Goal: Transaction & Acquisition: Purchase product/service

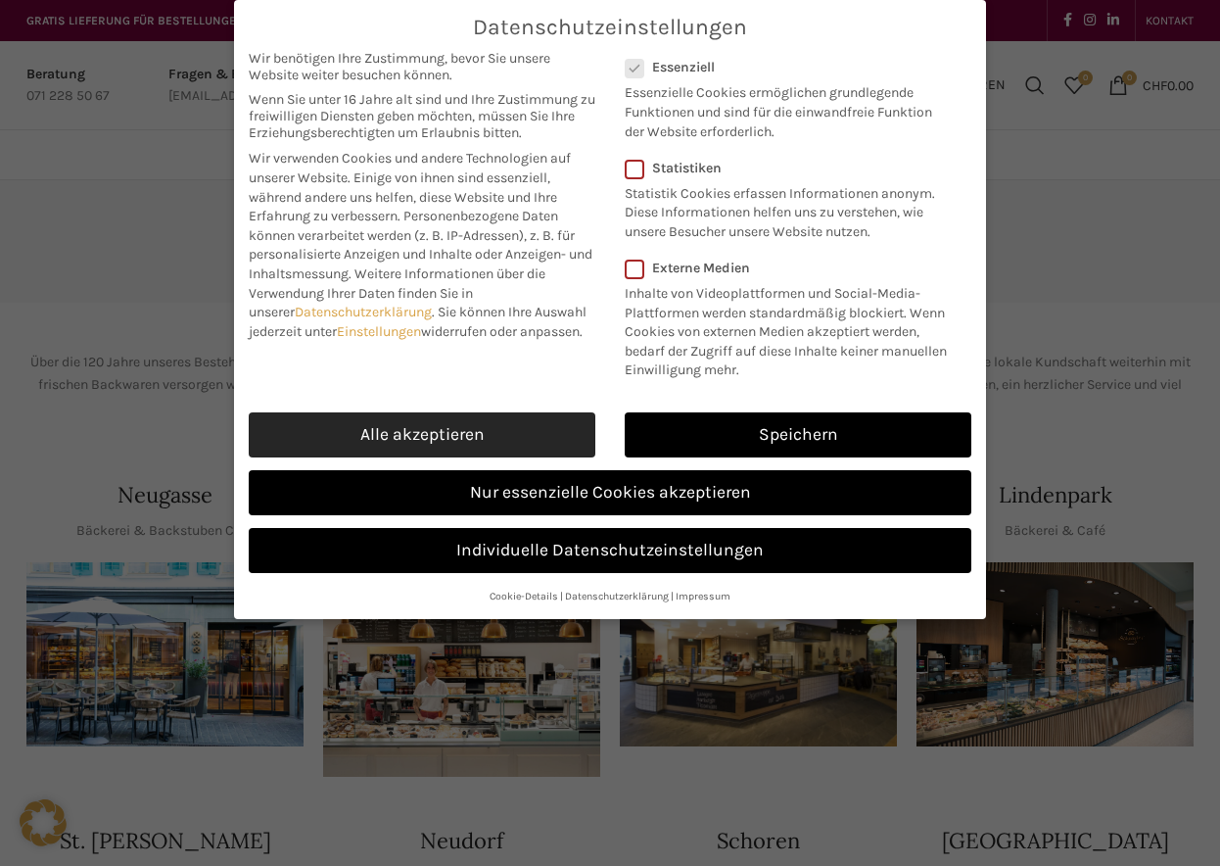
click at [503, 424] on link "Alle akzeptieren" at bounding box center [422, 434] width 347 height 45
checkbox input "true"
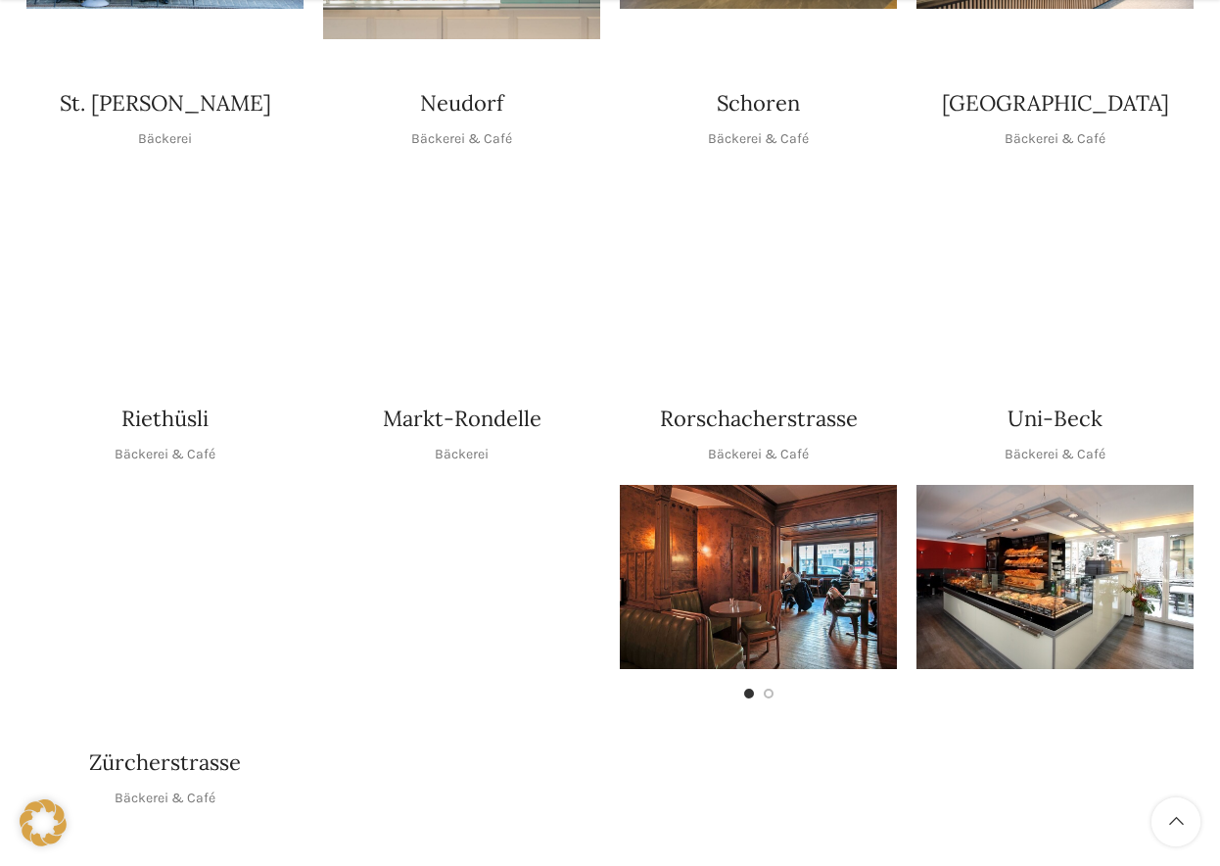
scroll to position [738, 0]
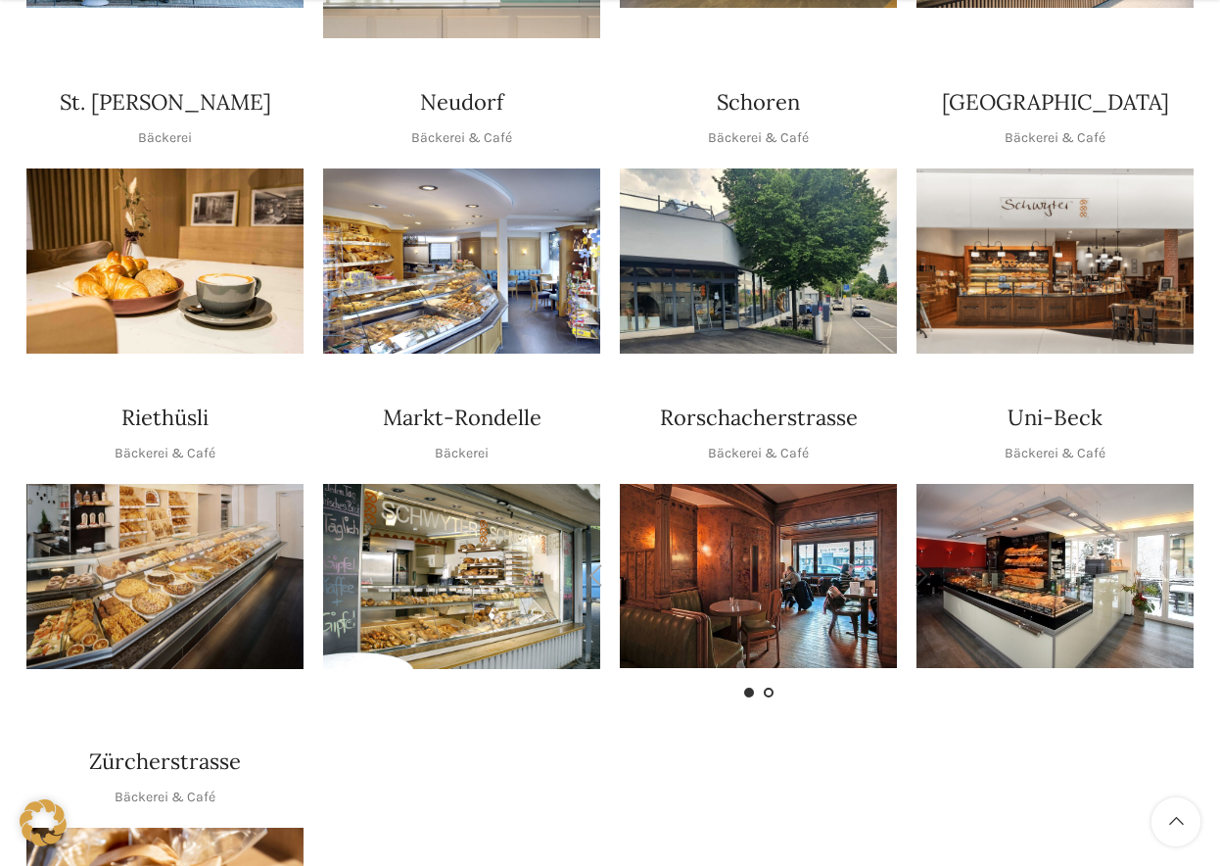
click at [767, 688] on span "Go to slide 2" at bounding box center [769, 693] width 10 height 10
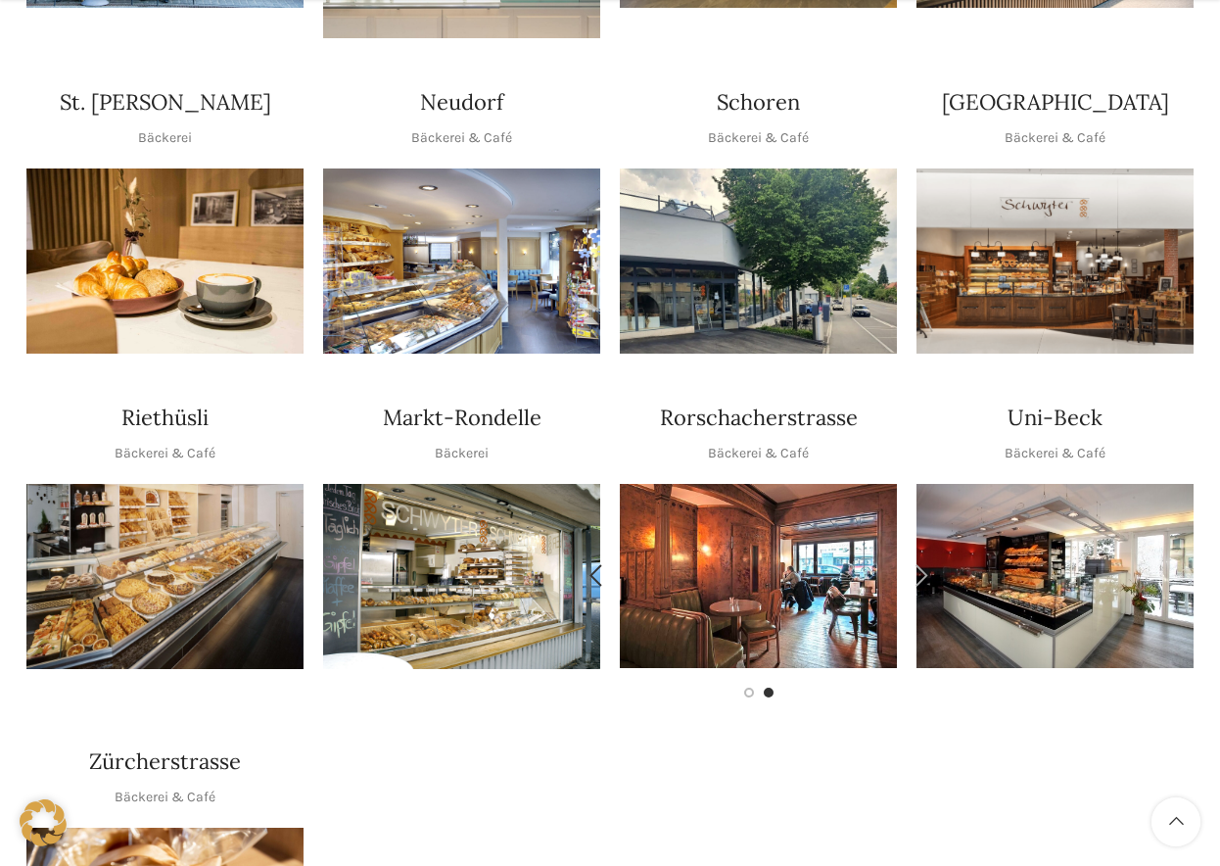
click at [768, 688] on span "Go to slide 2" at bounding box center [769, 693] width 10 height 10
click at [747, 665] on div "Rorschacherstrasse Bäckerei & Café" at bounding box center [758, 550] width 297 height 314
click at [744, 688] on span "Go to slide 1" at bounding box center [749, 693] width 10 height 10
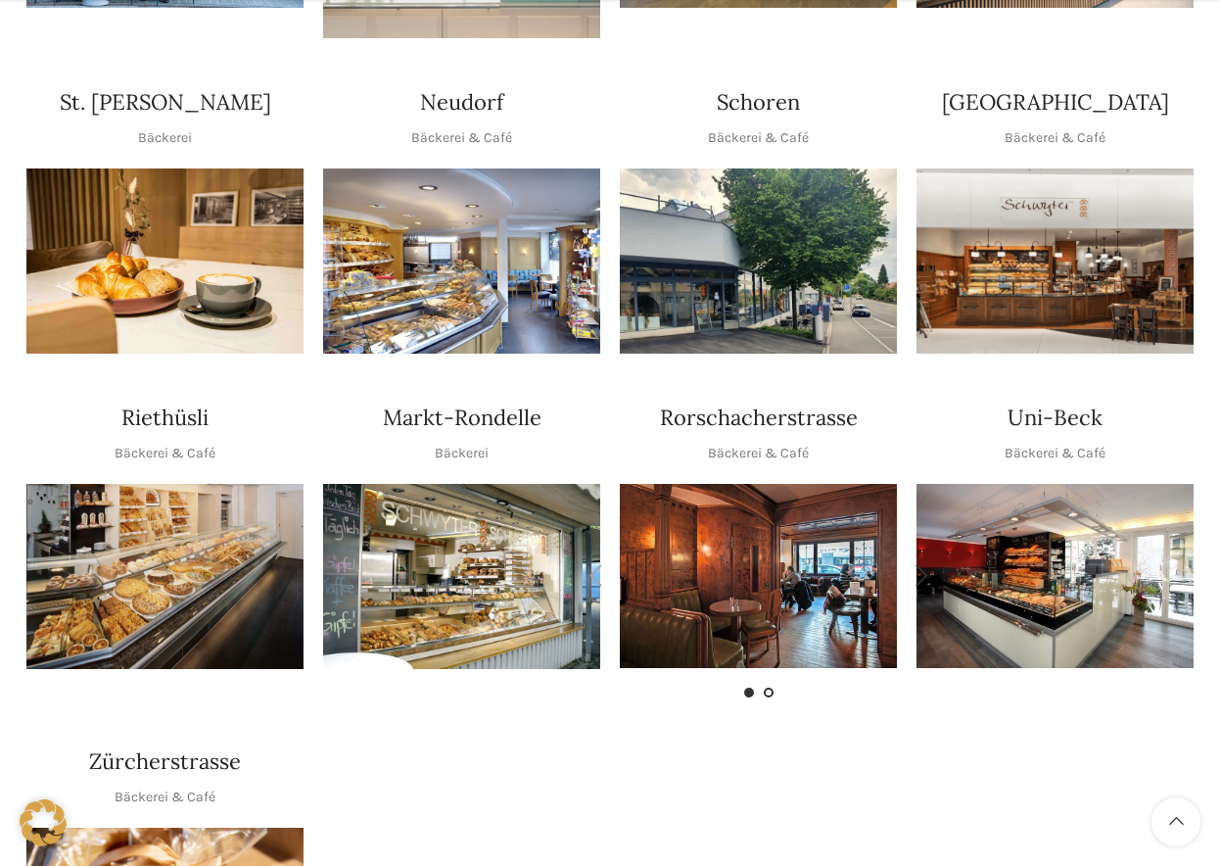
click at [767, 688] on span "Go to slide 2" at bounding box center [769, 693] width 10 height 10
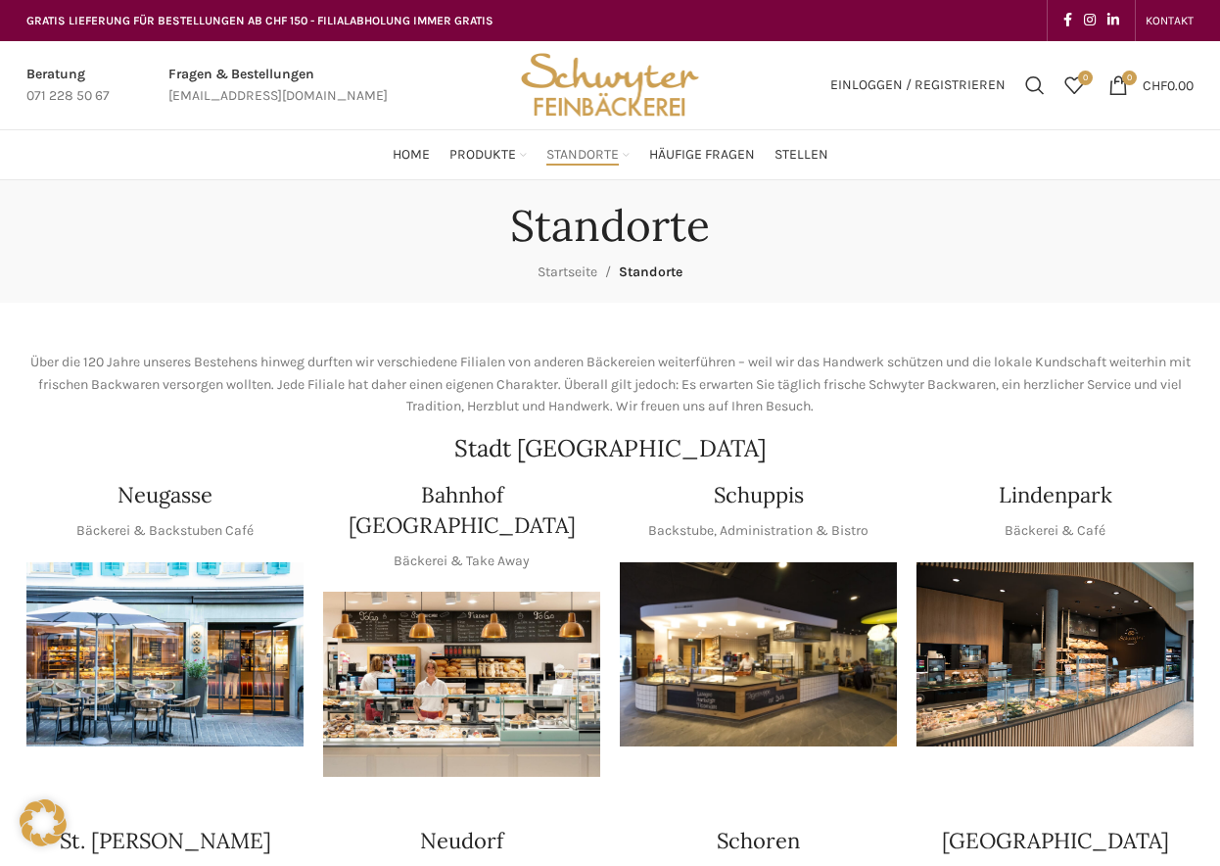
scroll to position [0, 0]
click at [463, 672] on img "1 / 1" at bounding box center [461, 684] width 277 height 185
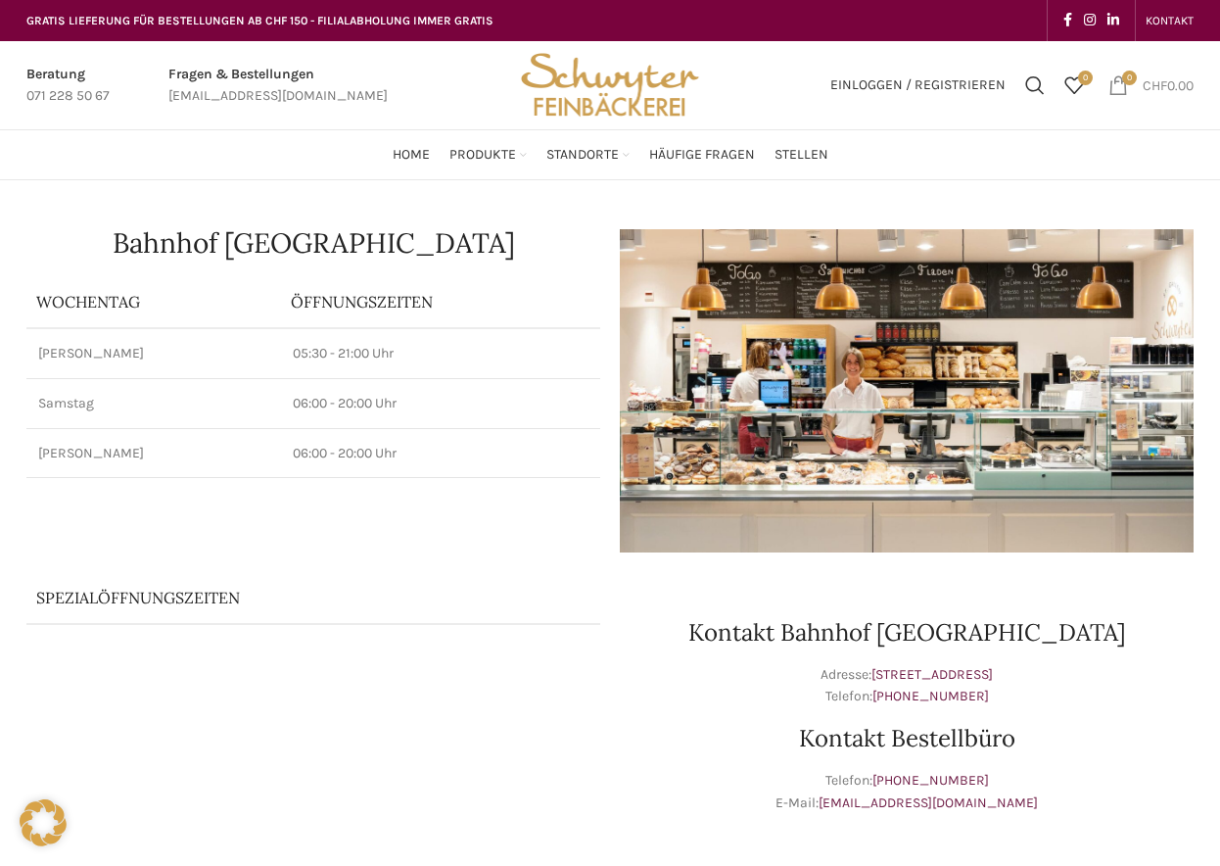
click at [1115, 88] on span "0 items" at bounding box center [1119, 85] width 20 height 20
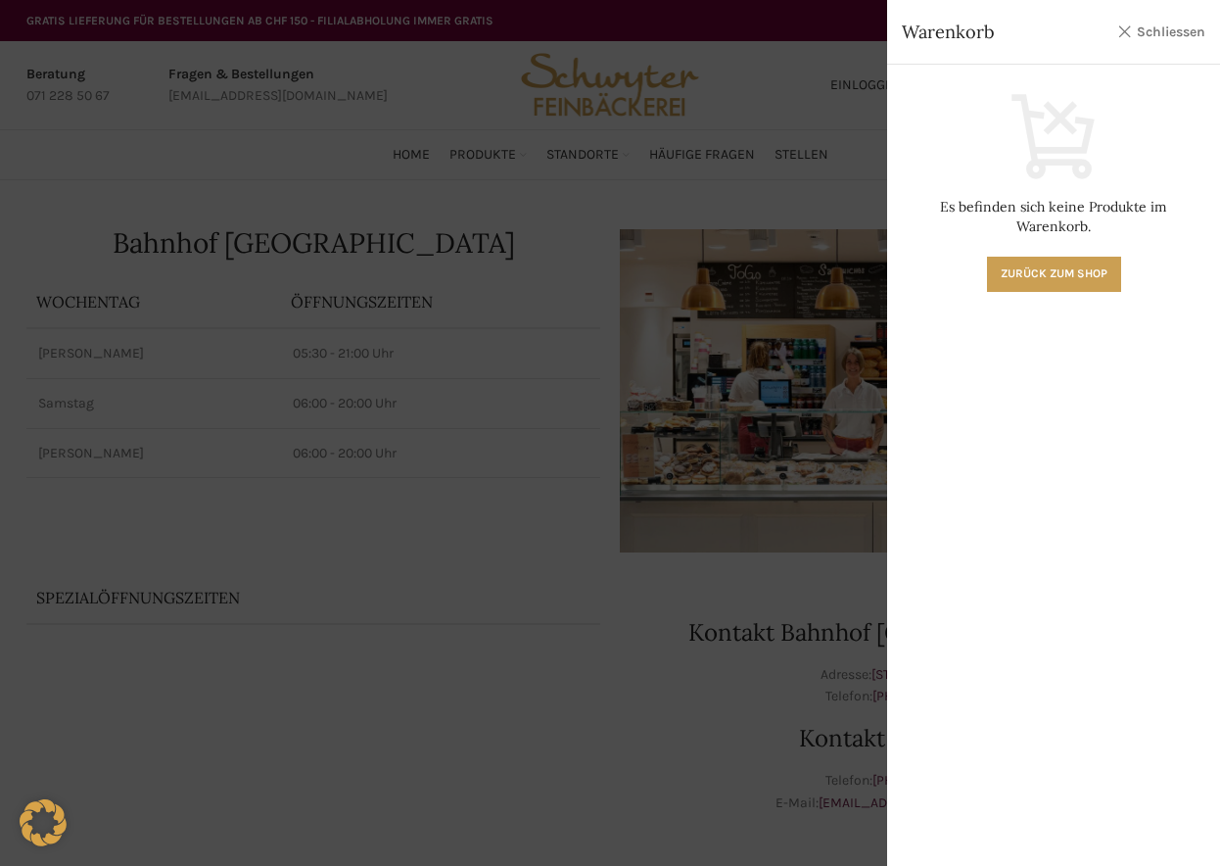
click at [1126, 29] on link "Schliessen" at bounding box center [1161, 32] width 88 height 24
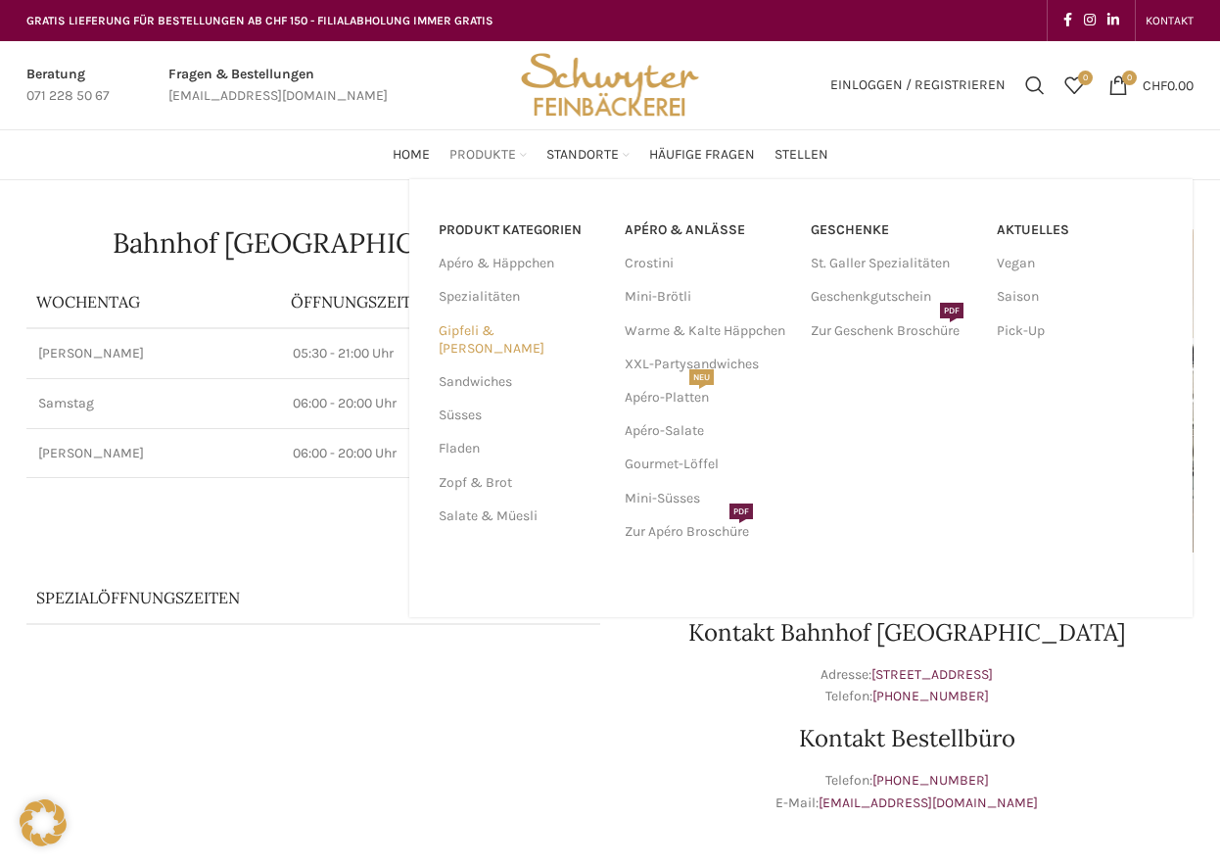
scroll to position [3, 0]
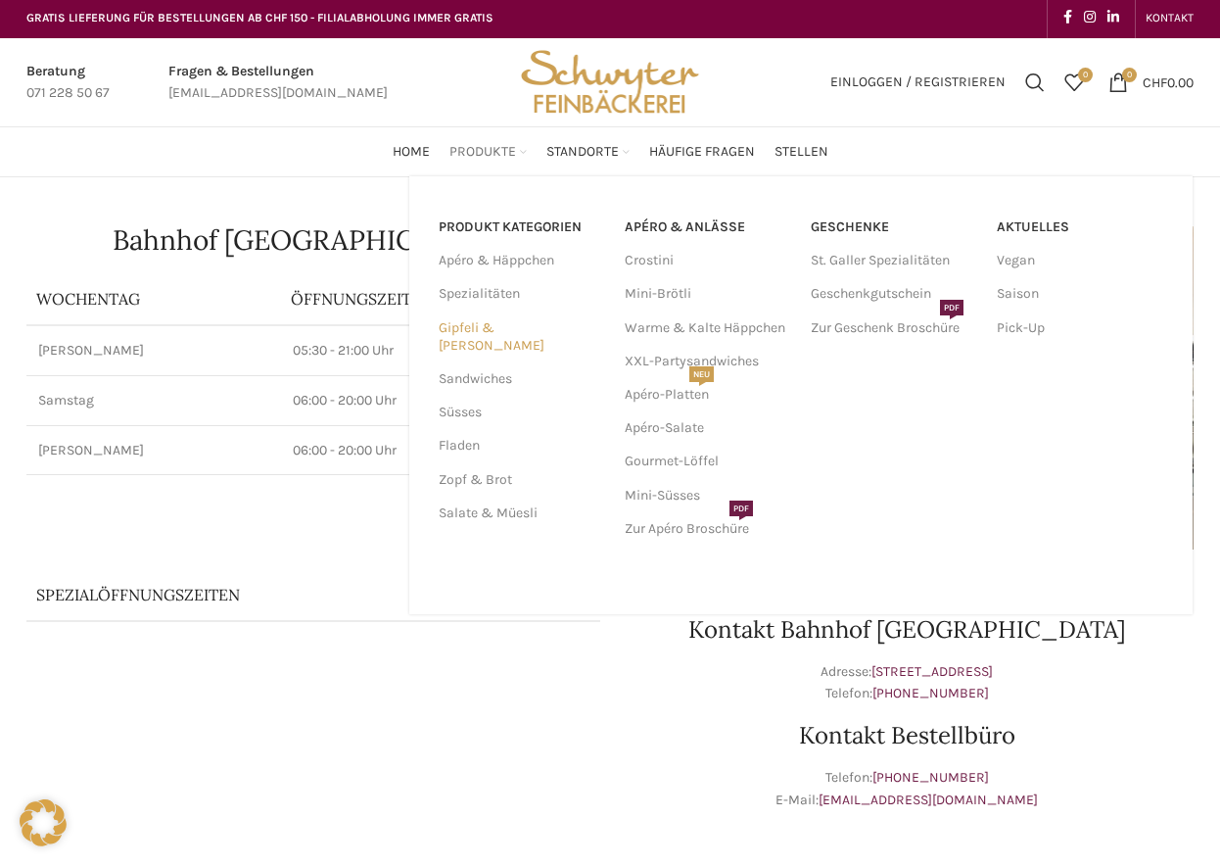
click at [476, 328] on link "Gipfeli & [PERSON_NAME]" at bounding box center [520, 336] width 163 height 51
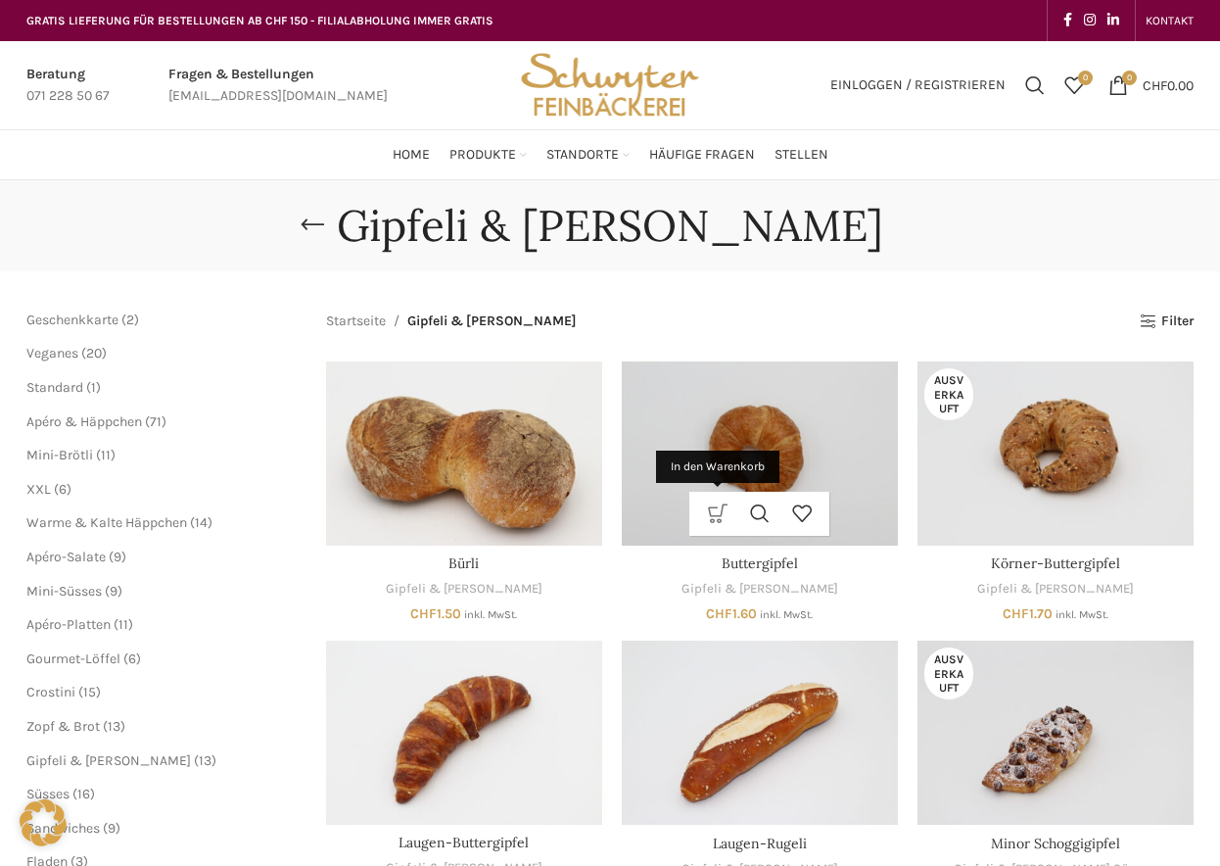
click at [718, 513] on link "In den Warenkorb" at bounding box center [717, 514] width 42 height 44
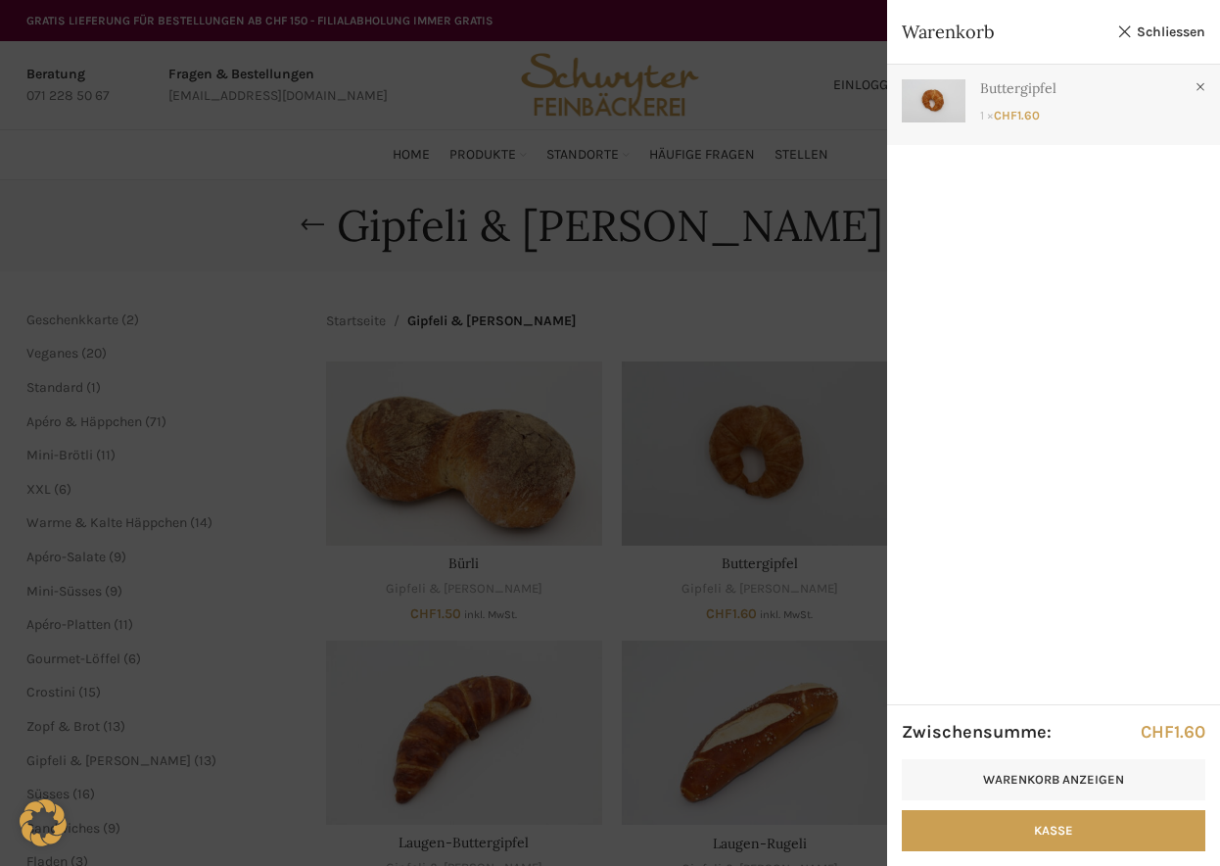
click at [1033, 119] on link "Anzeigen" at bounding box center [1053, 100] width 333 height 71
click at [1015, 96] on link "Anzeigen" at bounding box center [1053, 100] width 333 height 71
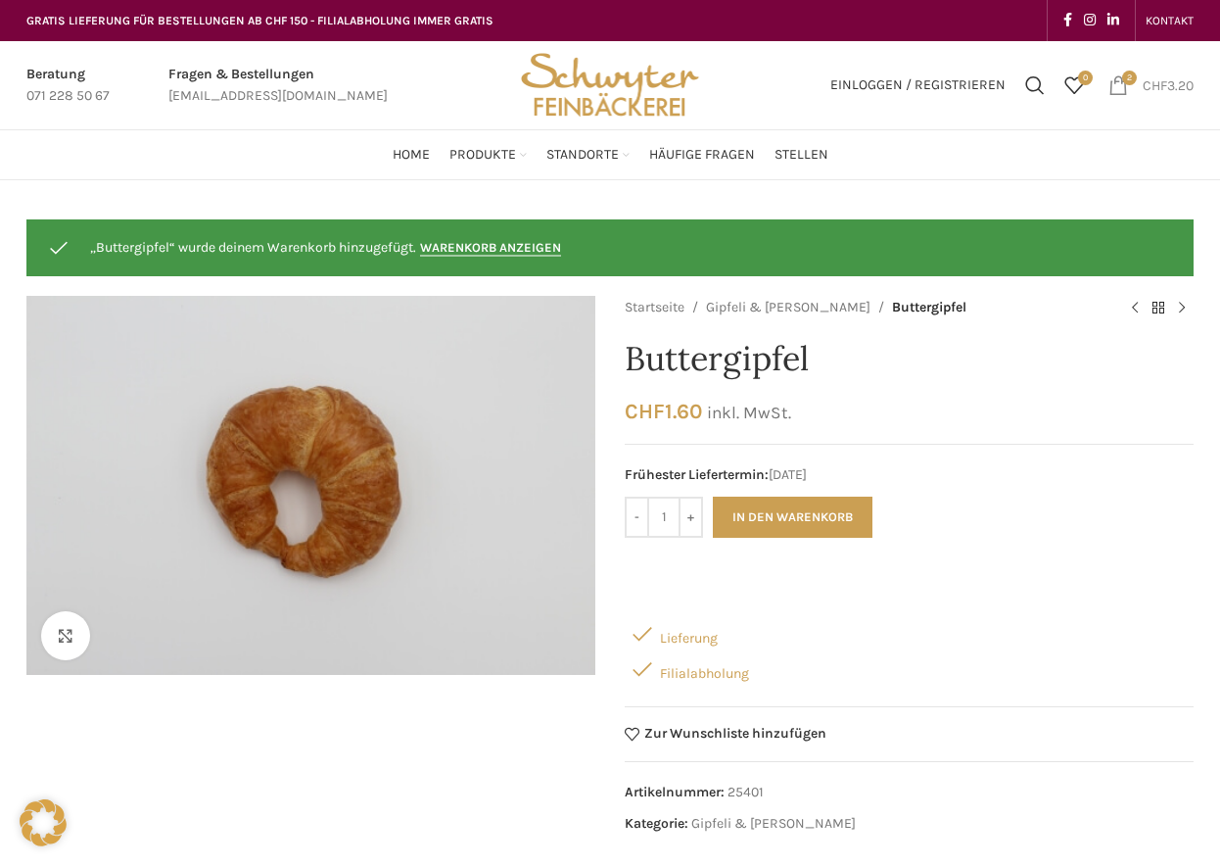
click at [1112, 93] on span "2 items" at bounding box center [1119, 85] width 20 height 20
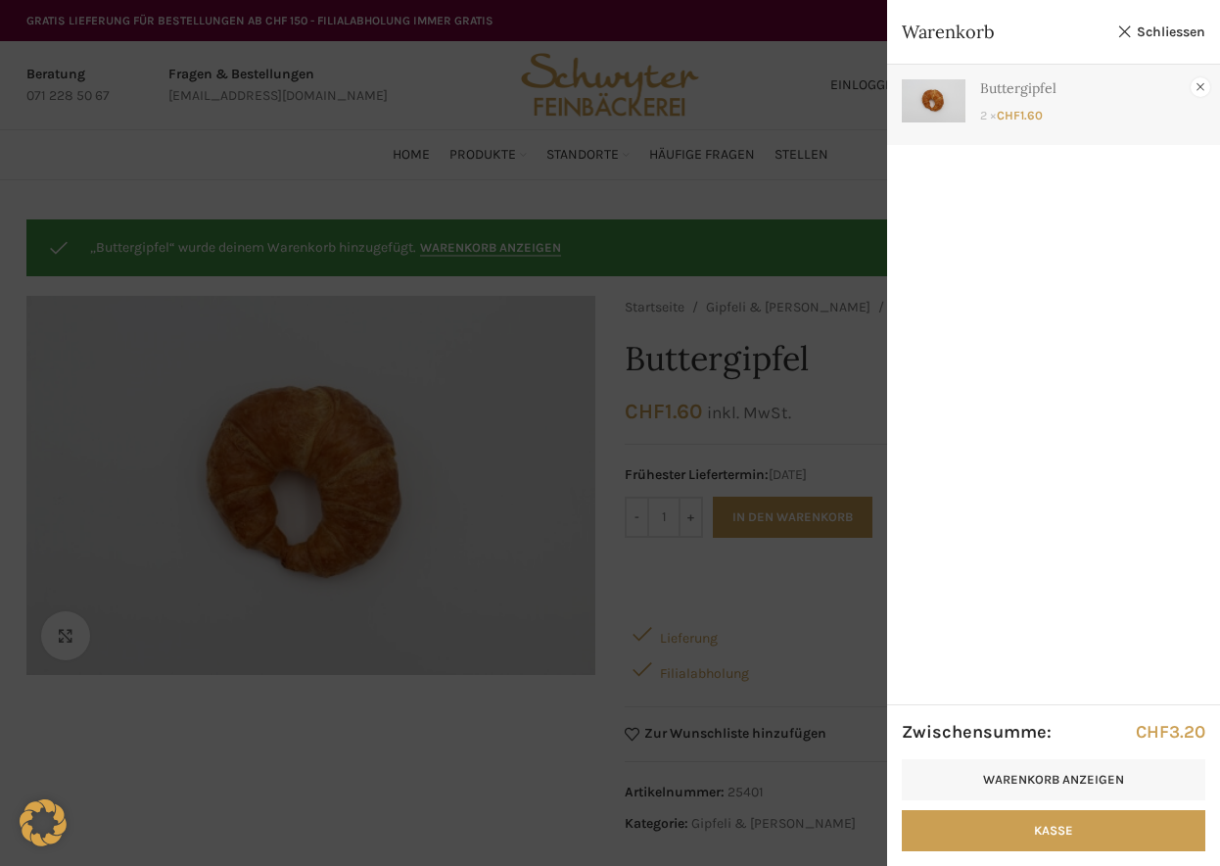
click at [1205, 87] on link "×" at bounding box center [1201, 87] width 20 height 20
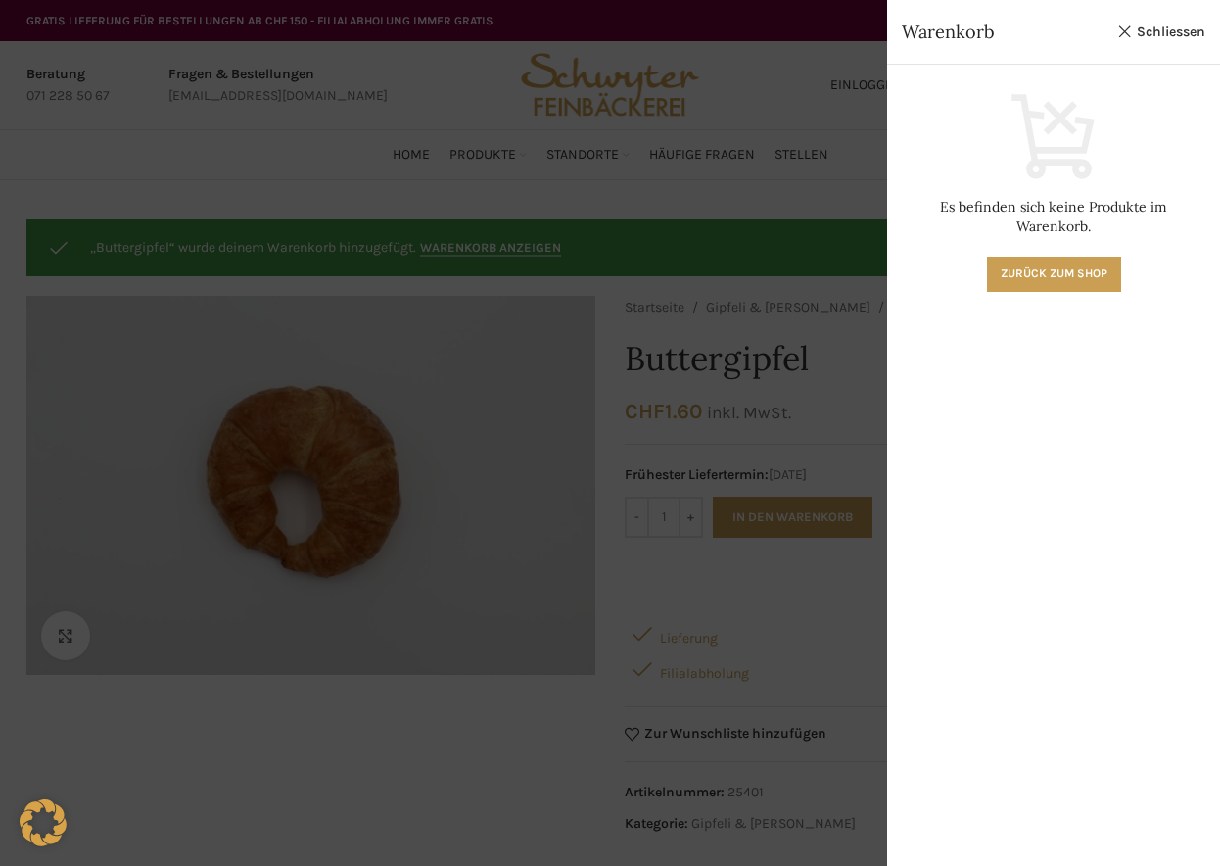
click at [804, 404] on div at bounding box center [610, 433] width 1220 height 866
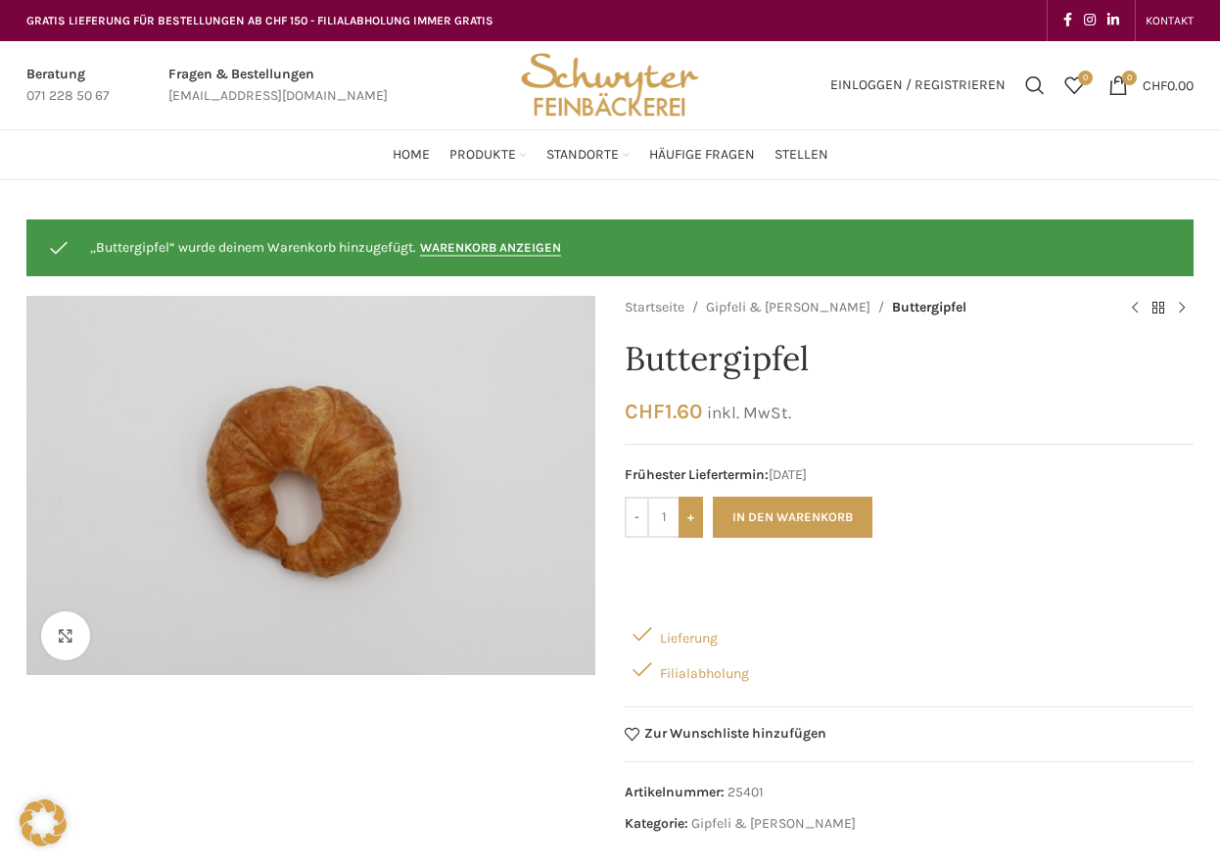
click at [693, 518] on input "+" at bounding box center [691, 517] width 24 height 41
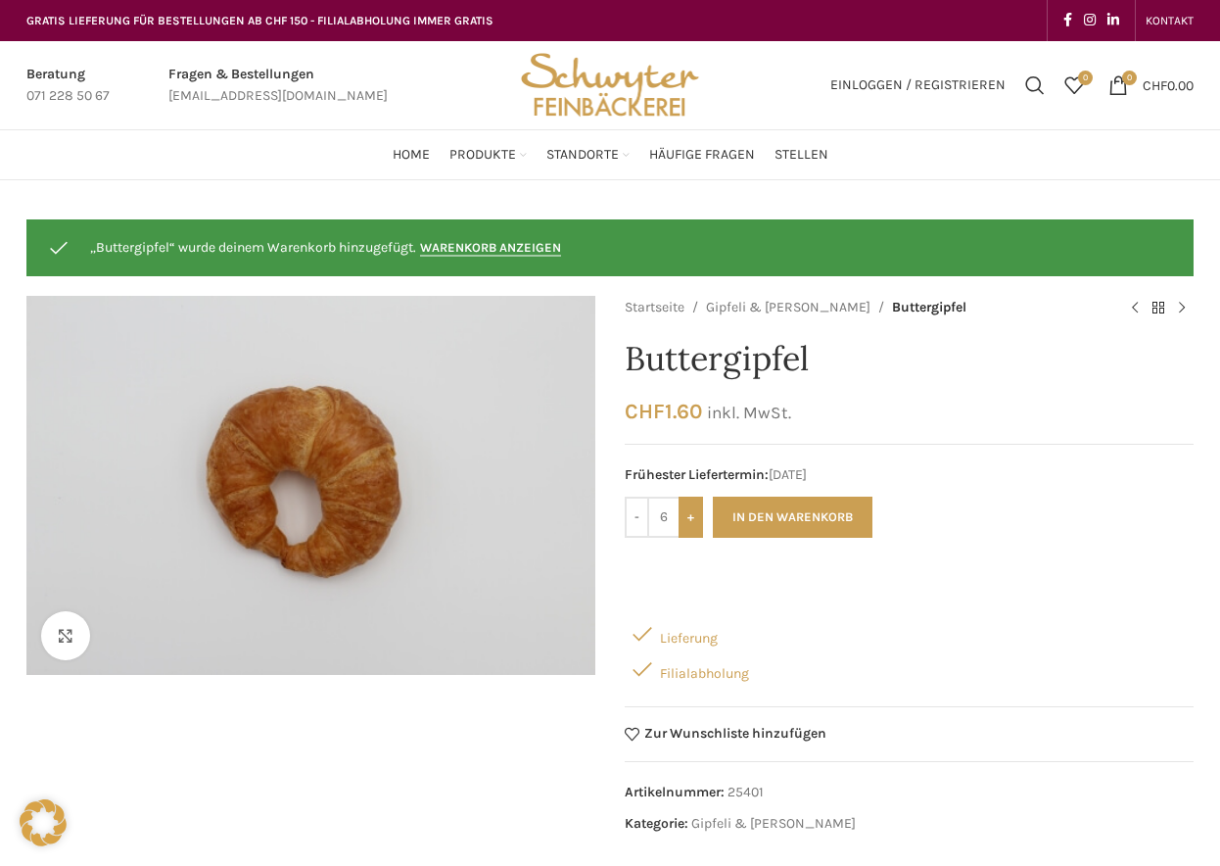
click at [693, 518] on input "+" at bounding box center [691, 517] width 24 height 41
click at [692, 518] on input "+" at bounding box center [691, 517] width 24 height 41
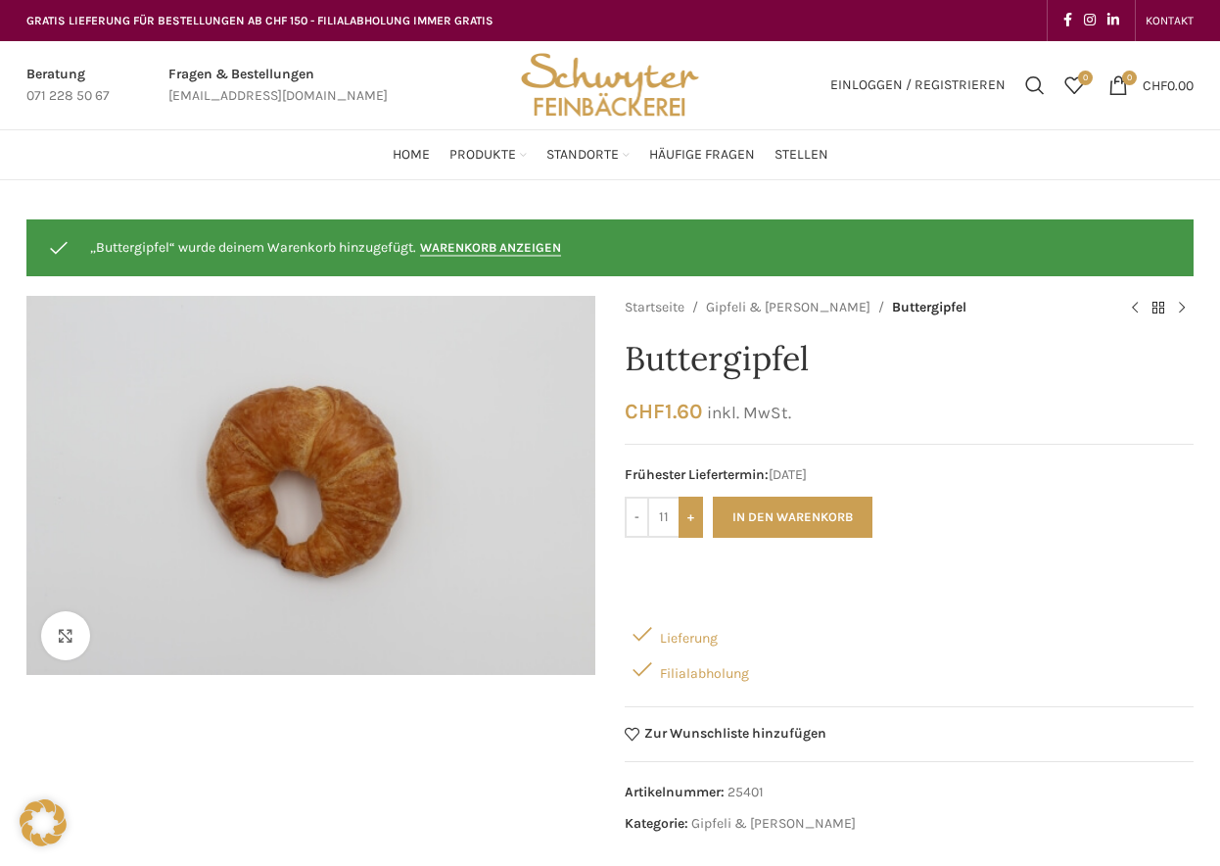
click at [692, 518] on input "+" at bounding box center [691, 517] width 24 height 41
type input "12"
click at [813, 519] on button "In den Warenkorb" at bounding box center [793, 517] width 160 height 41
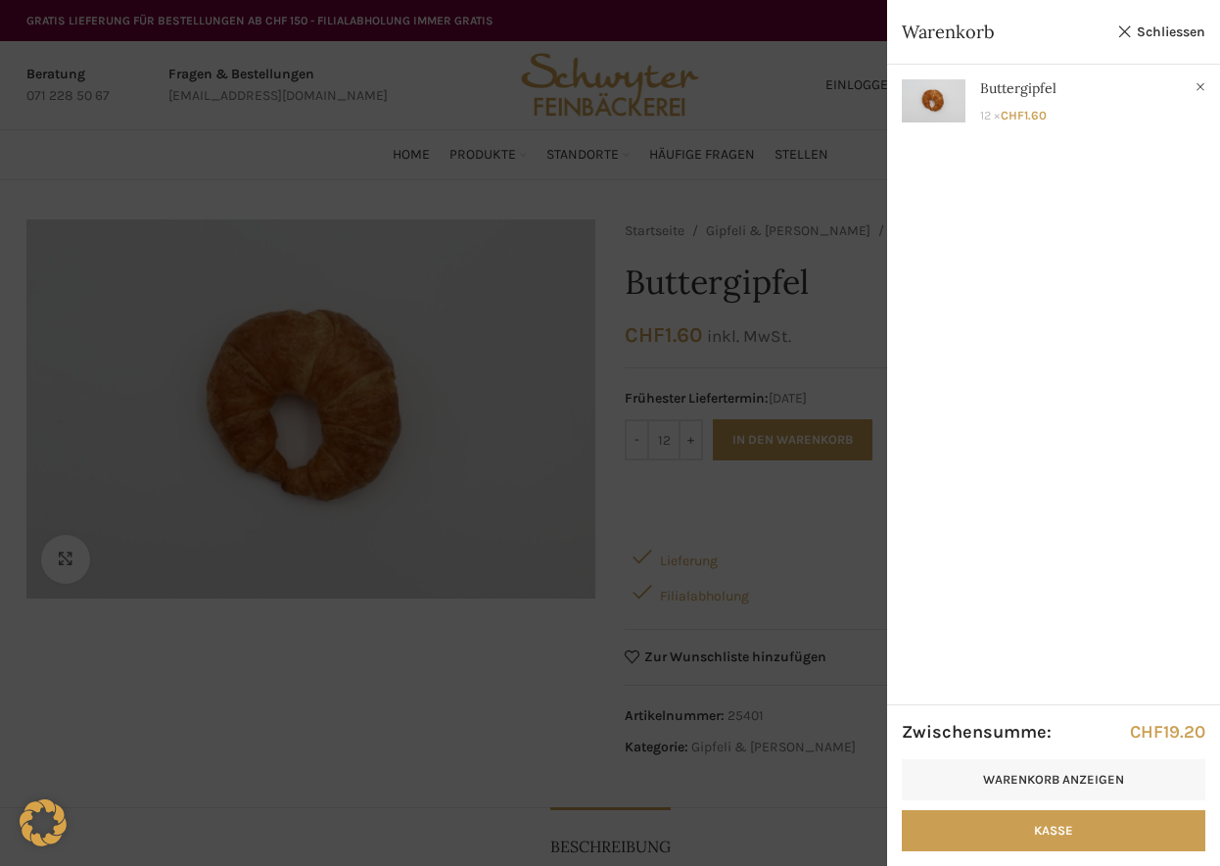
click at [811, 581] on div at bounding box center [610, 433] width 1220 height 866
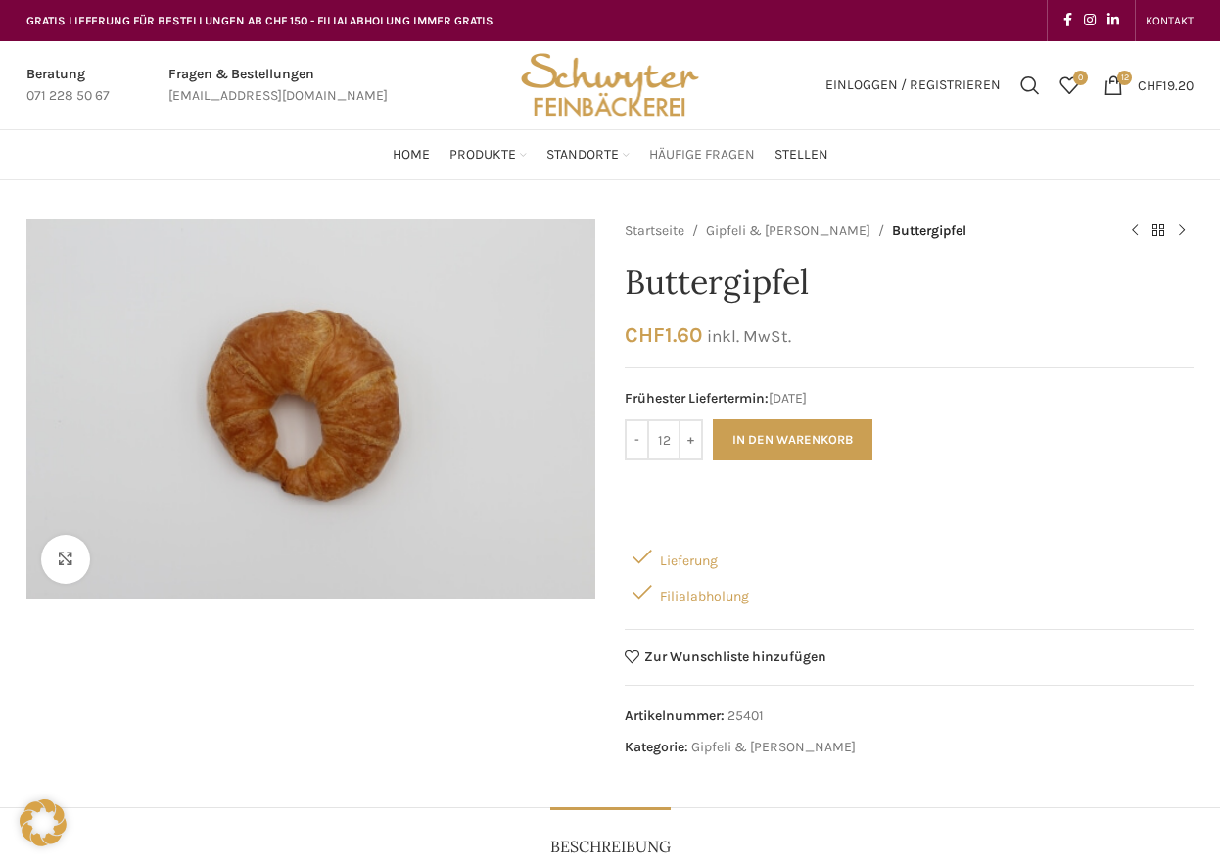
click at [727, 151] on span "Häufige Fragen" at bounding box center [702, 155] width 106 height 19
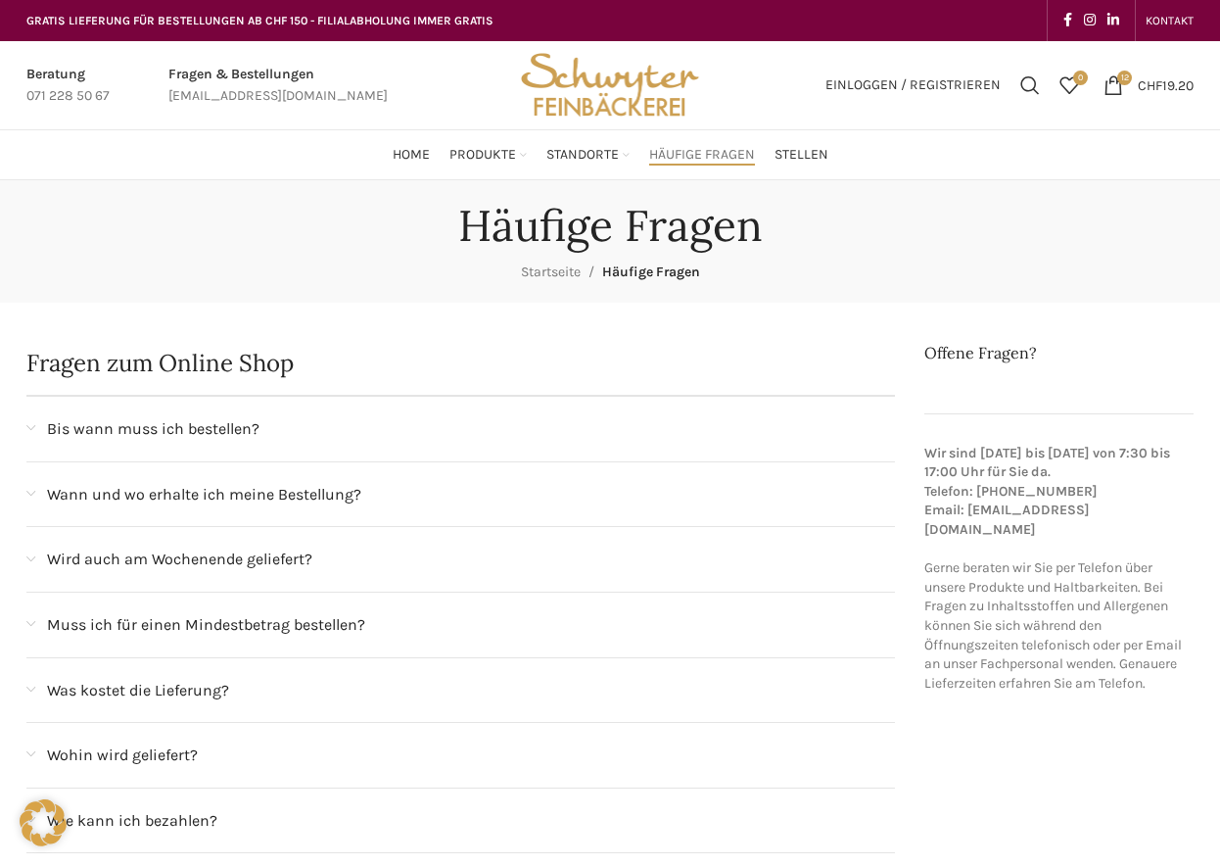
click at [30, 429] on span at bounding box center [30, 428] width 9 height 11
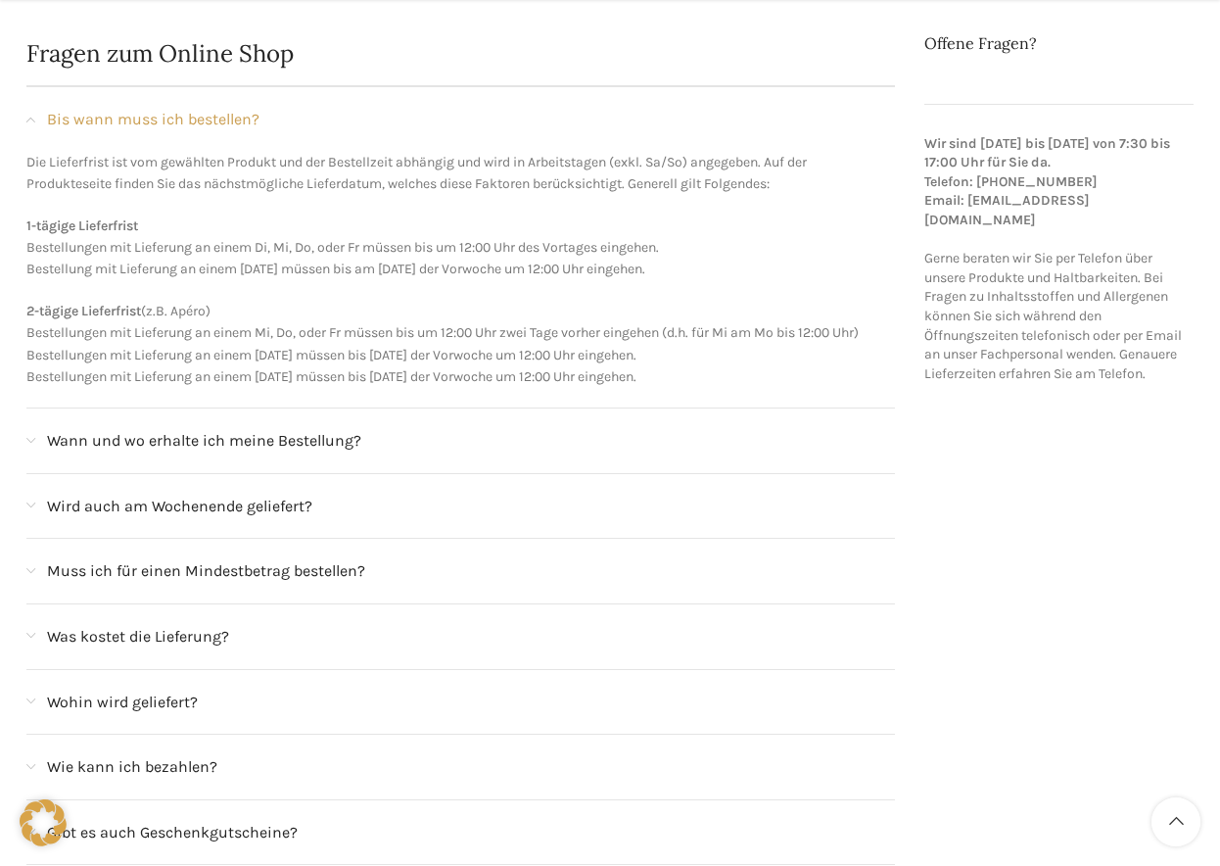
scroll to position [311, 0]
click at [68, 438] on span "Wann und wo erhalte ich meine Bestellung?" at bounding box center [204, 438] width 314 height 25
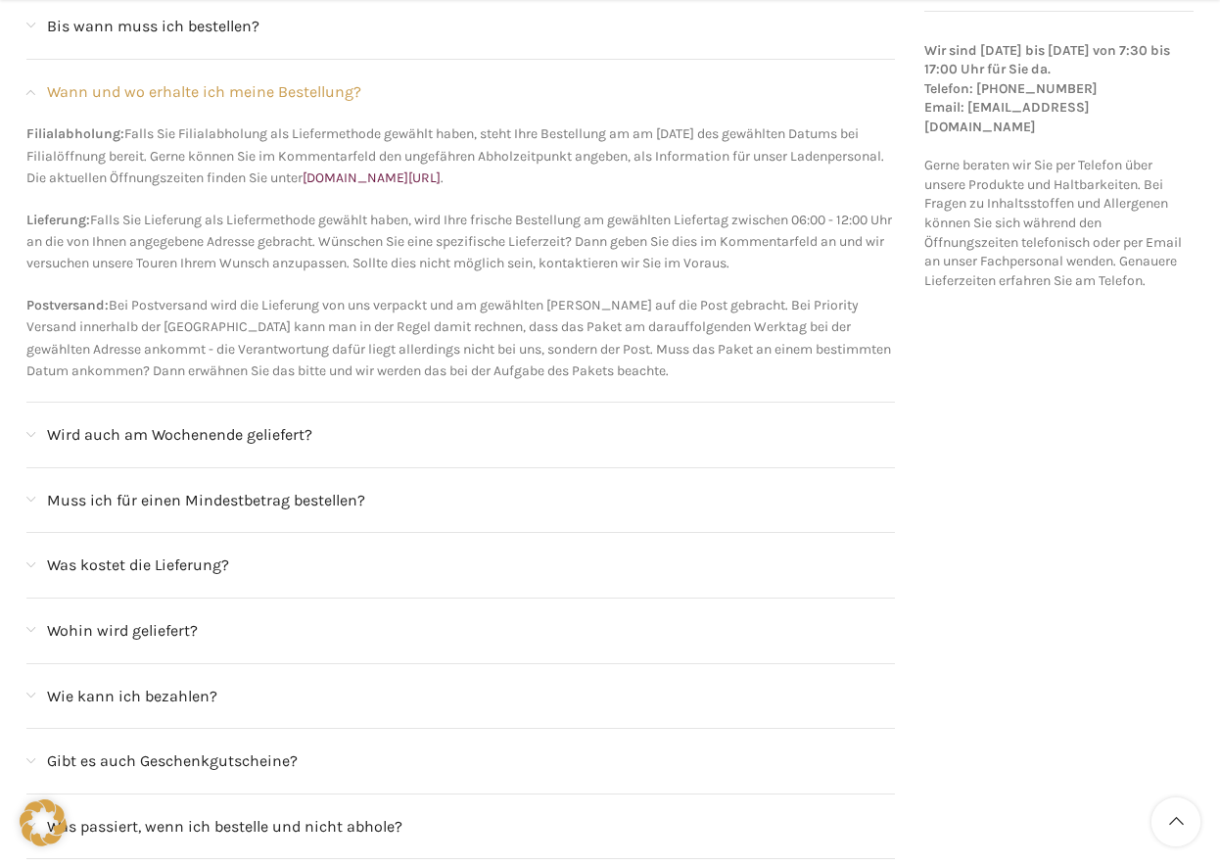
scroll to position [398, 0]
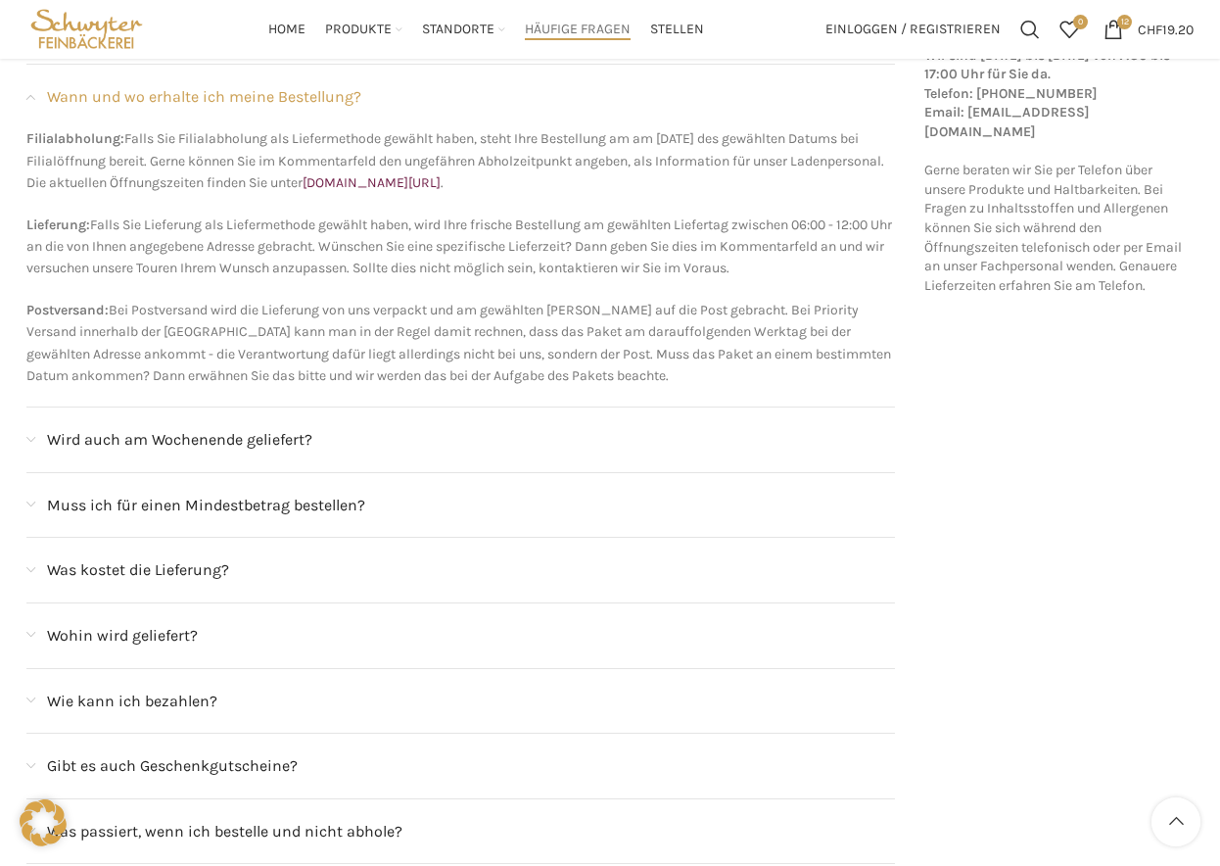
click at [133, 435] on span "Wird auch am Wochenende geliefert?" at bounding box center [179, 439] width 265 height 25
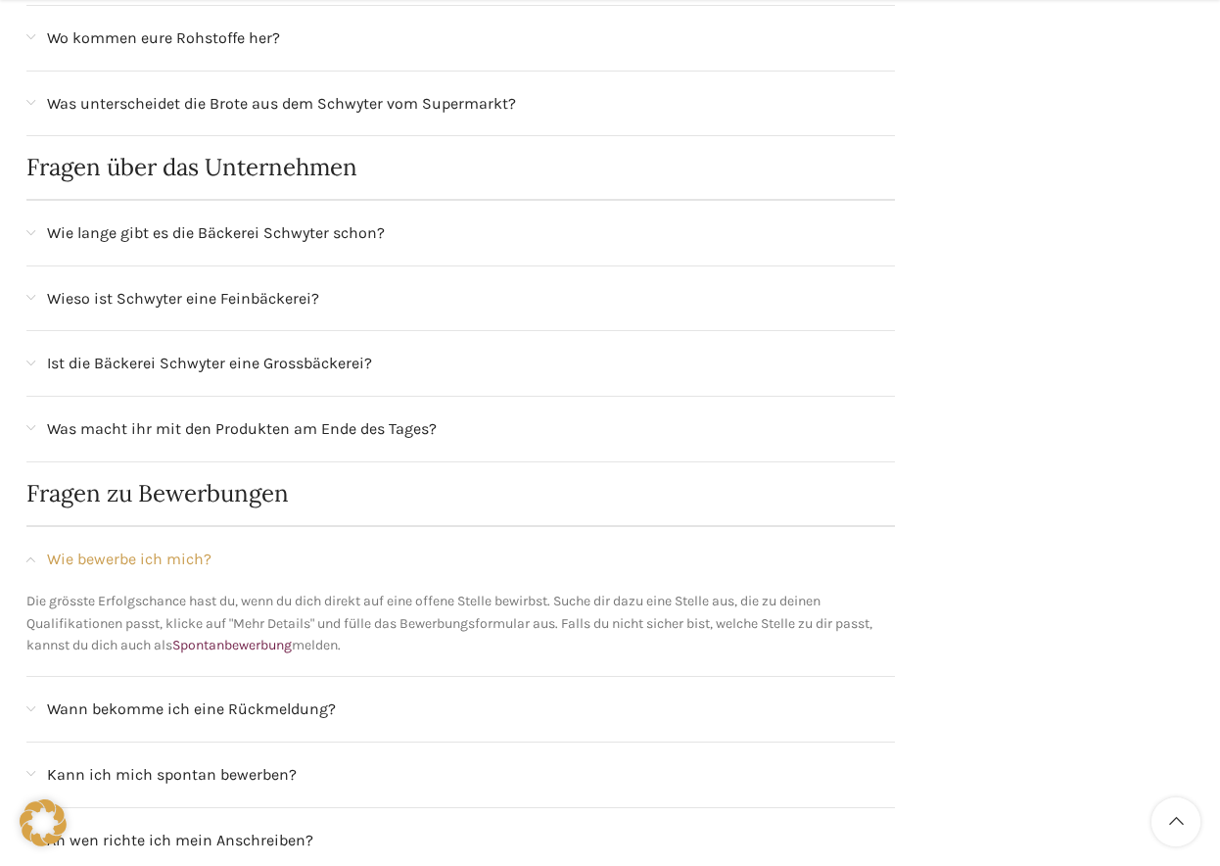
scroll to position [1566, 0]
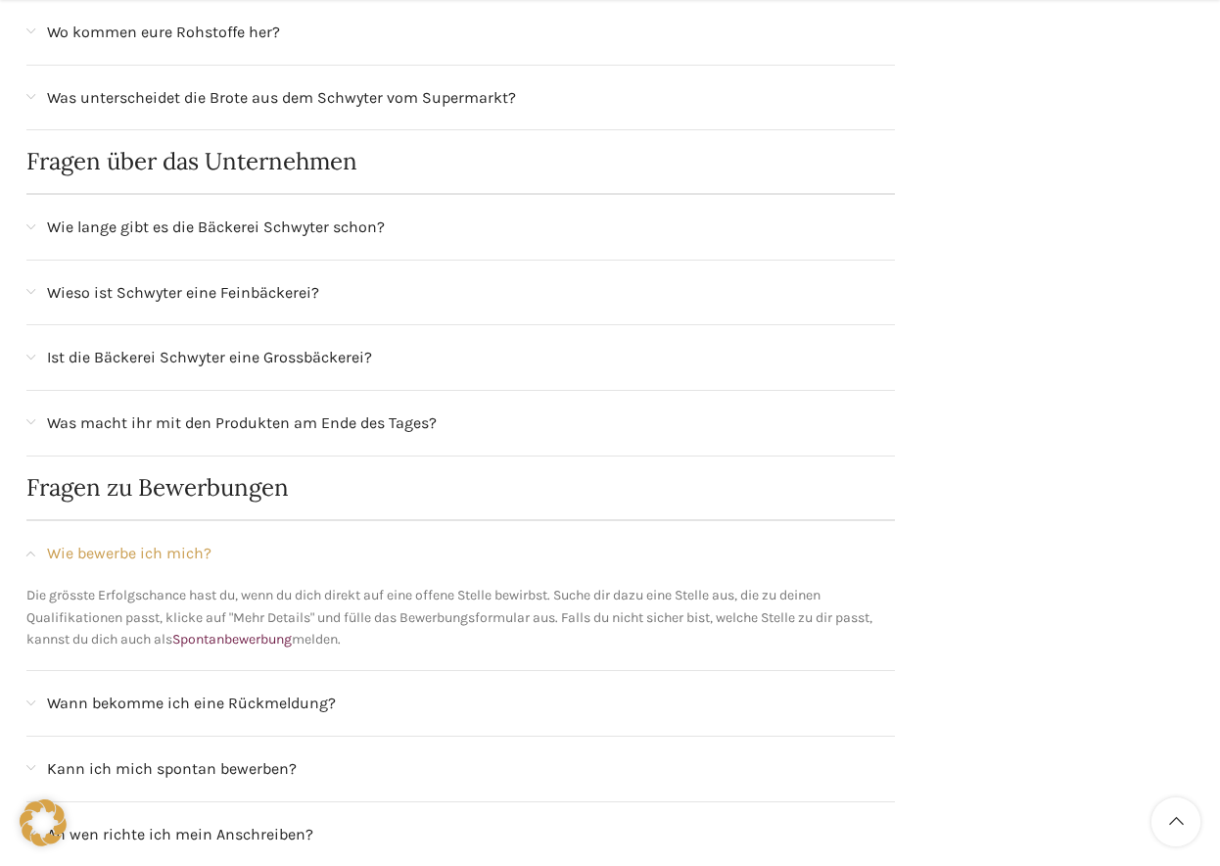
click at [250, 345] on span "Ist die Bäckerei Schwyter eine Grossbäckerei?" at bounding box center [209, 357] width 325 height 25
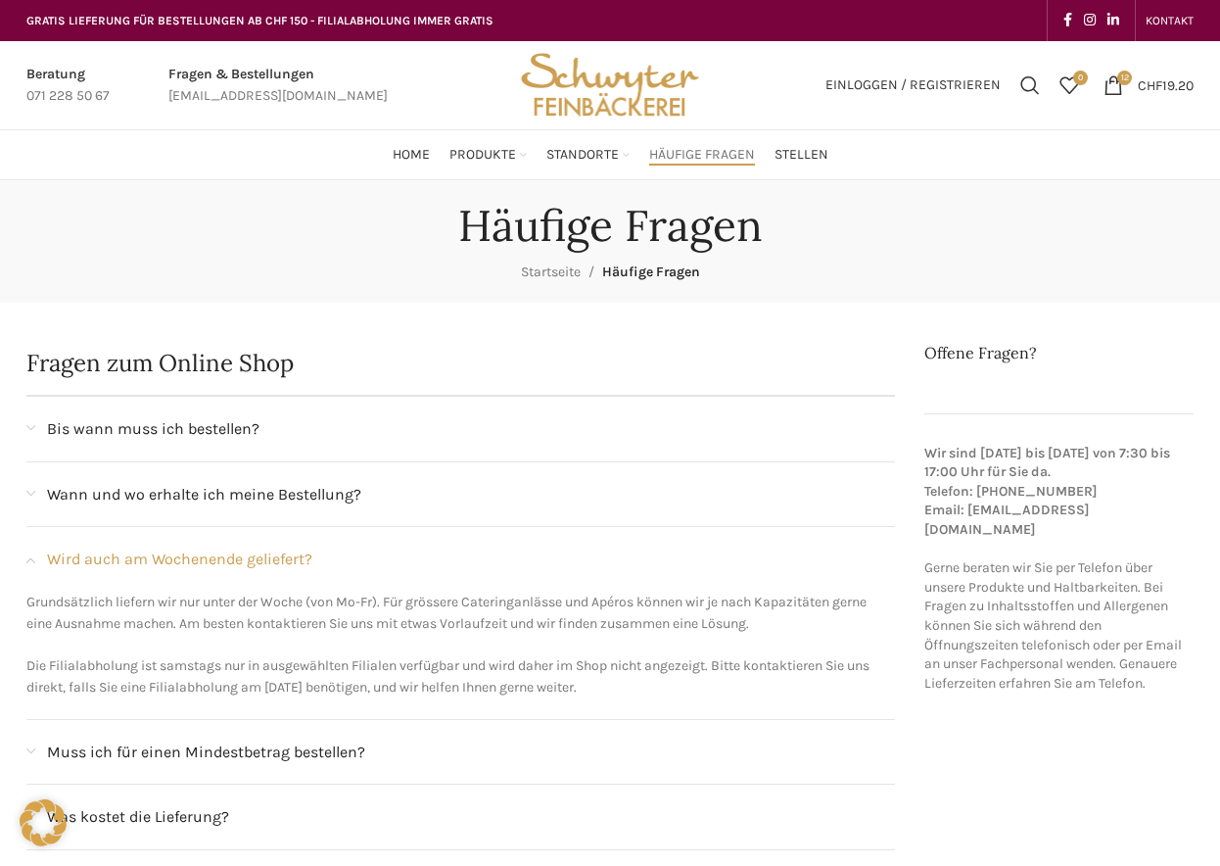
scroll to position [0, 0]
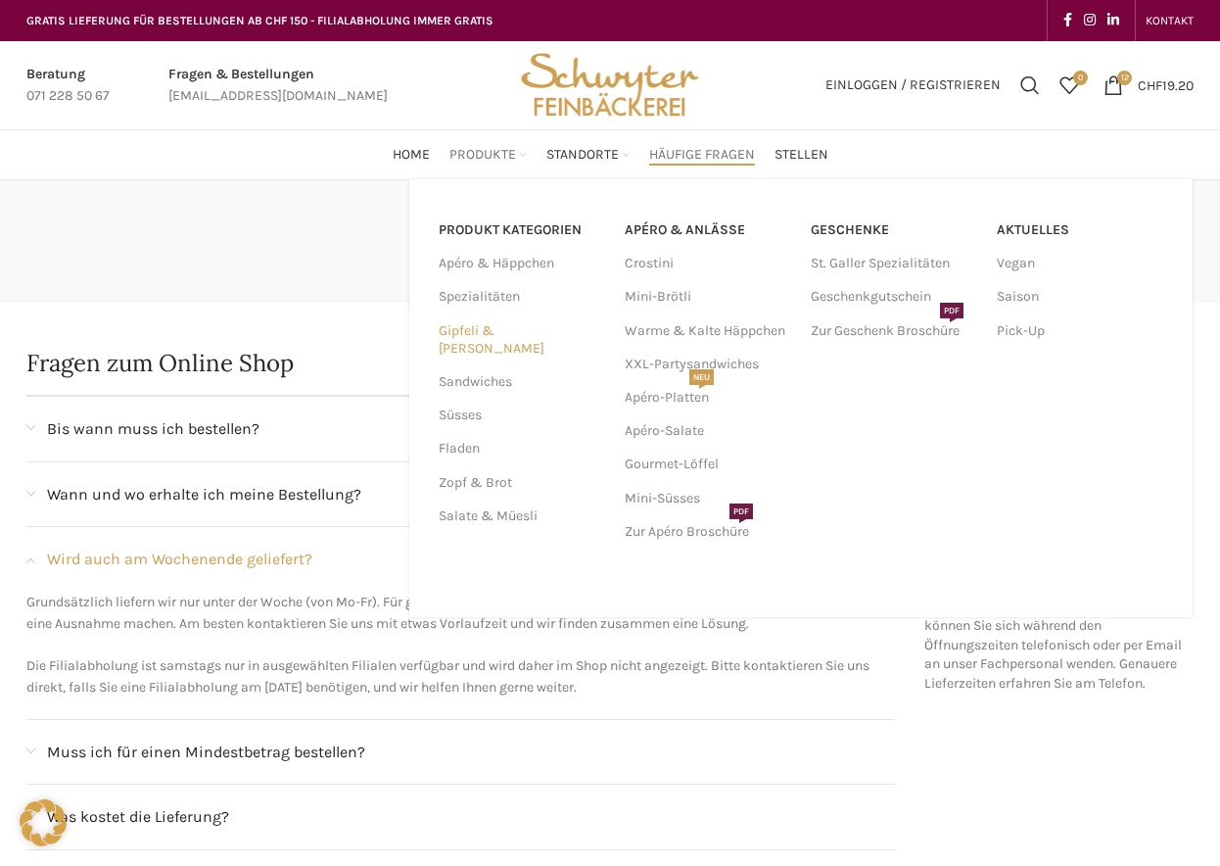
click at [463, 331] on link "Gipfeli & [PERSON_NAME]" at bounding box center [520, 339] width 163 height 51
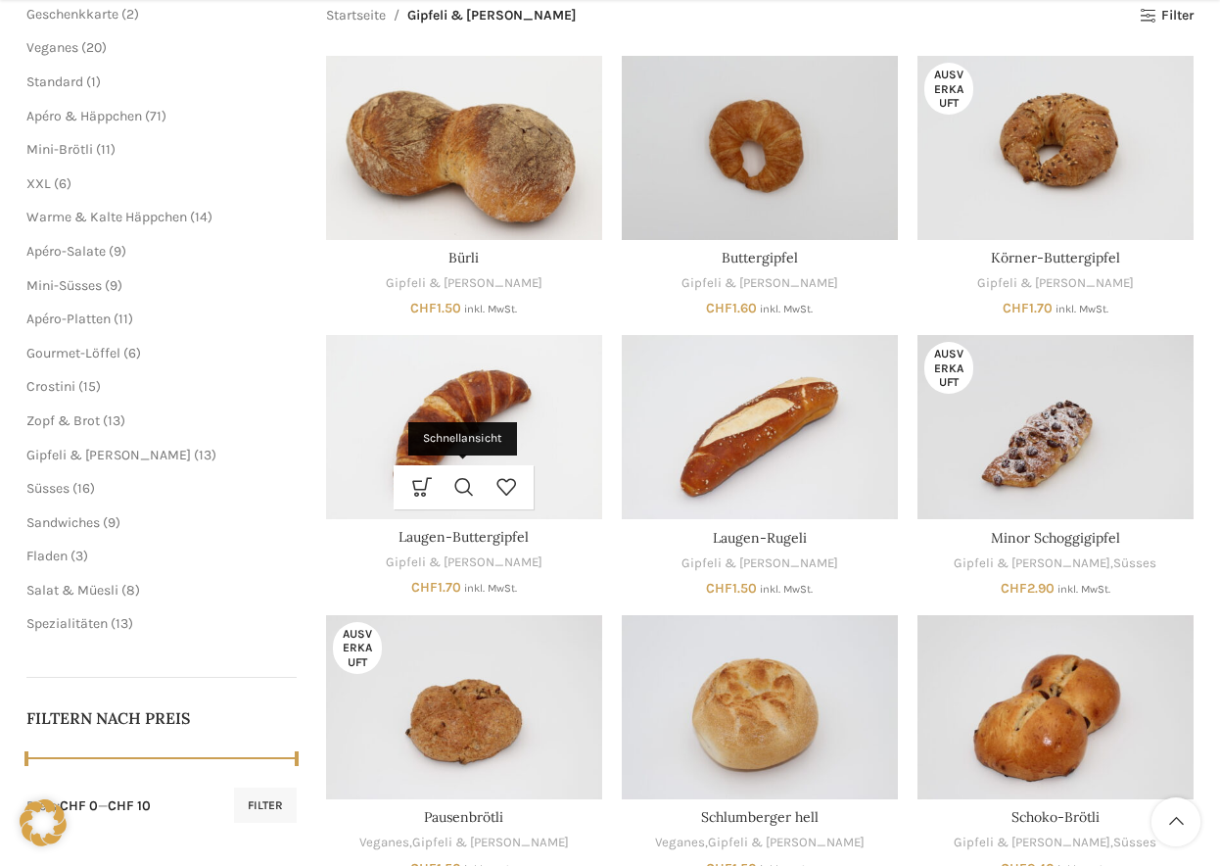
scroll to position [309, 0]
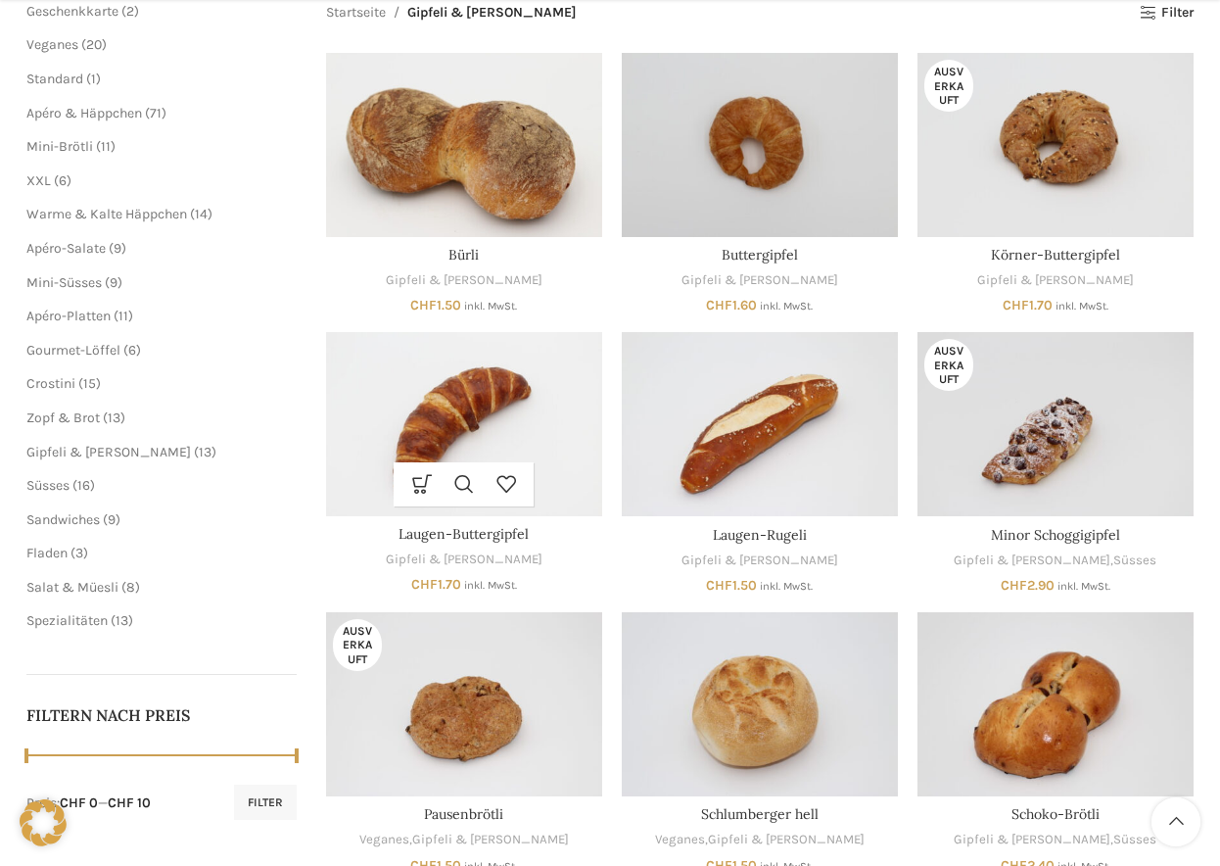
click at [553, 404] on img "Laugen-Buttergipfel" at bounding box center [464, 424] width 276 height 184
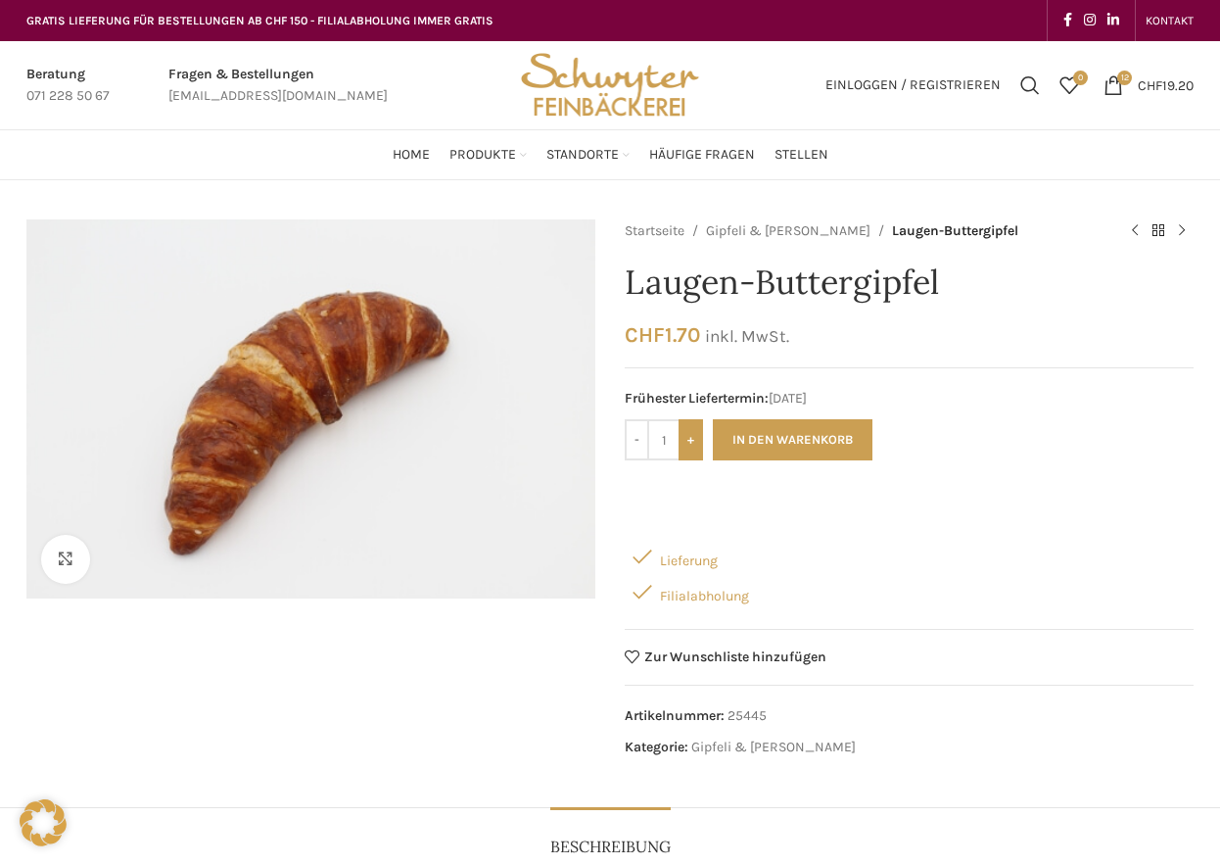
click at [690, 442] on input "+" at bounding box center [691, 439] width 24 height 41
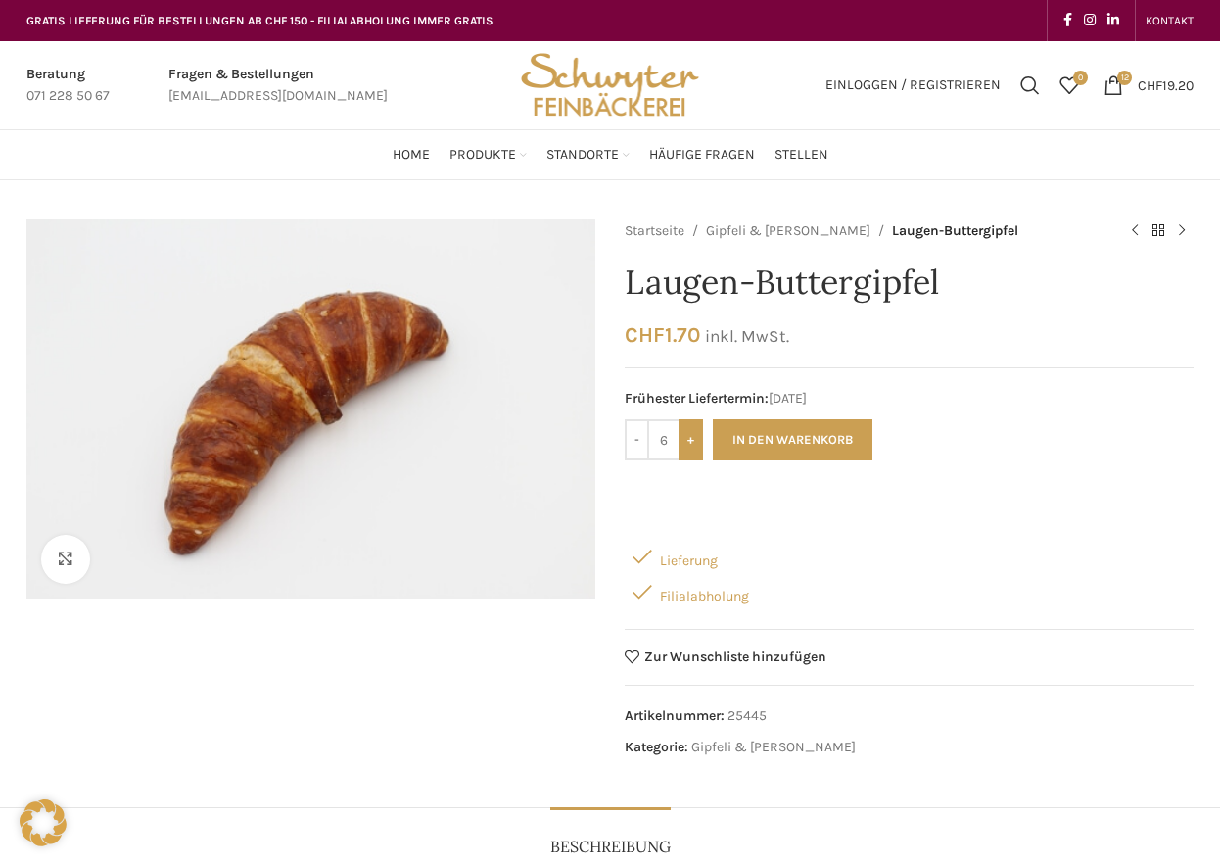
click at [690, 442] on input "+" at bounding box center [691, 439] width 24 height 41
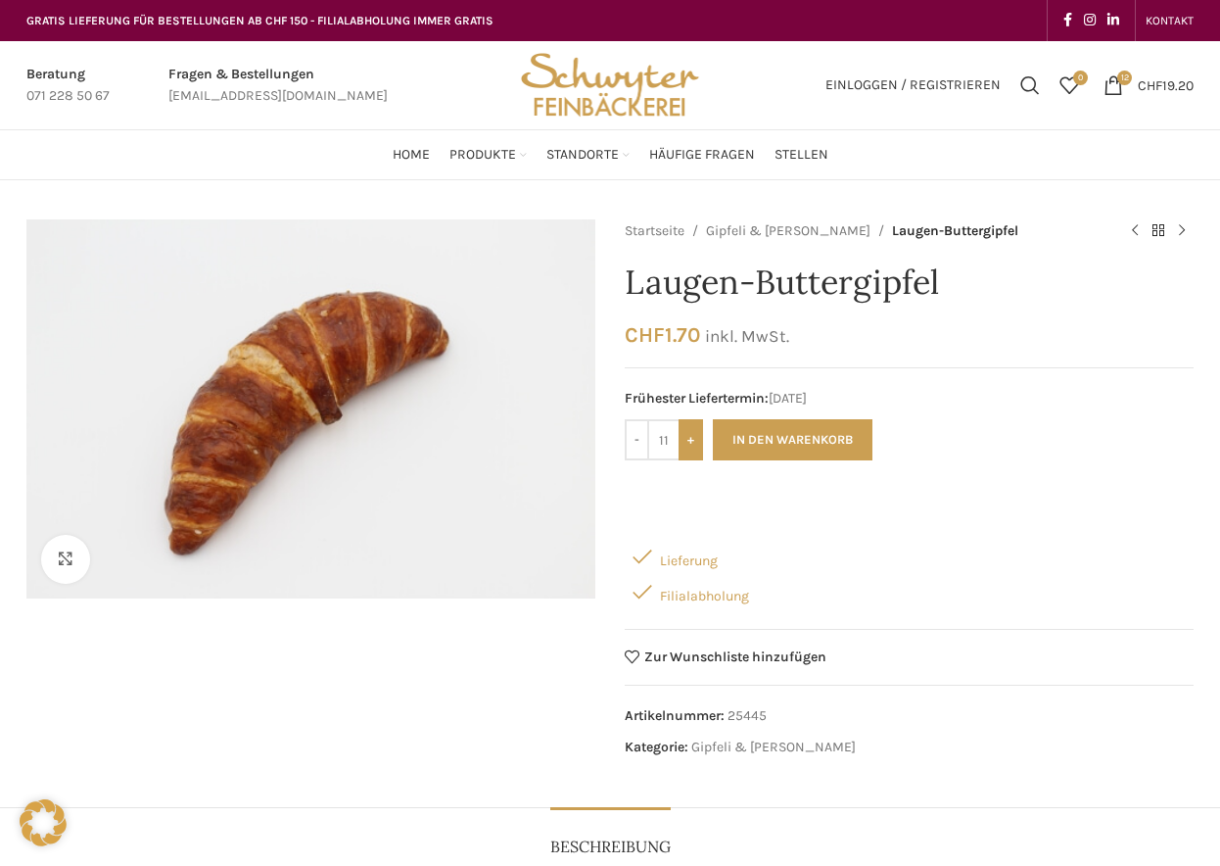
click at [690, 442] on input "+" at bounding box center [691, 439] width 24 height 41
type input "12"
click at [799, 441] on button "In den Warenkorb" at bounding box center [793, 439] width 160 height 41
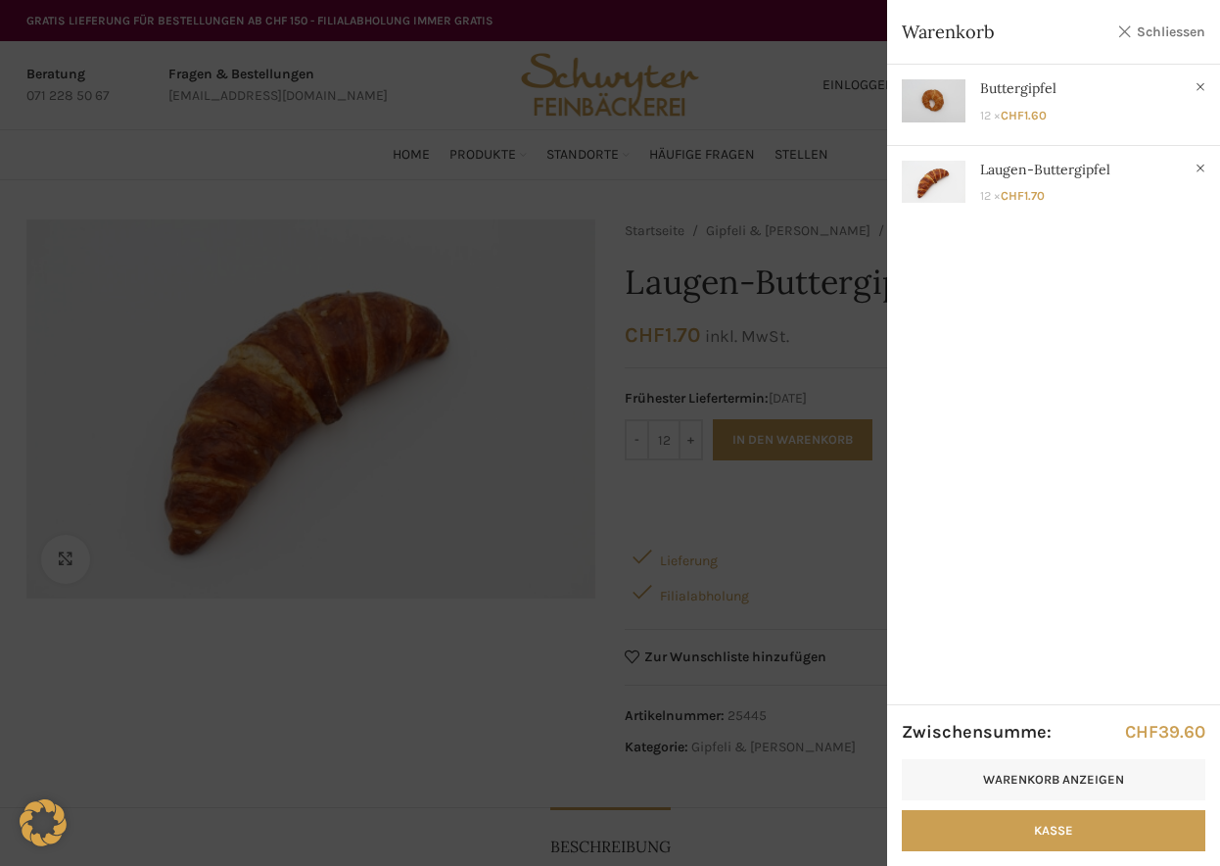
click at [1121, 32] on link "Schliessen" at bounding box center [1161, 32] width 88 height 24
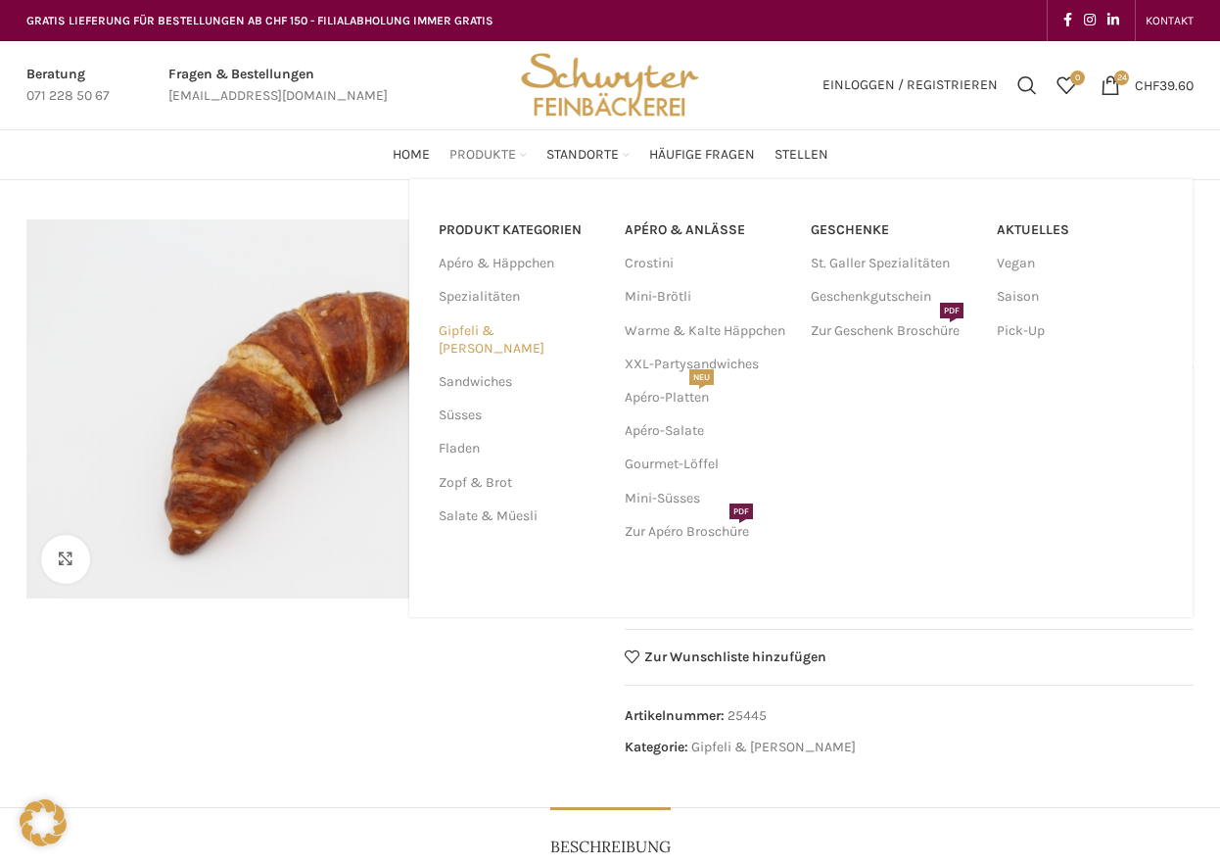
click at [476, 327] on link "Gipfeli & [PERSON_NAME]" at bounding box center [520, 339] width 163 height 51
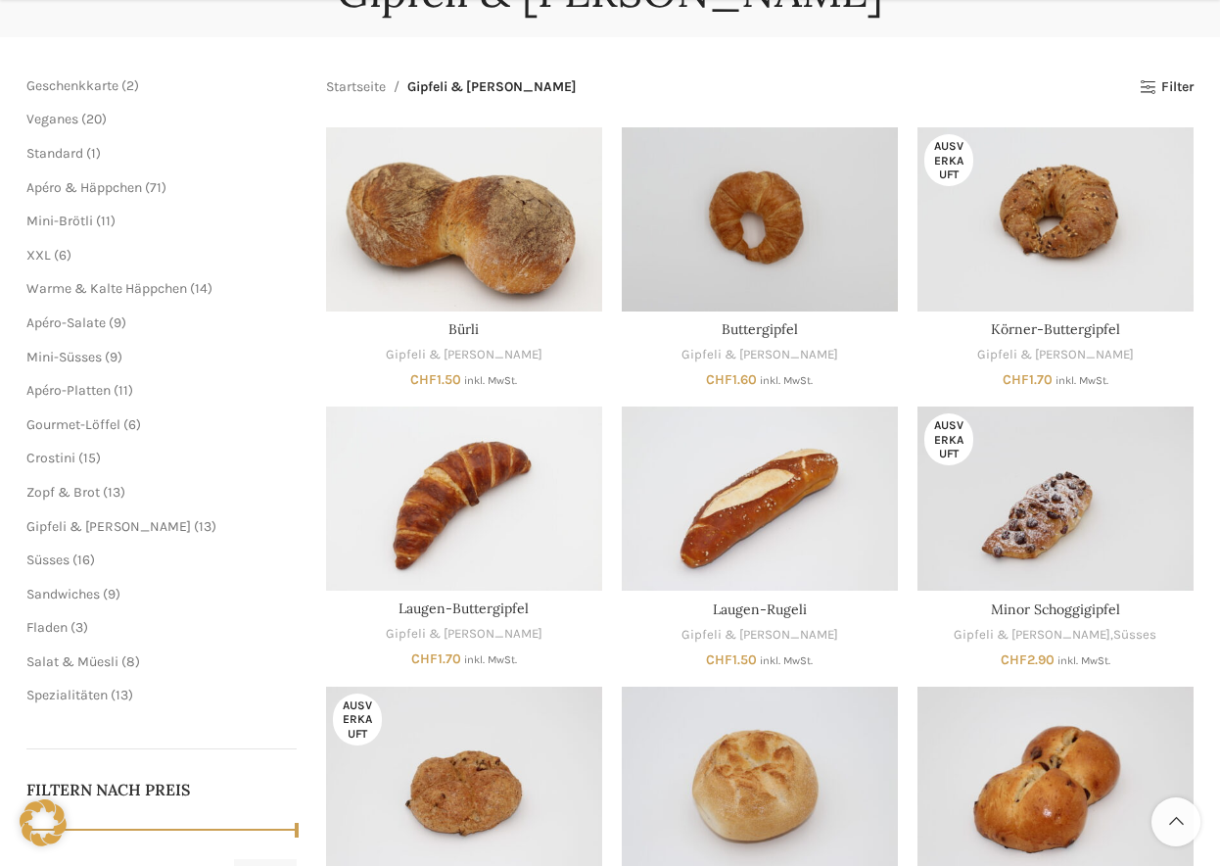
scroll to position [236, 0]
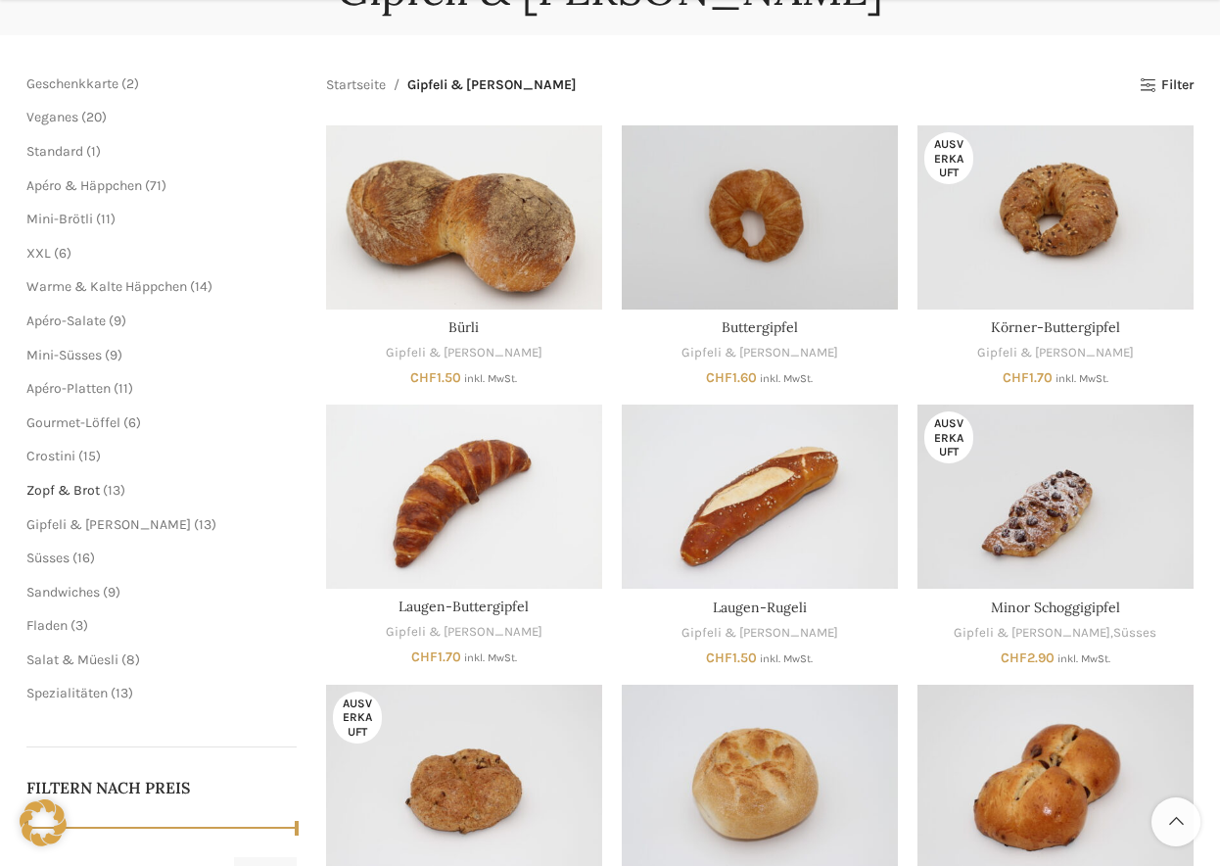
click at [86, 485] on span "Zopf & Brot" at bounding box center [62, 490] width 73 height 17
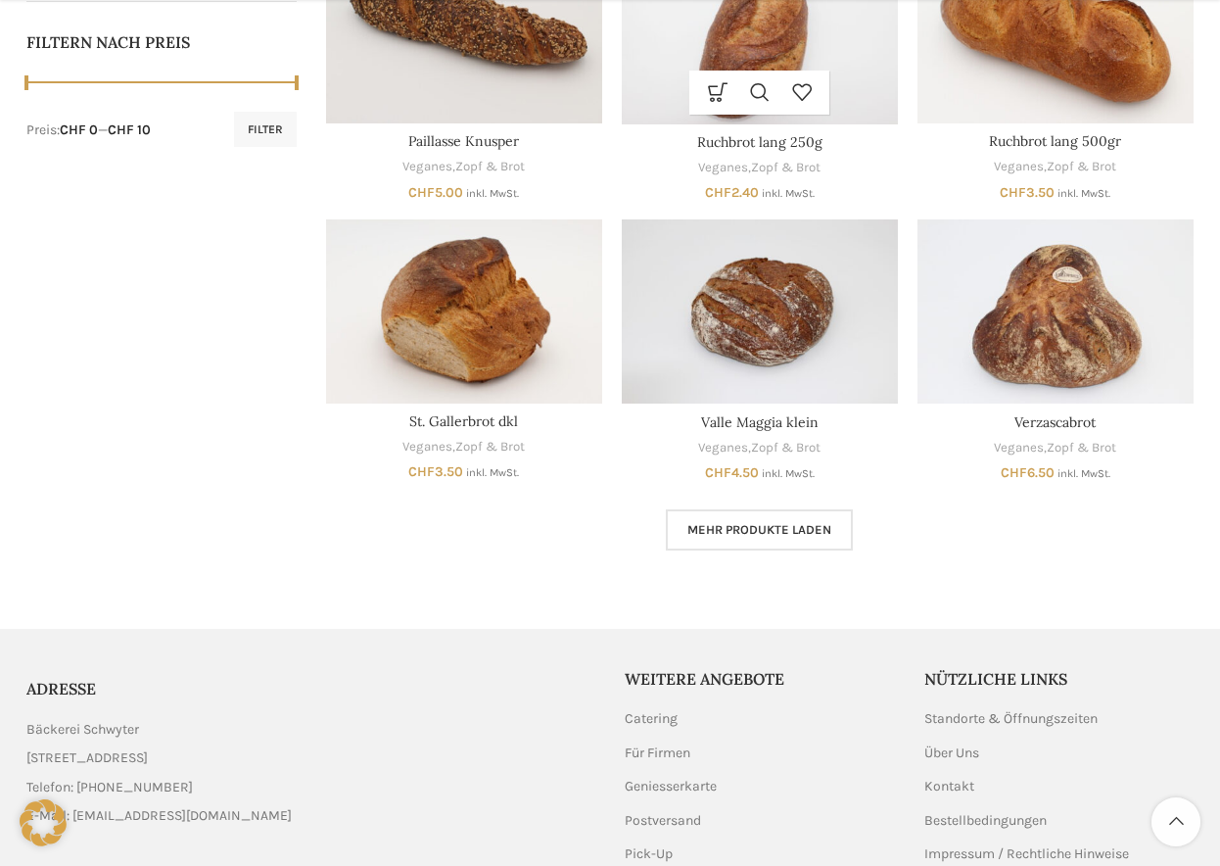
scroll to position [985, 0]
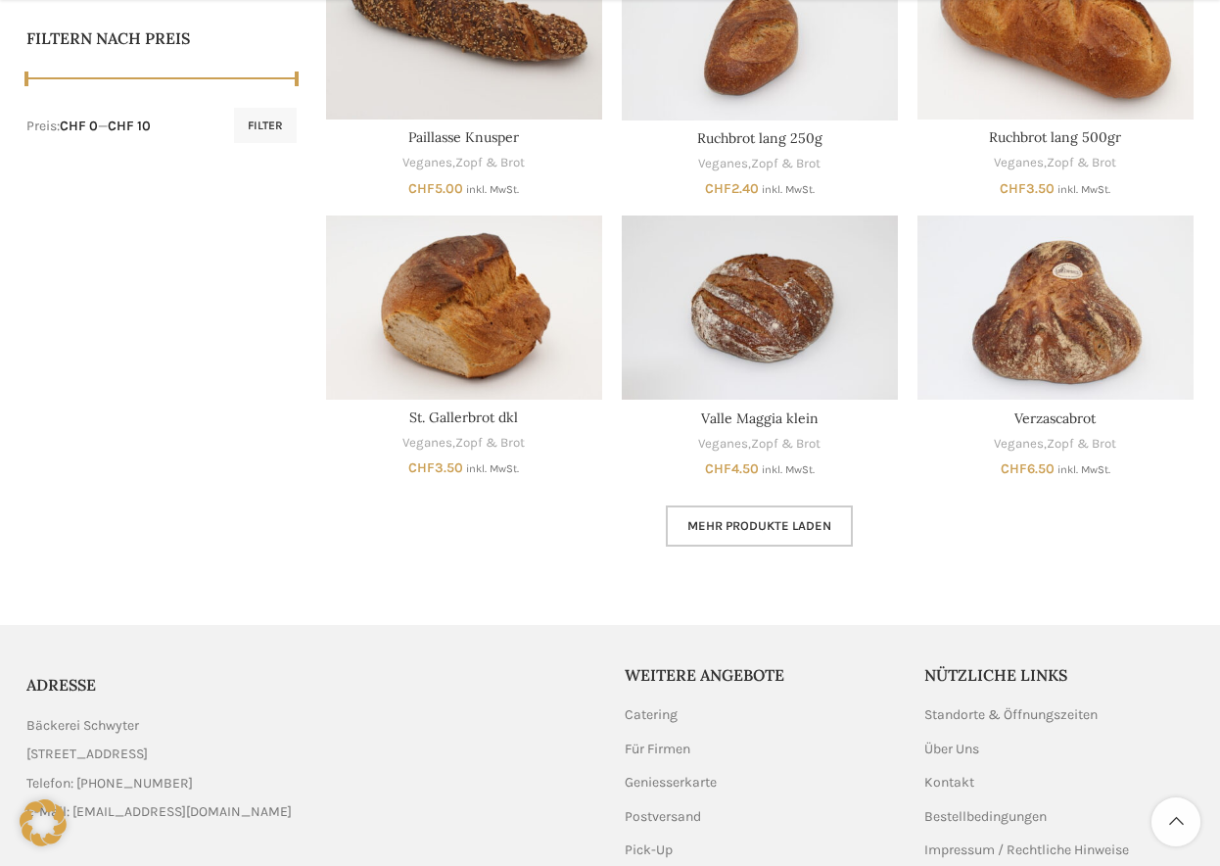
click at [755, 523] on span "Mehr Produkte laden" at bounding box center [760, 526] width 144 height 16
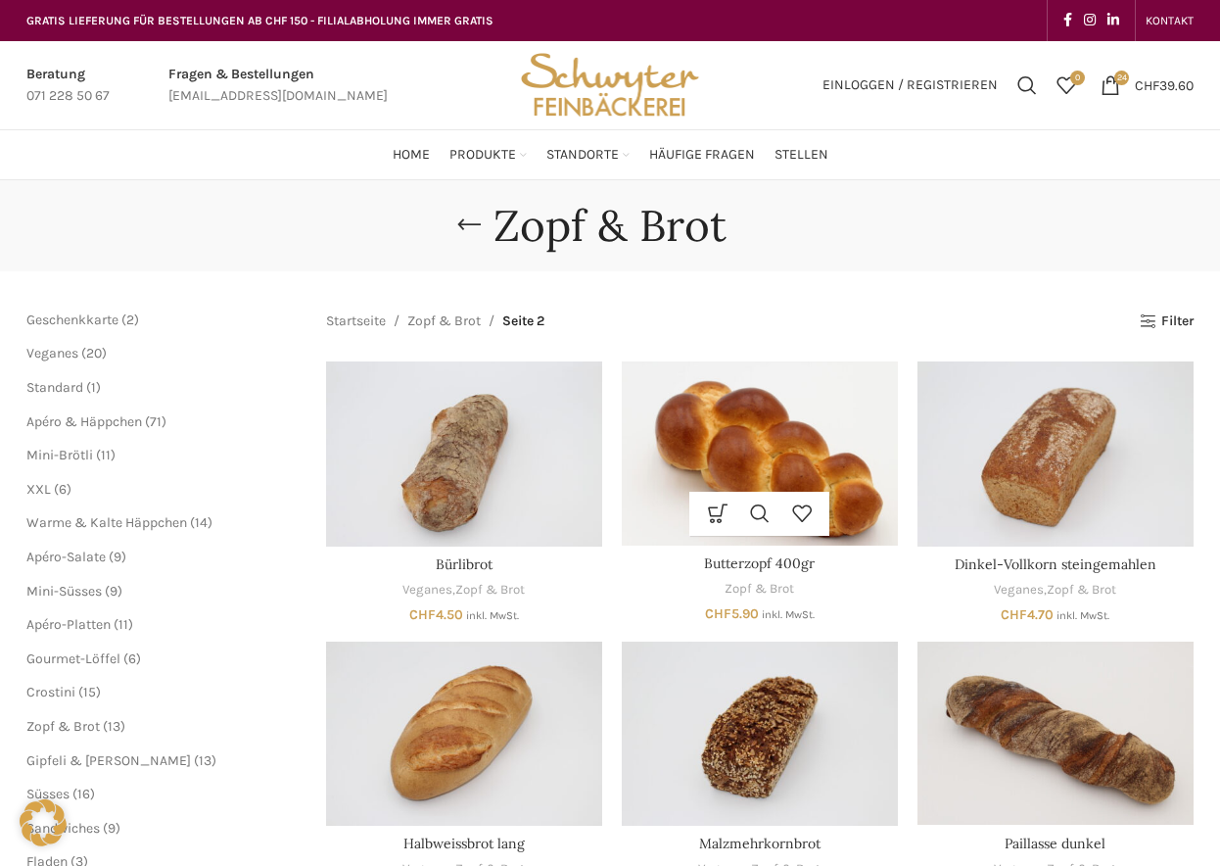
click at [788, 434] on img "Butterzopf 400gr" at bounding box center [760, 453] width 276 height 184
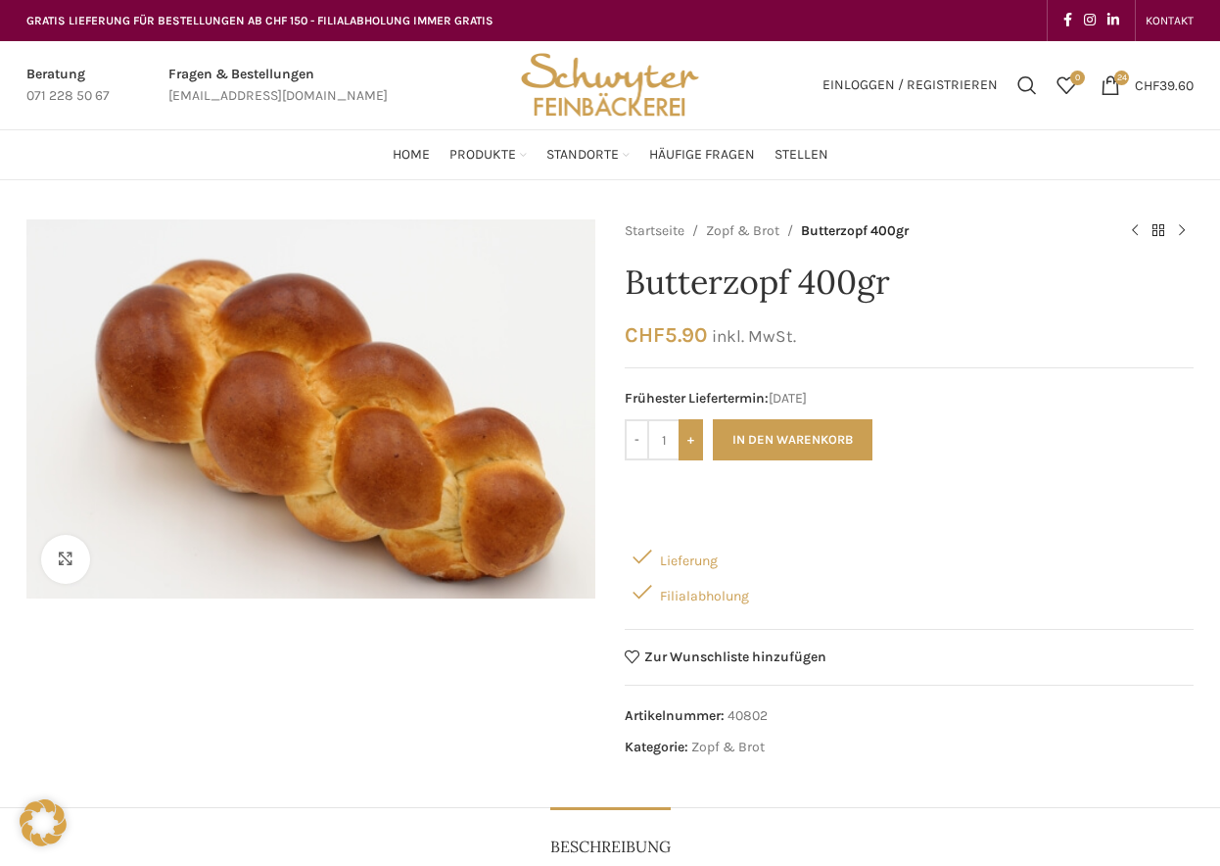
click at [692, 445] on input "+" at bounding box center [691, 439] width 24 height 41
click at [692, 444] on input "+" at bounding box center [691, 439] width 24 height 41
click at [692, 445] on input "+" at bounding box center [691, 439] width 24 height 41
type input "5"
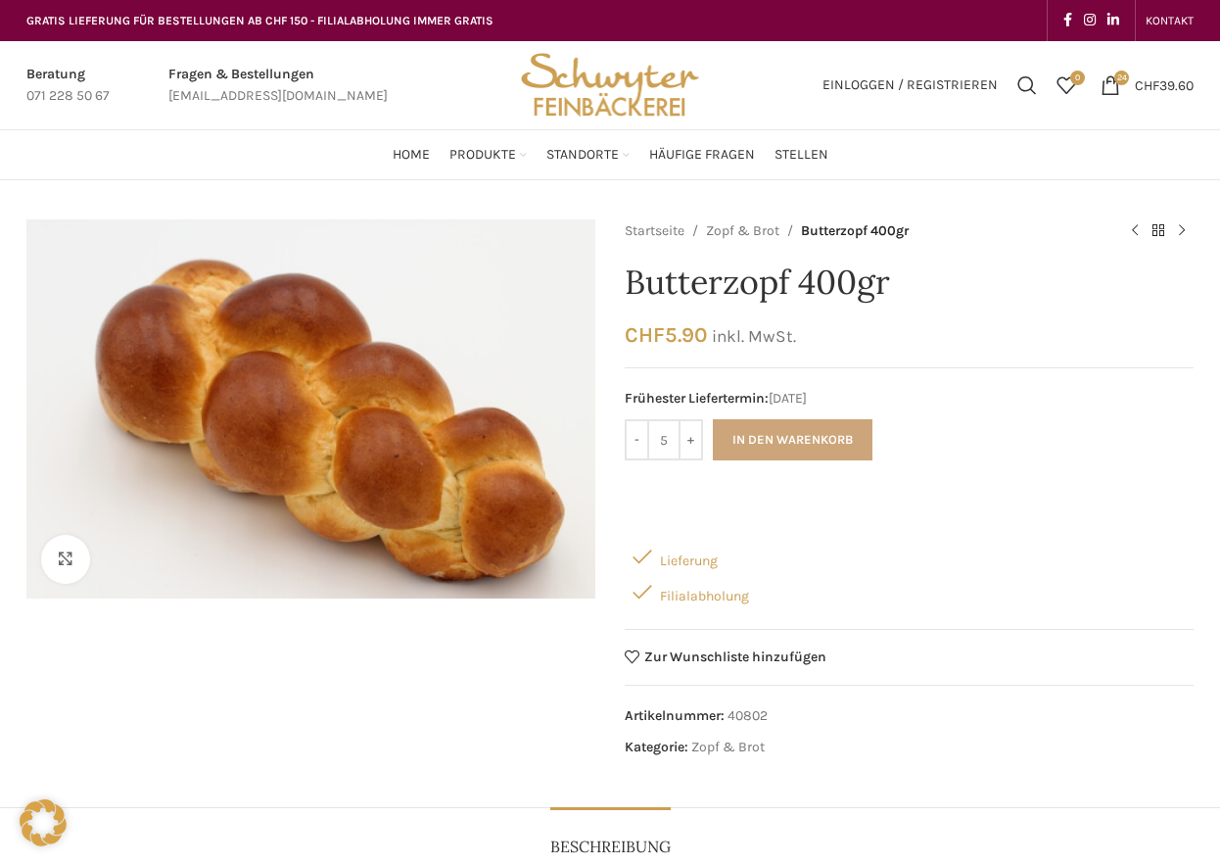
click at [793, 438] on button "In den Warenkorb" at bounding box center [793, 439] width 160 height 41
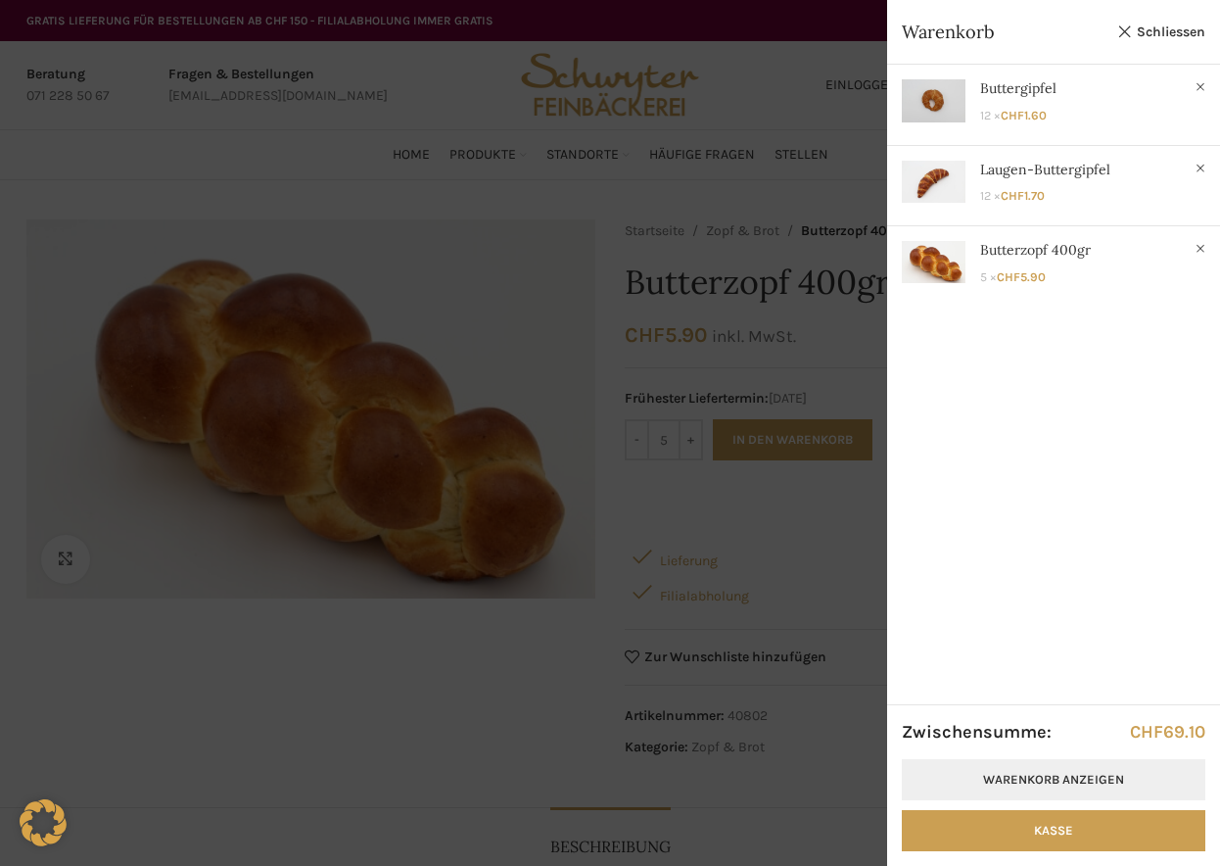
click at [1049, 781] on link "Warenkorb anzeigen" at bounding box center [1054, 779] width 304 height 41
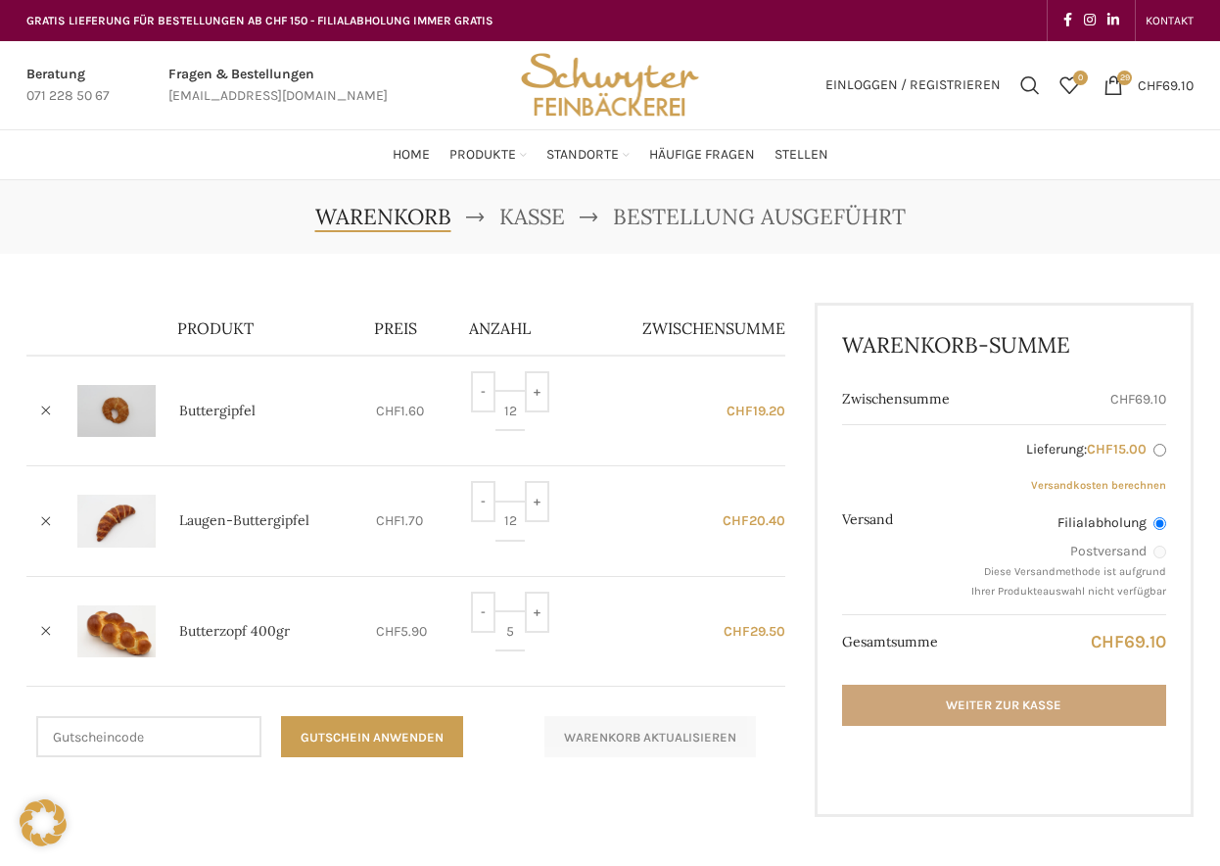
click at [1002, 700] on link "Weiter zur Kasse" at bounding box center [1004, 705] width 324 height 41
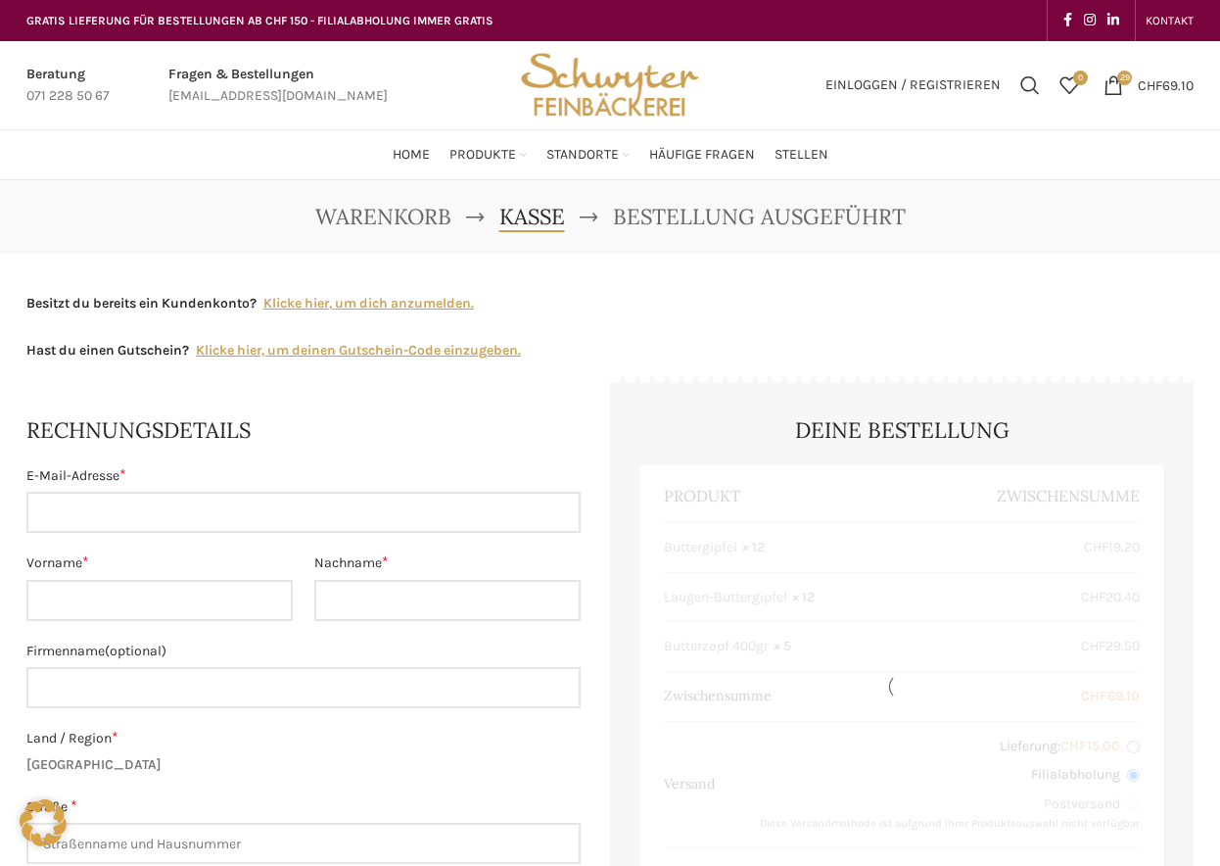
select select "SG"
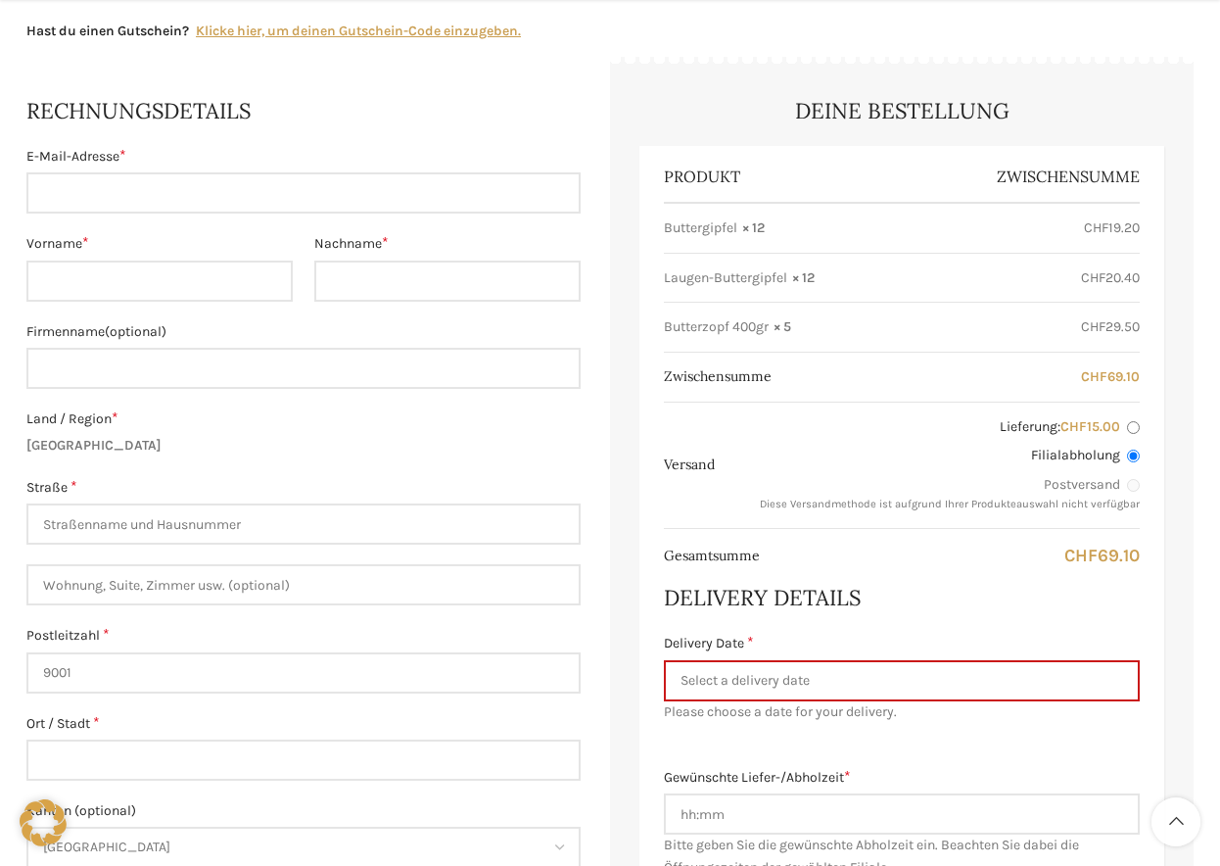
scroll to position [341, 0]
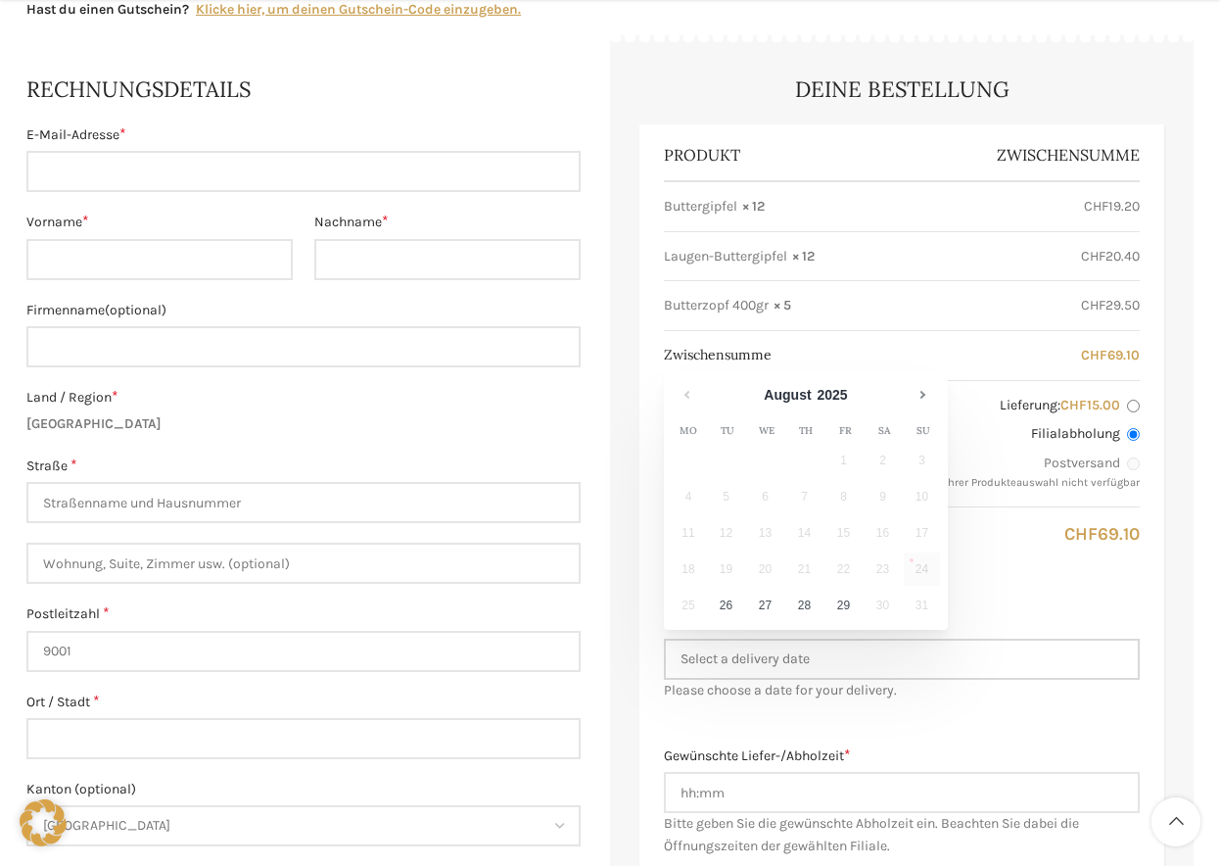
click at [773, 649] on input "Delivery Date *" at bounding box center [902, 659] width 476 height 41
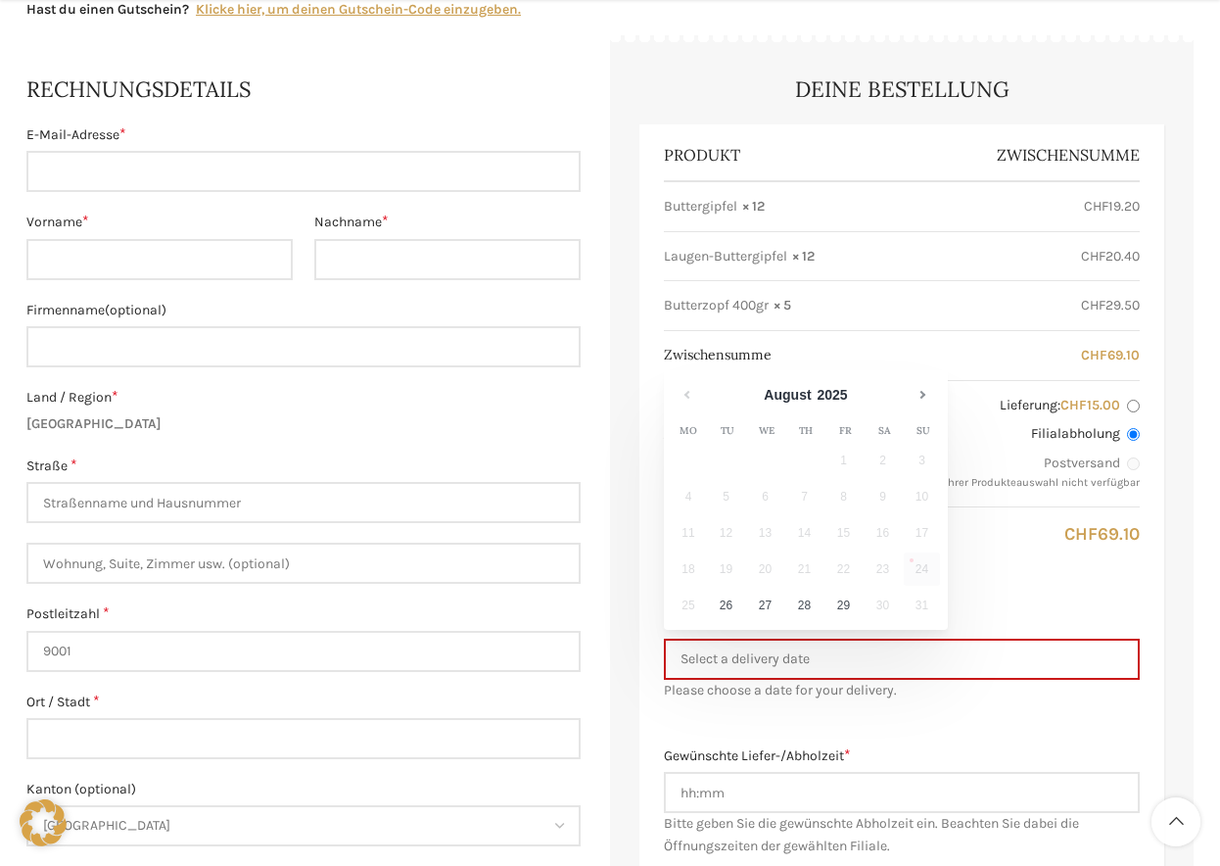
click at [886, 603] on td "30" at bounding box center [884, 607] width 39 height 36
click at [881, 604] on td "30" at bounding box center [884, 607] width 39 height 36
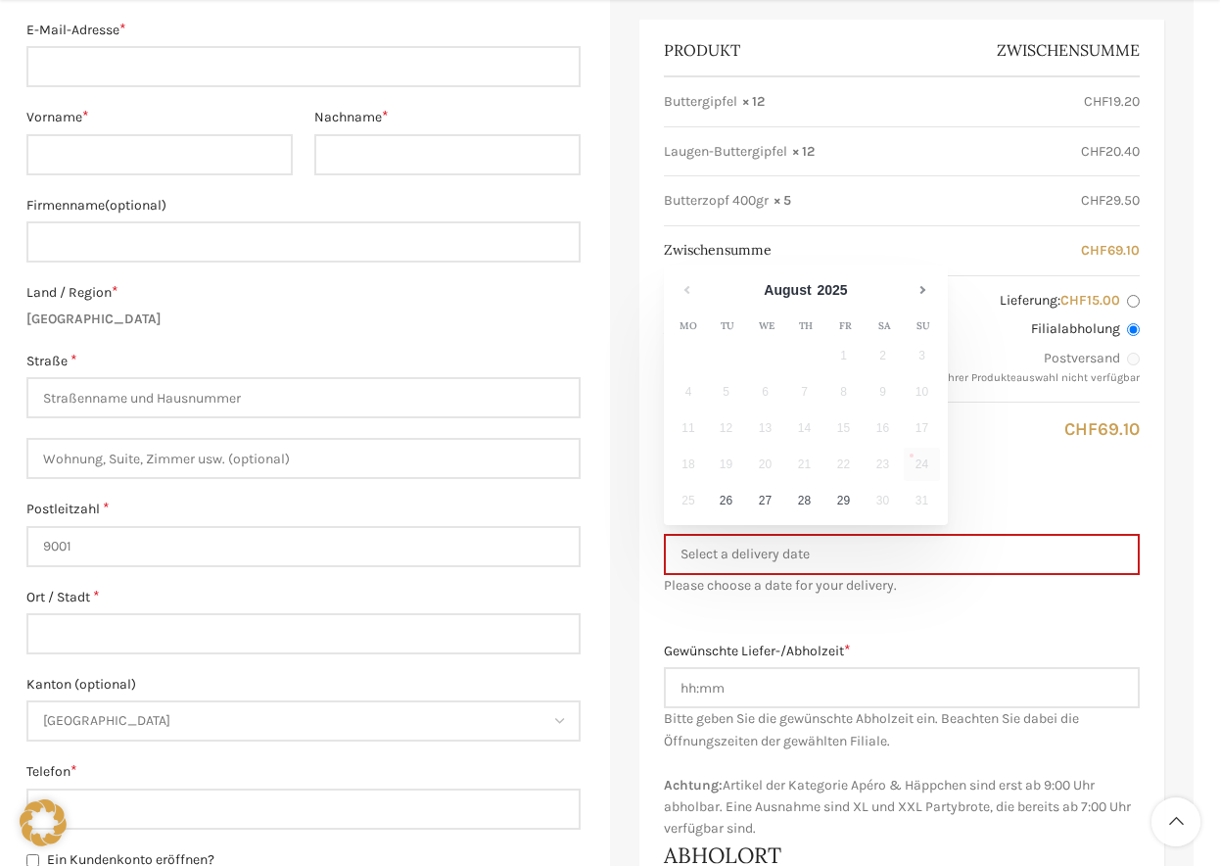
scroll to position [456, 0]
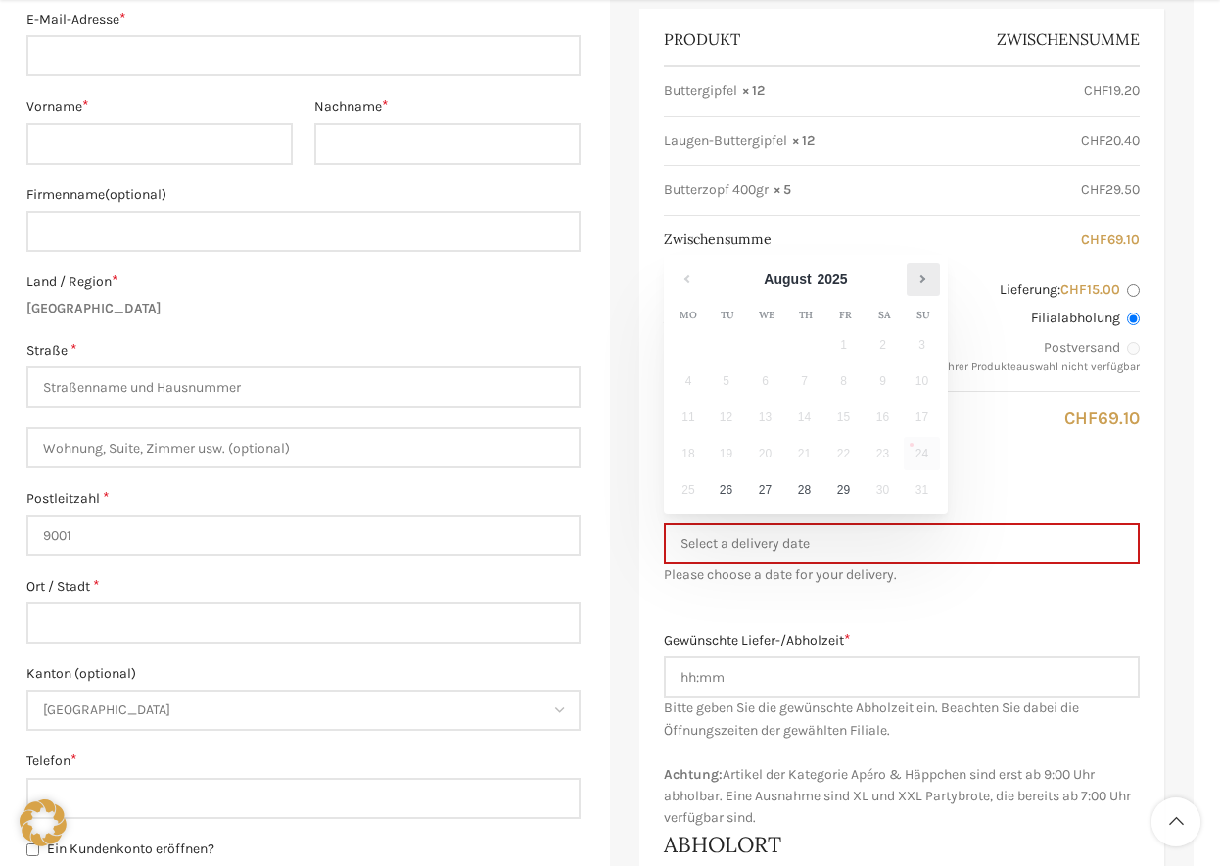
click at [922, 278] on link "Next" at bounding box center [923, 278] width 33 height 33
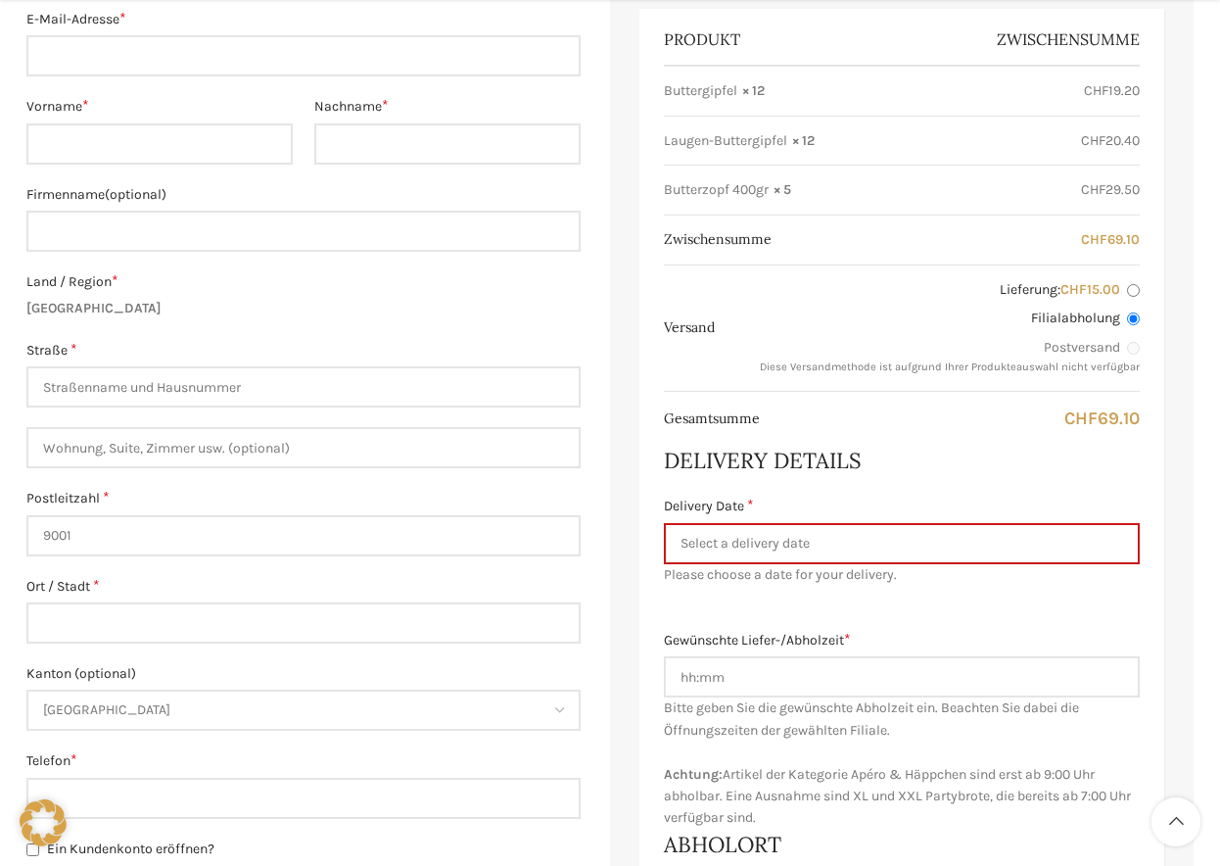
click at [1046, 613] on div "Produkt Zwischensumme Buttergipfel × 12 CHF 19.20 Laugen-Buttergipfel × 12 CHF …" at bounding box center [902, 501] width 525 height 985
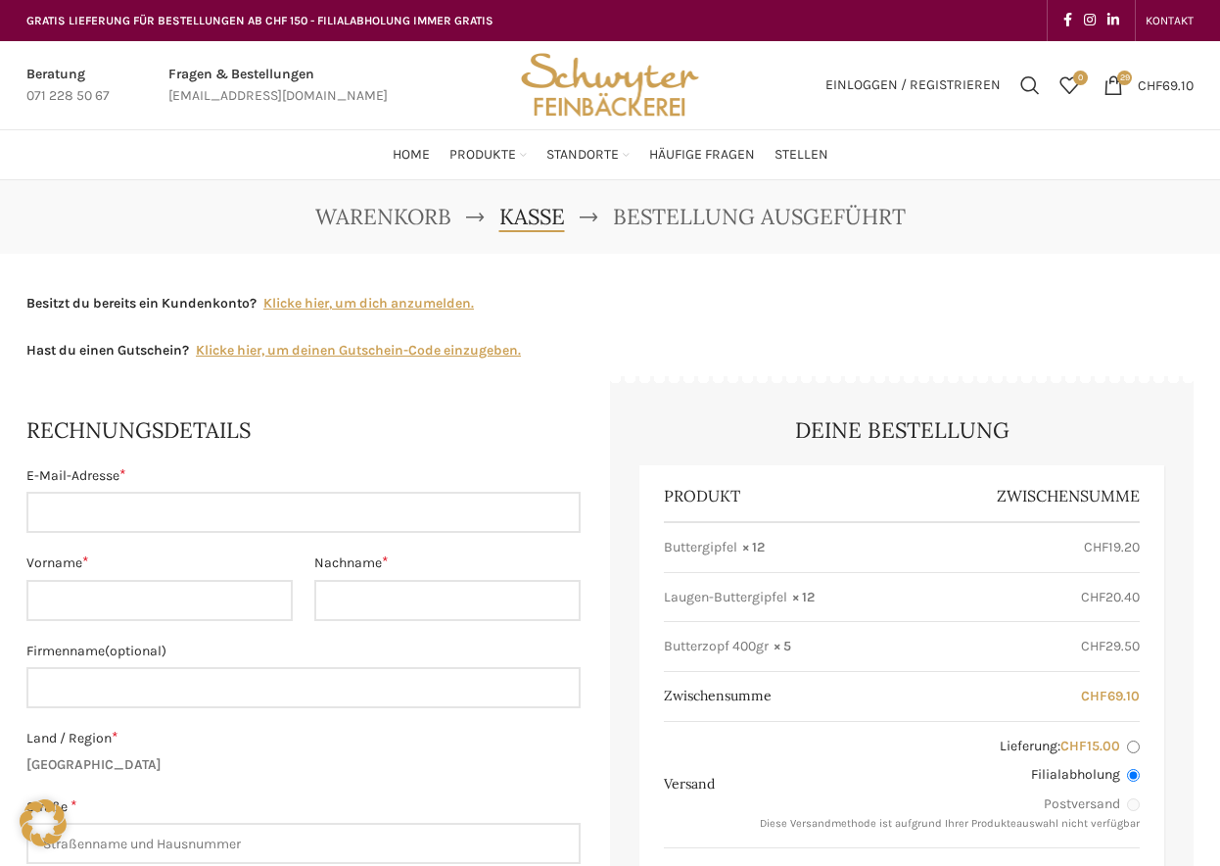
scroll to position [0, 0]
click at [1165, 24] on span "KONTAKT" at bounding box center [1170, 21] width 48 height 14
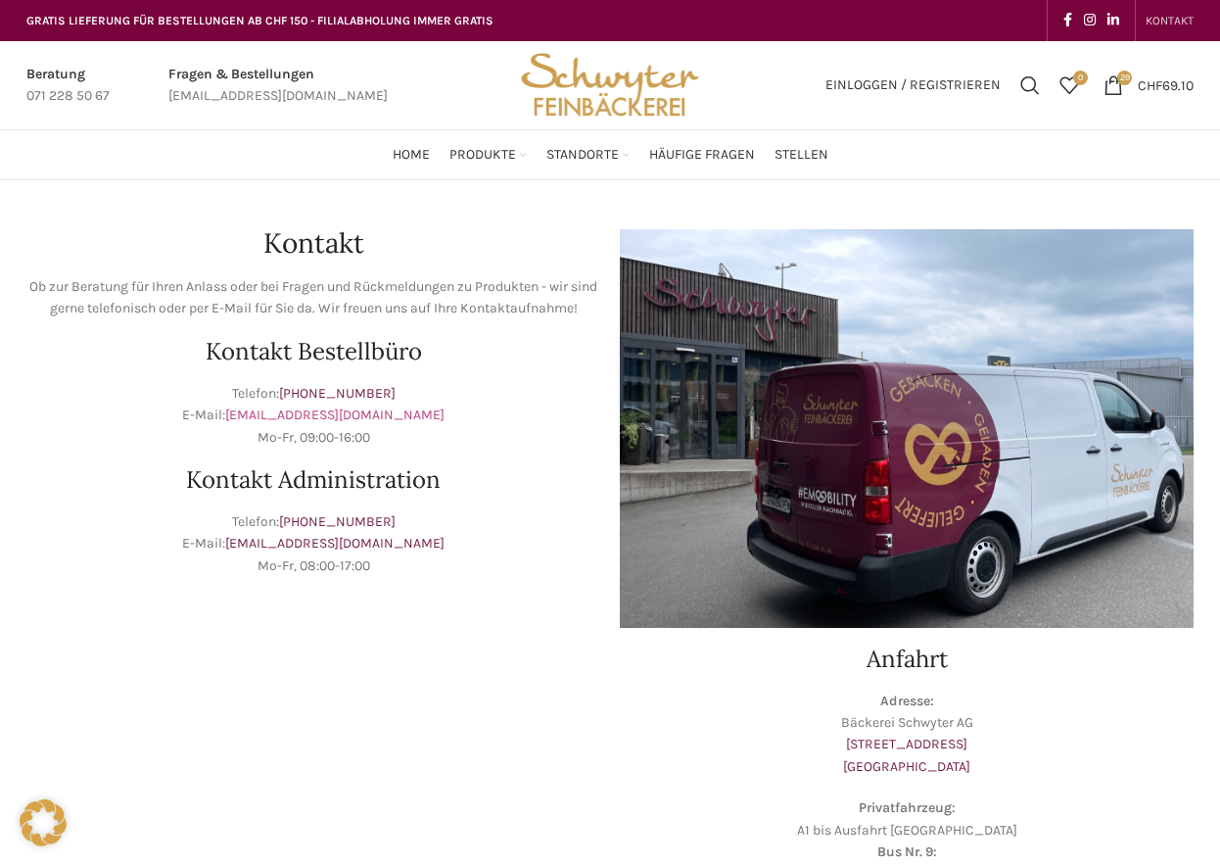
click at [278, 415] on link "[EMAIL_ADDRESS][DOMAIN_NAME]" at bounding box center [334, 414] width 219 height 17
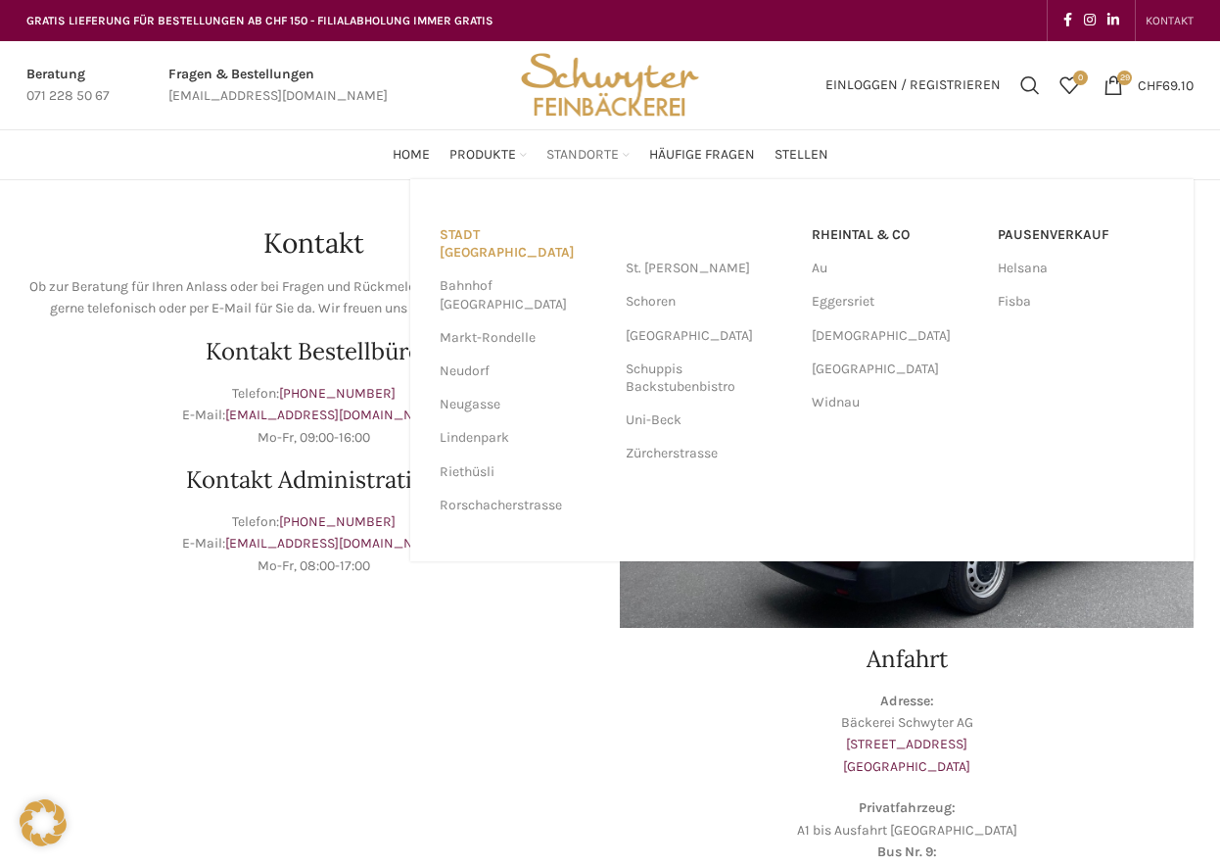
drag, startPoint x: 503, startPoint y: 235, endPoint x: 513, endPoint y: 234, distance: 9.8
click at [503, 235] on link "Stadt [GEOGRAPHIC_DATA]" at bounding box center [523, 243] width 166 height 51
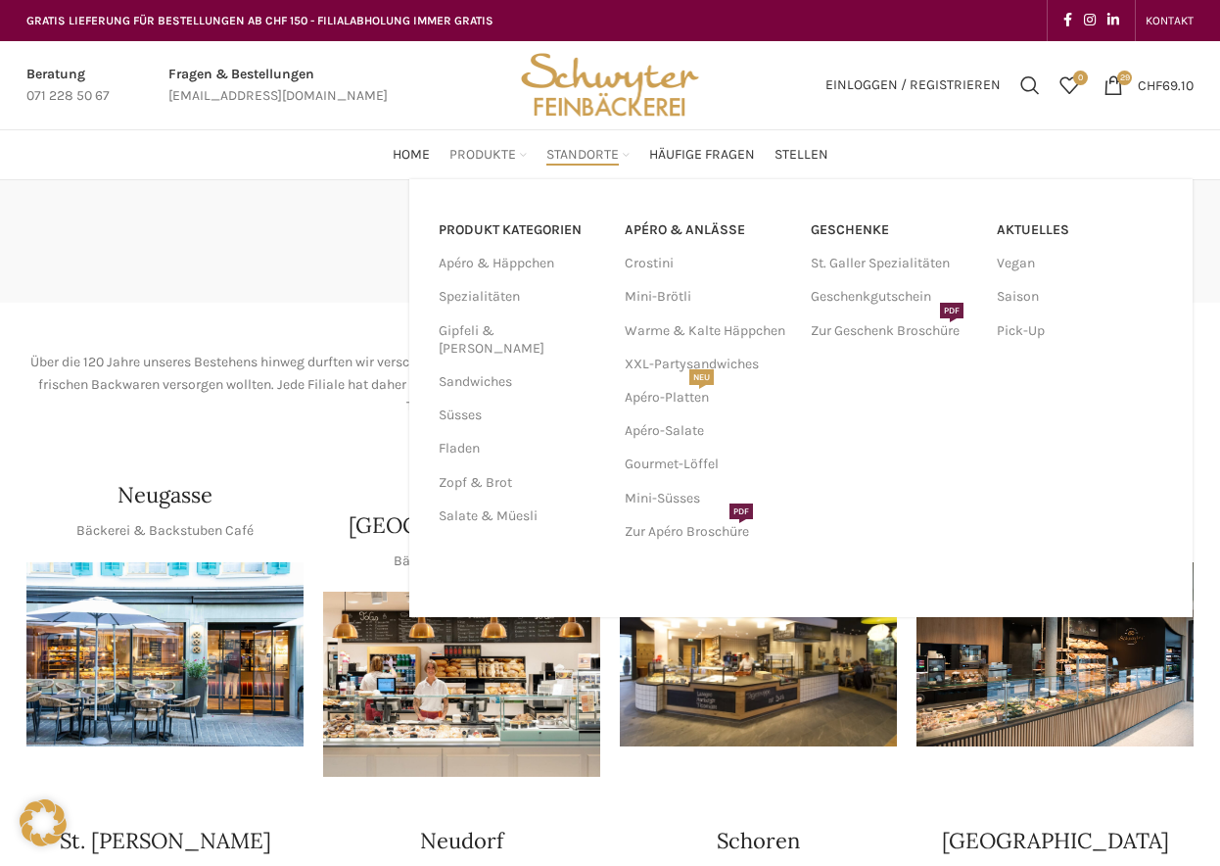
click at [481, 141] on link "Produkte" at bounding box center [488, 154] width 77 height 39
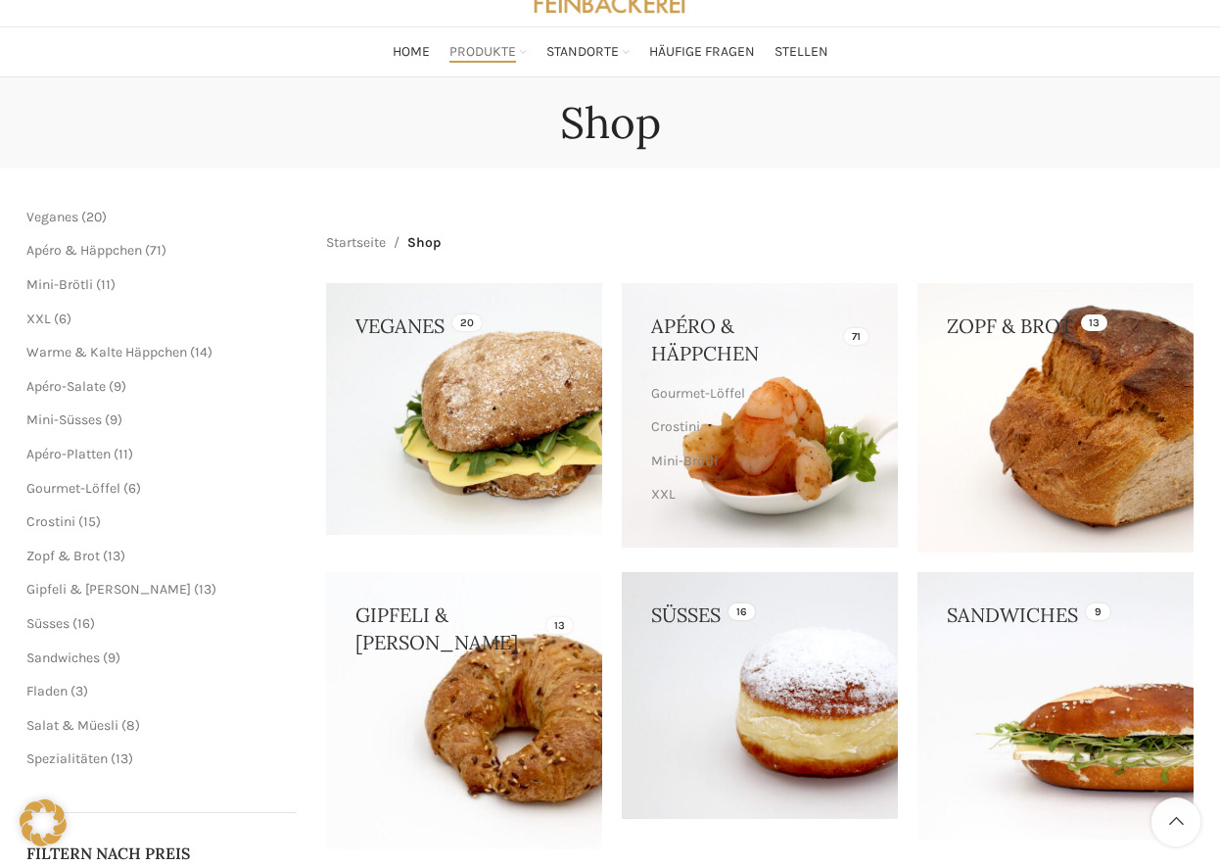
scroll to position [127, 0]
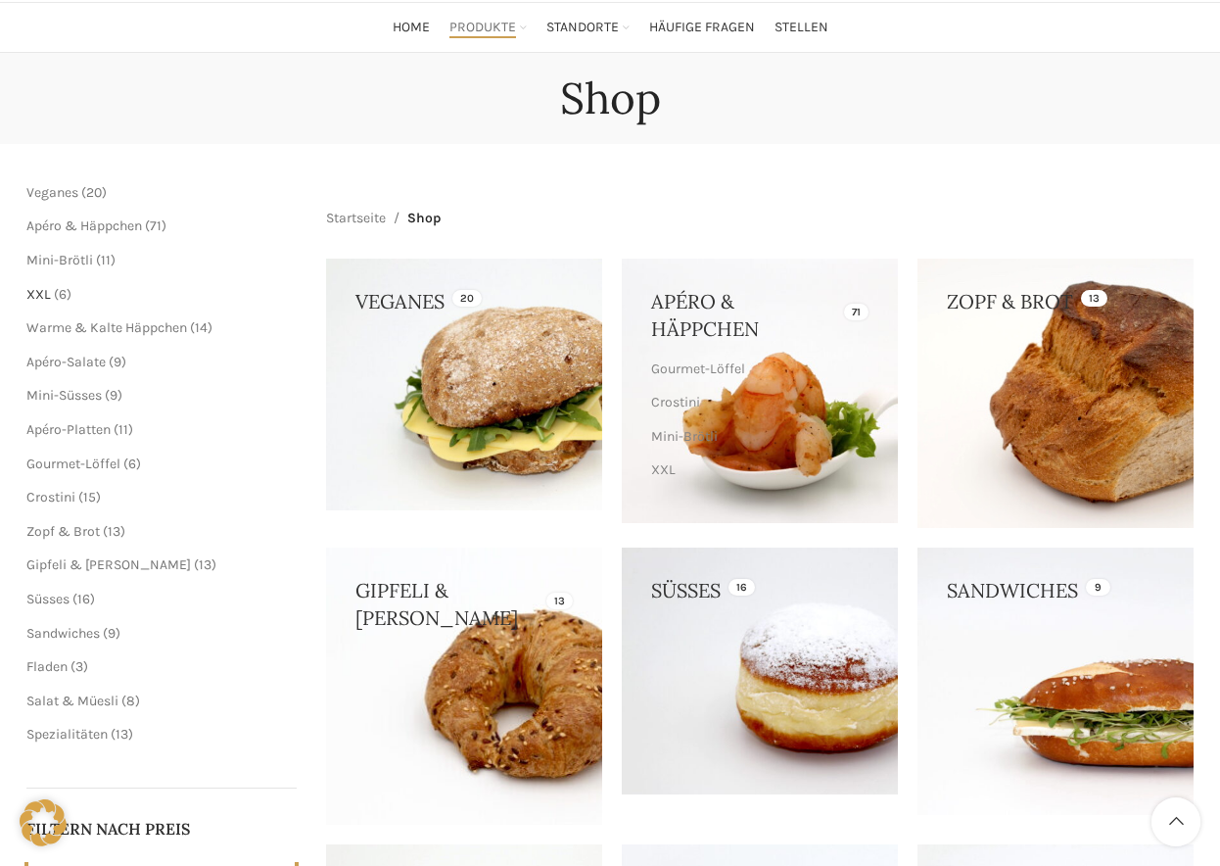
click at [39, 294] on span "XXL" at bounding box center [38, 294] width 24 height 17
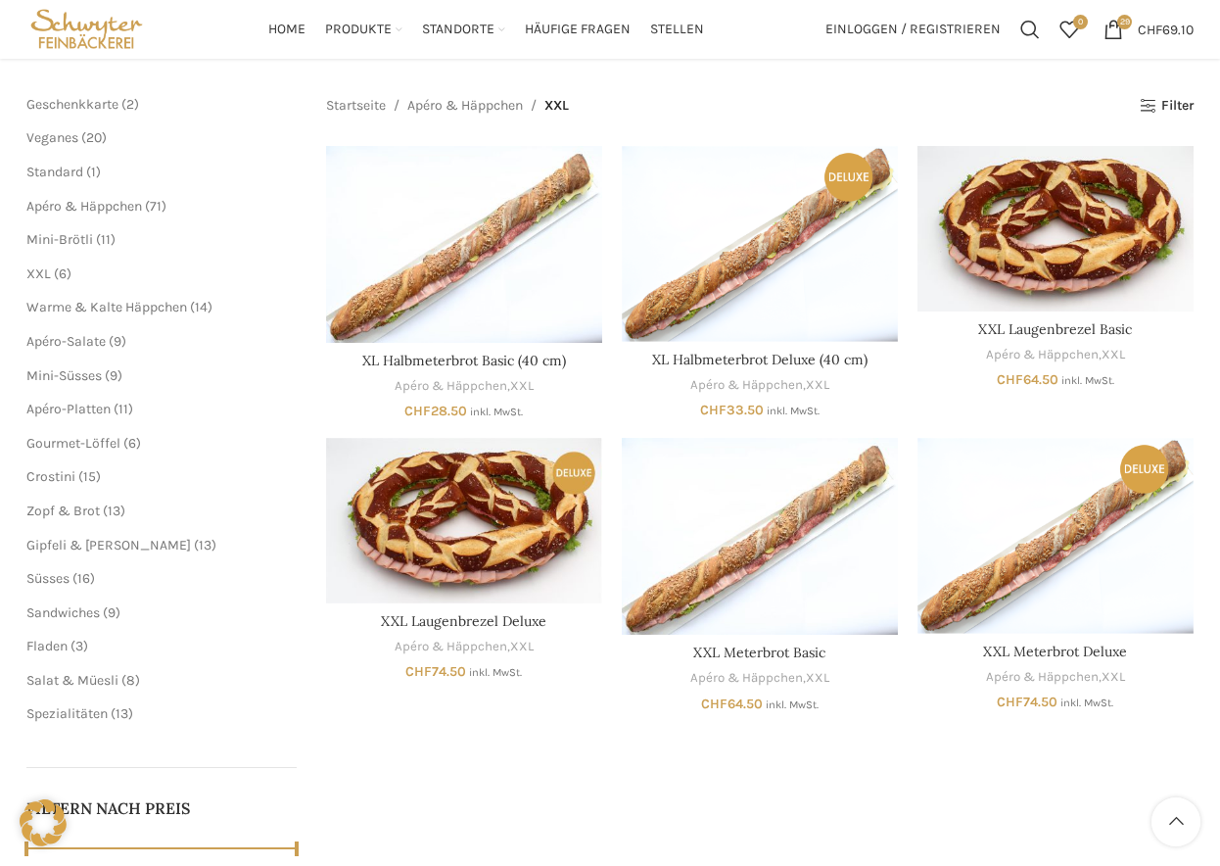
scroll to position [214, 0]
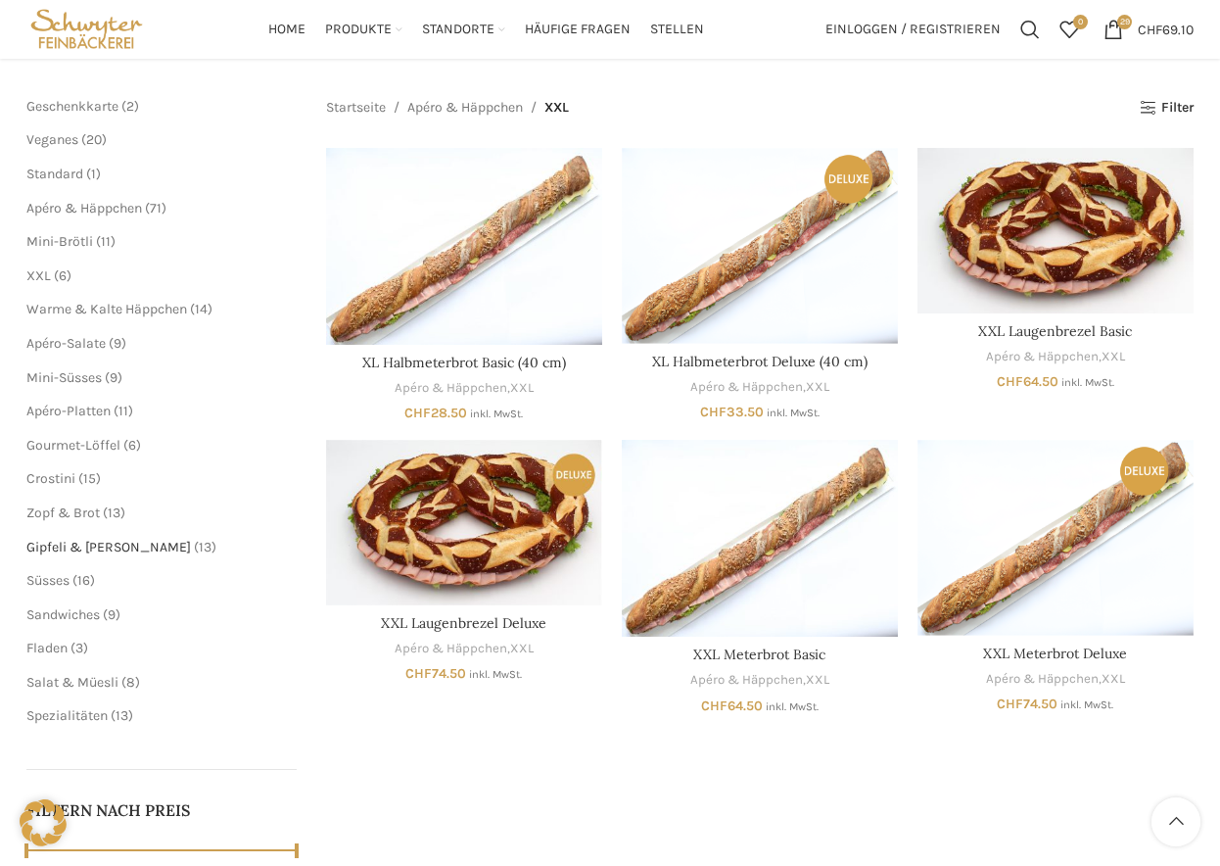
click at [40, 540] on span "Gipfeli & [PERSON_NAME]" at bounding box center [108, 547] width 165 height 17
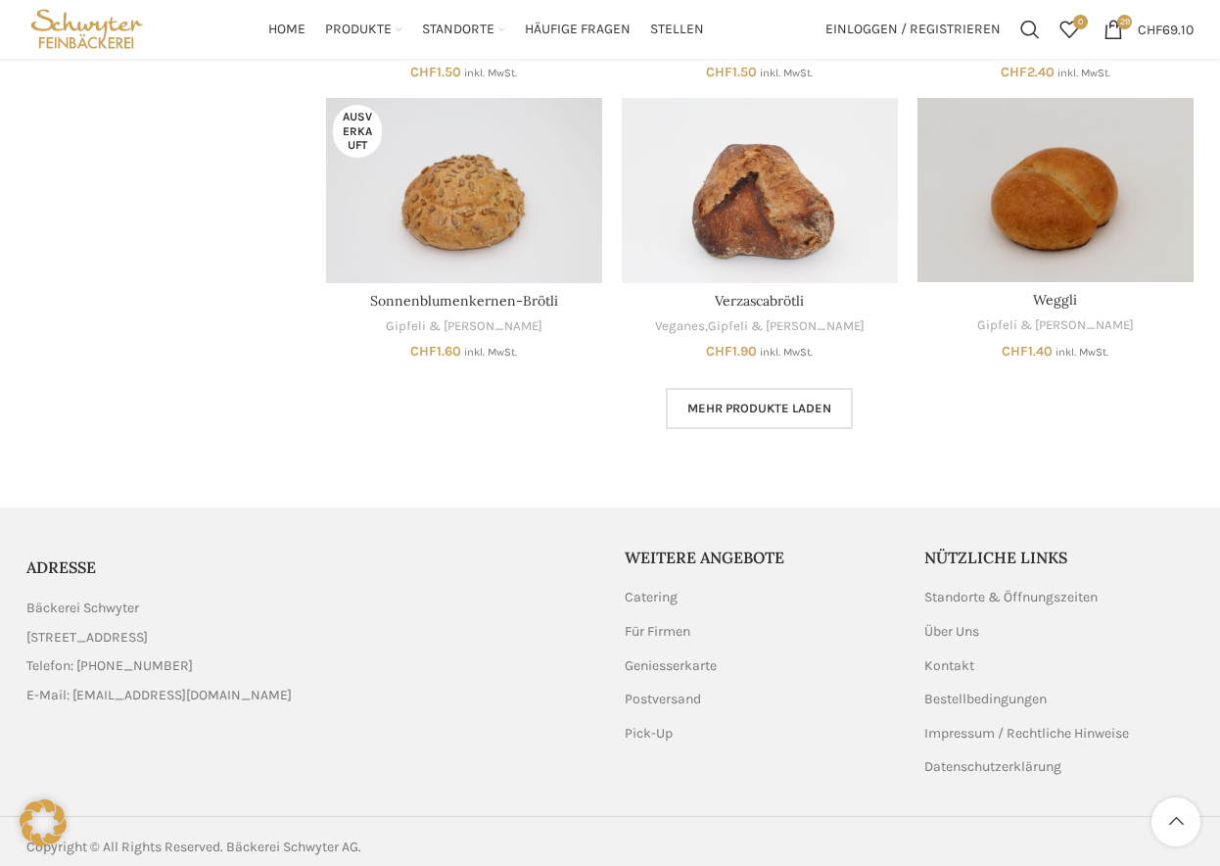
scroll to position [1101, 0]
drag, startPoint x: 771, startPoint y: 398, endPoint x: 1049, endPoint y: 421, distance: 279.1
click at [771, 402] on span "Mehr Produkte laden" at bounding box center [760, 410] width 144 height 16
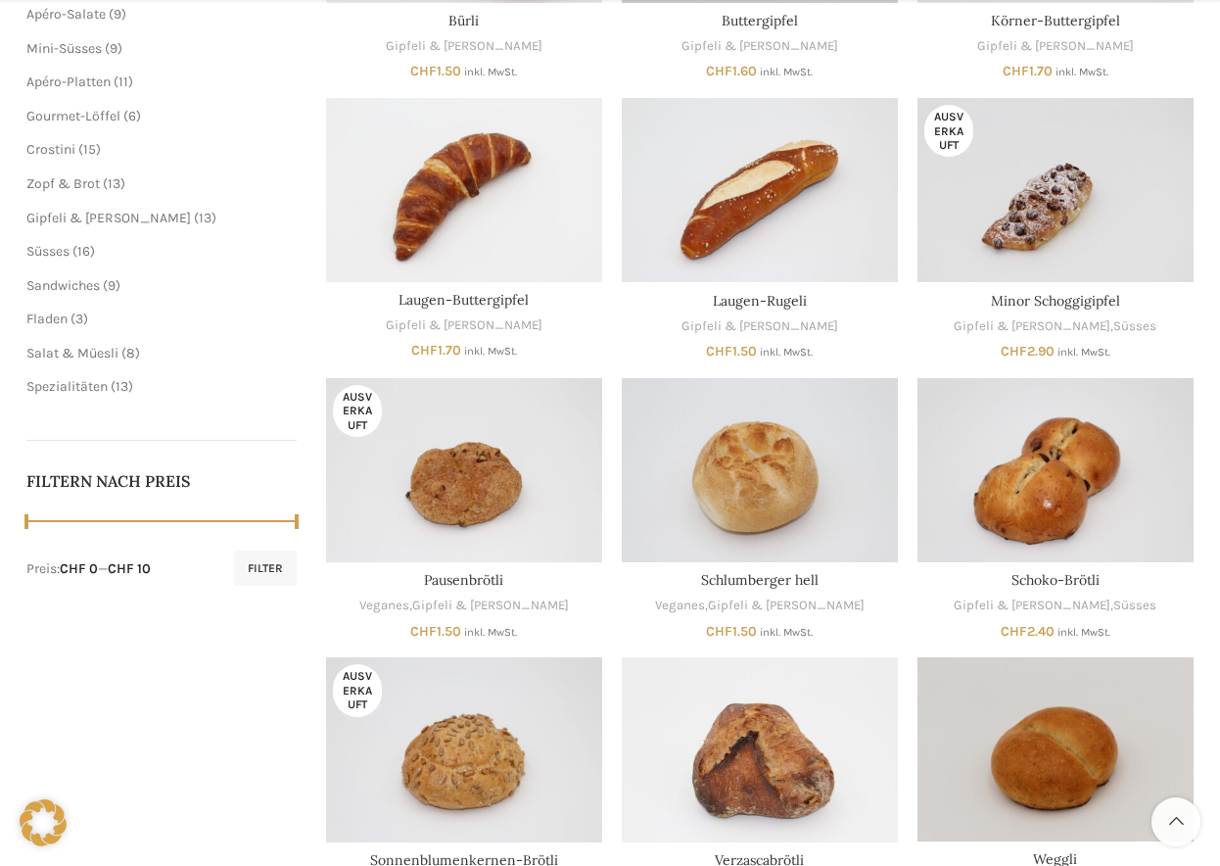
scroll to position [551, 0]
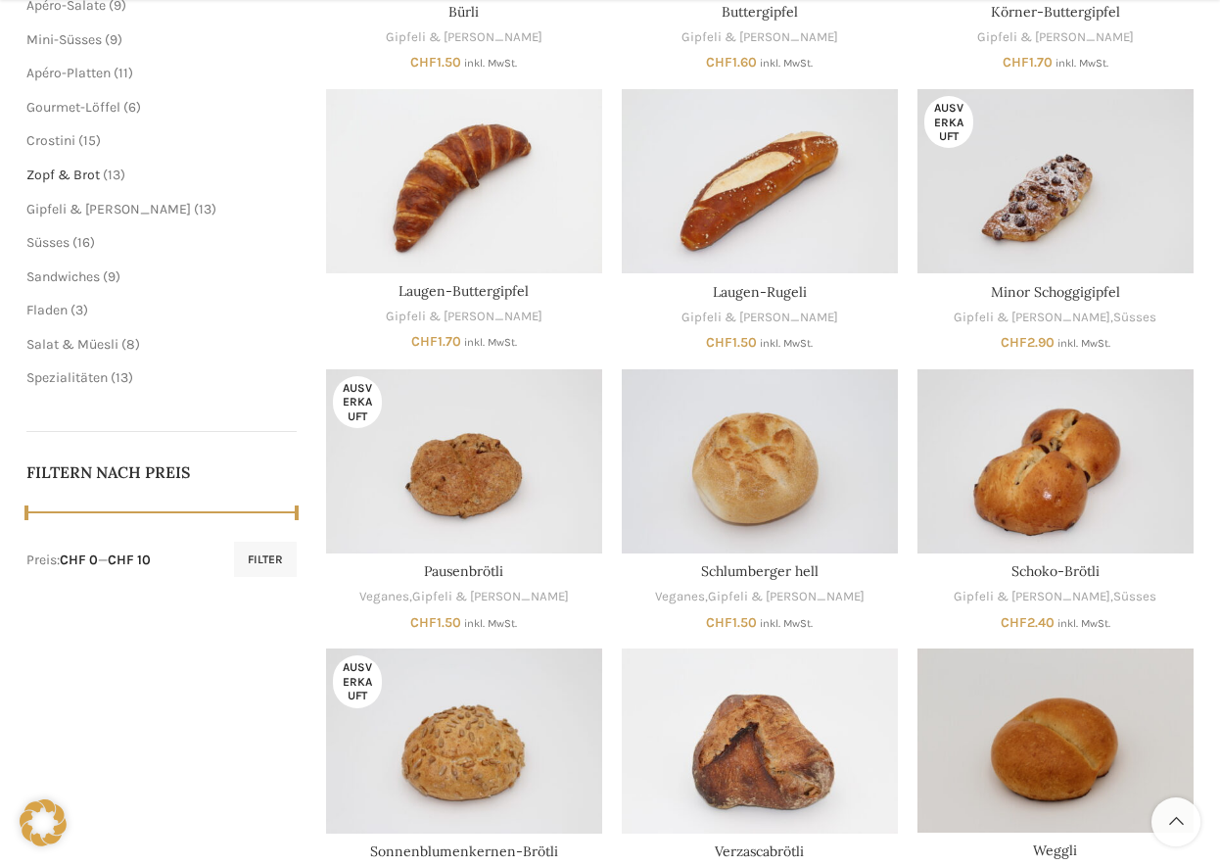
click at [66, 166] on span "Zopf & Brot" at bounding box center [62, 174] width 73 height 17
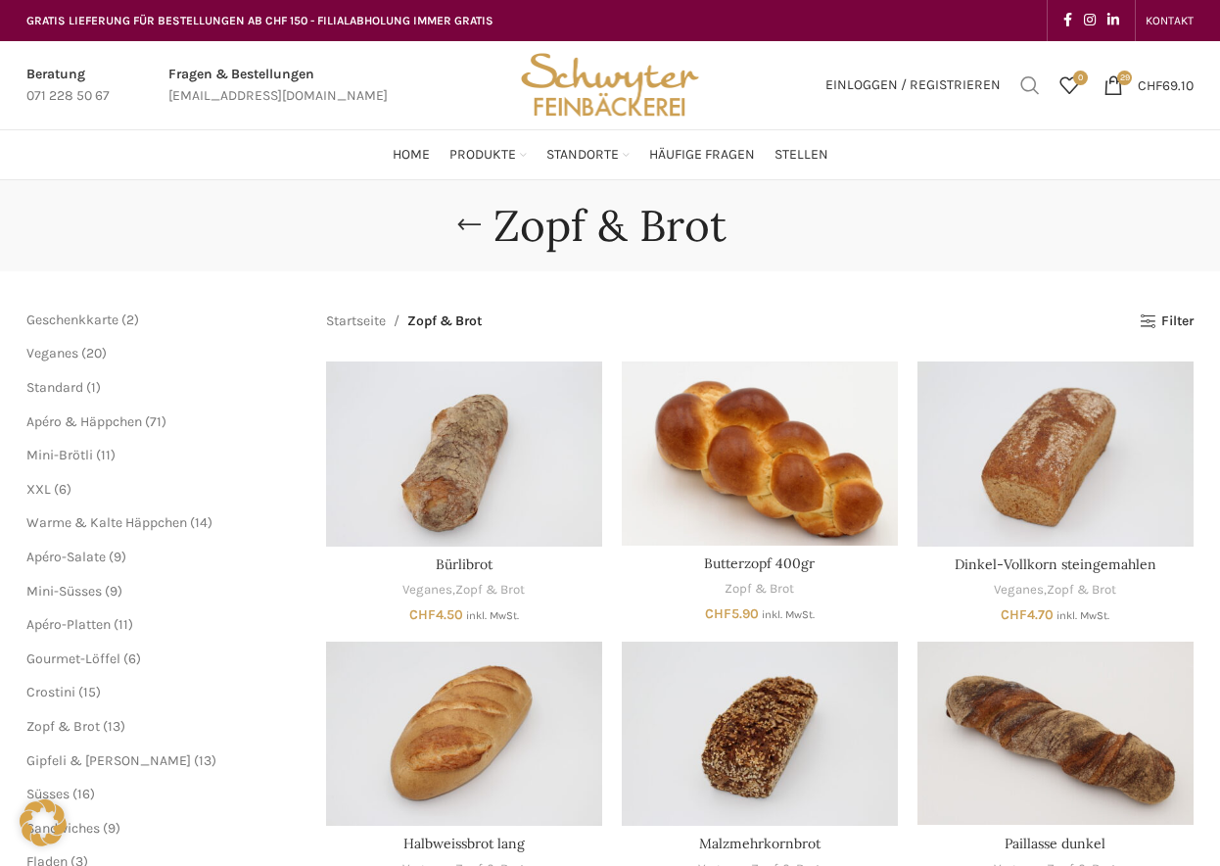
click at [1017, 80] on link "Suchen" at bounding box center [1030, 85] width 39 height 39
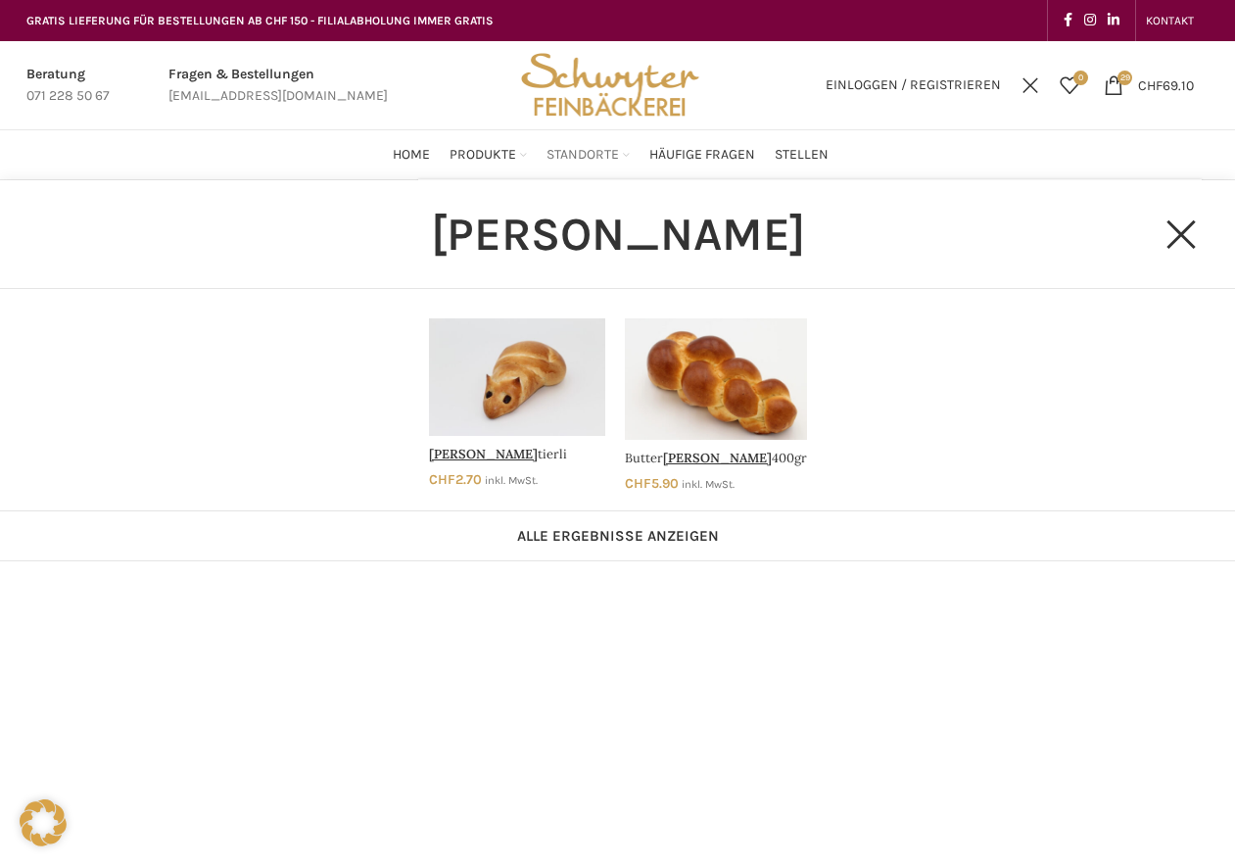
type input "Zopf"
click at [592, 154] on span "Standorte" at bounding box center [583, 155] width 72 height 19
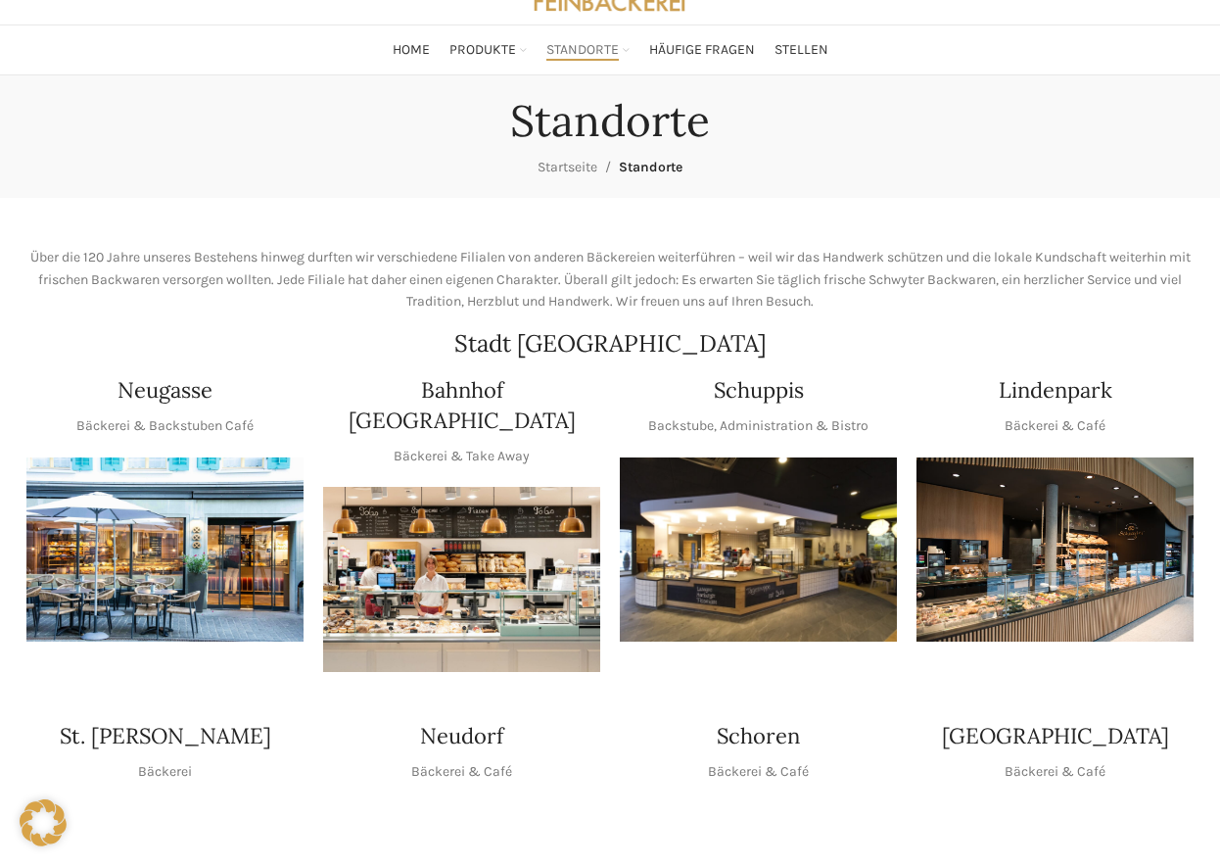
scroll to position [150, 0]
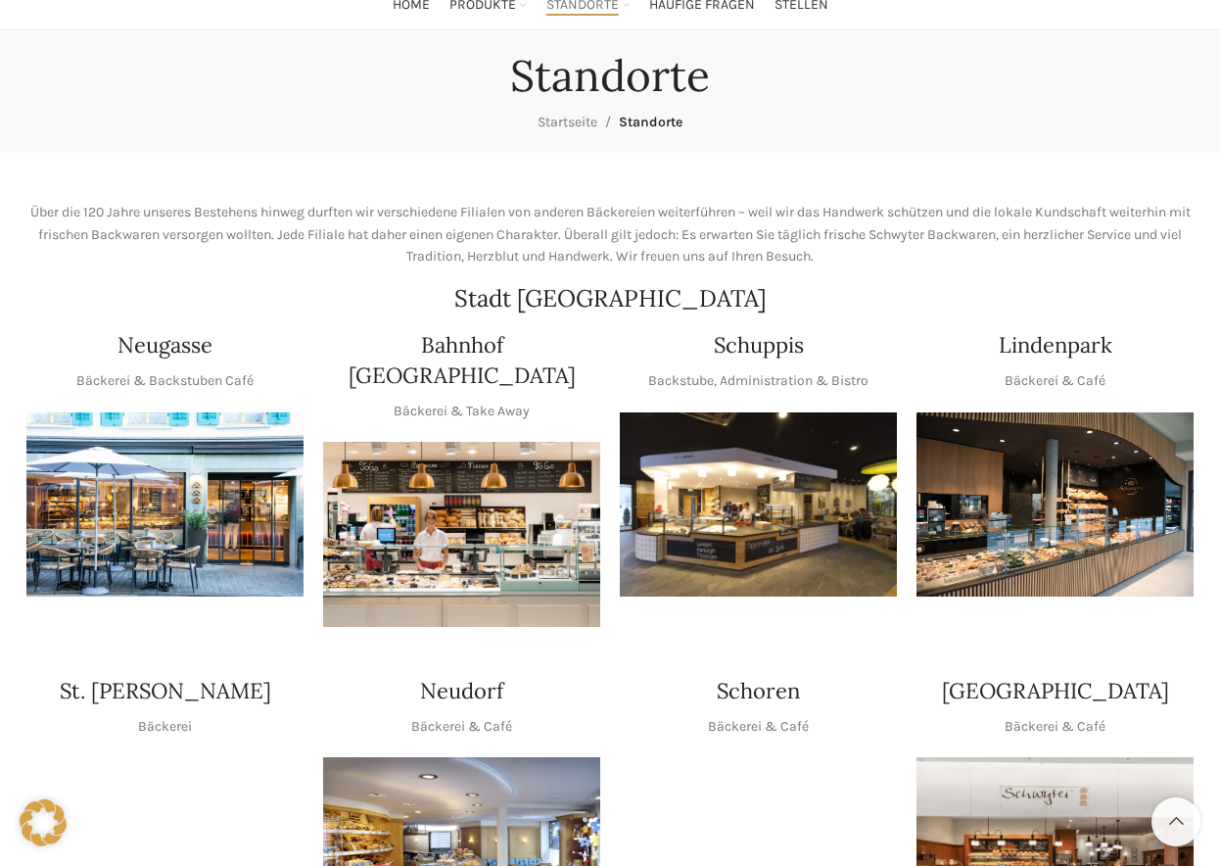
click at [489, 481] on img "1 / 1" at bounding box center [461, 534] width 277 height 185
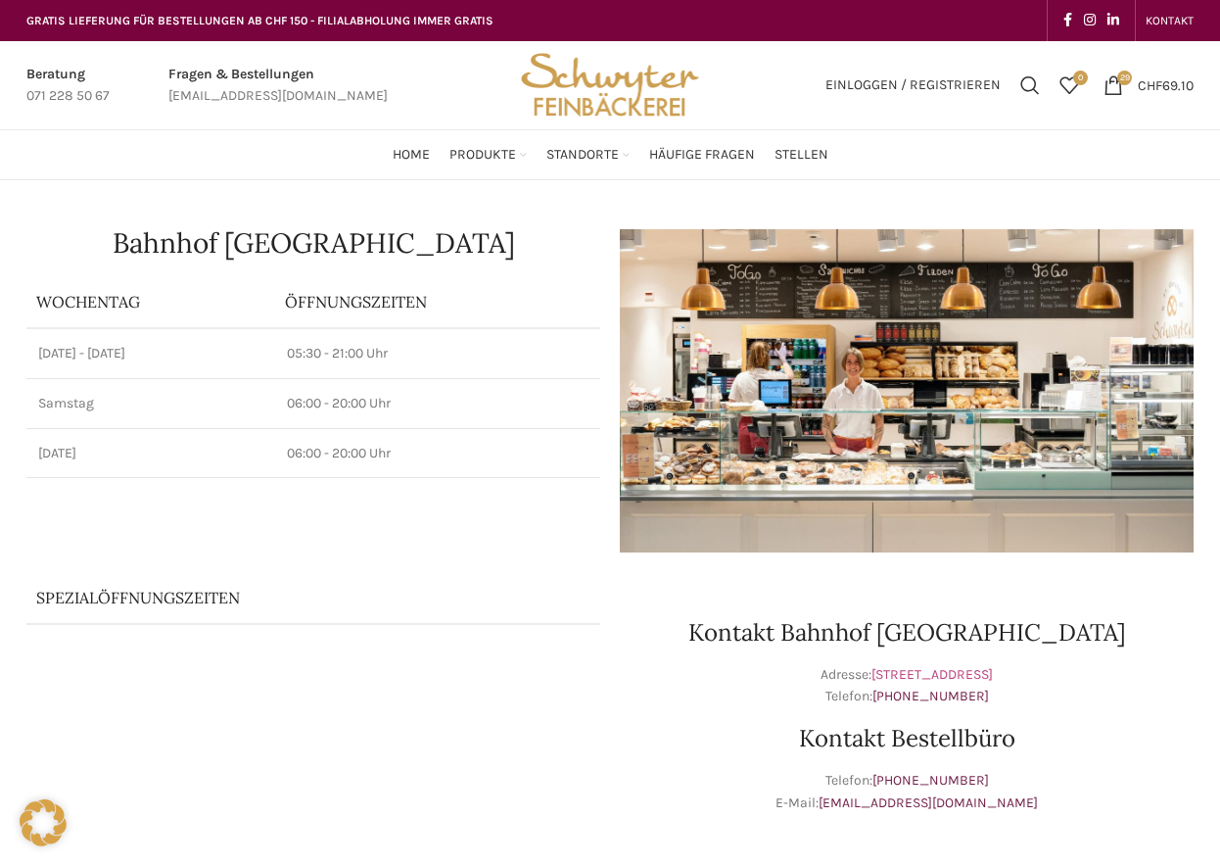
drag, startPoint x: 839, startPoint y: 672, endPoint x: 881, endPoint y: 673, distance: 42.1
